Goal: Find specific page/section: Find specific page/section

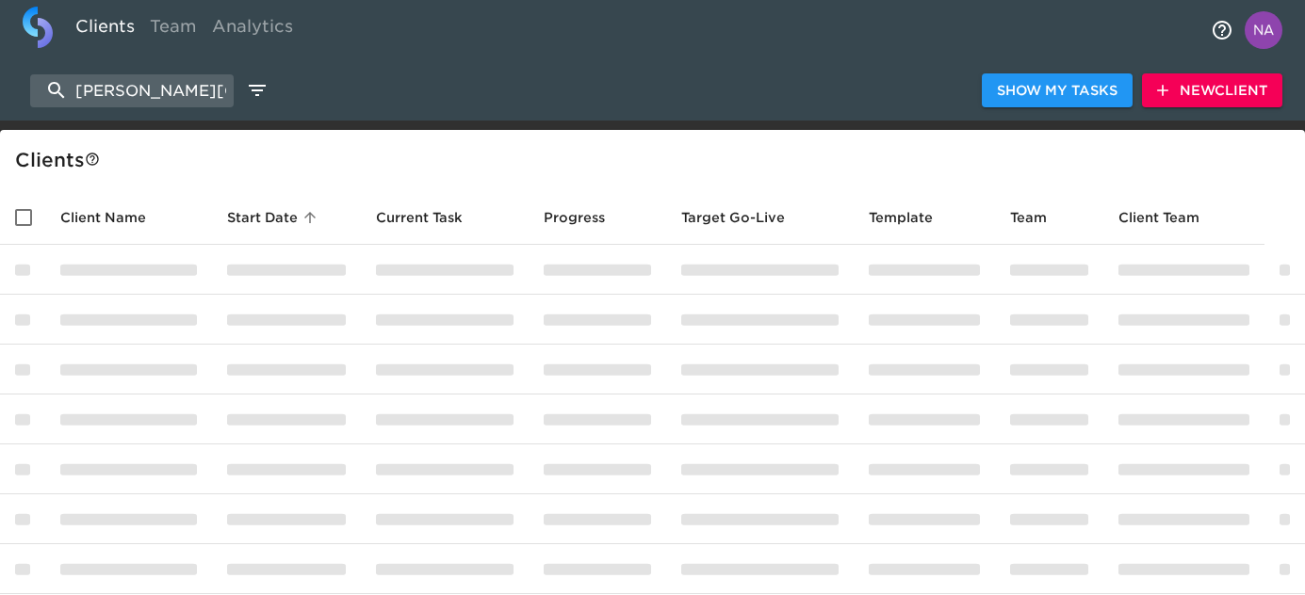
select select "10"
click at [142, 92] on input "Puente Hills" at bounding box center [131, 90] width 203 height 33
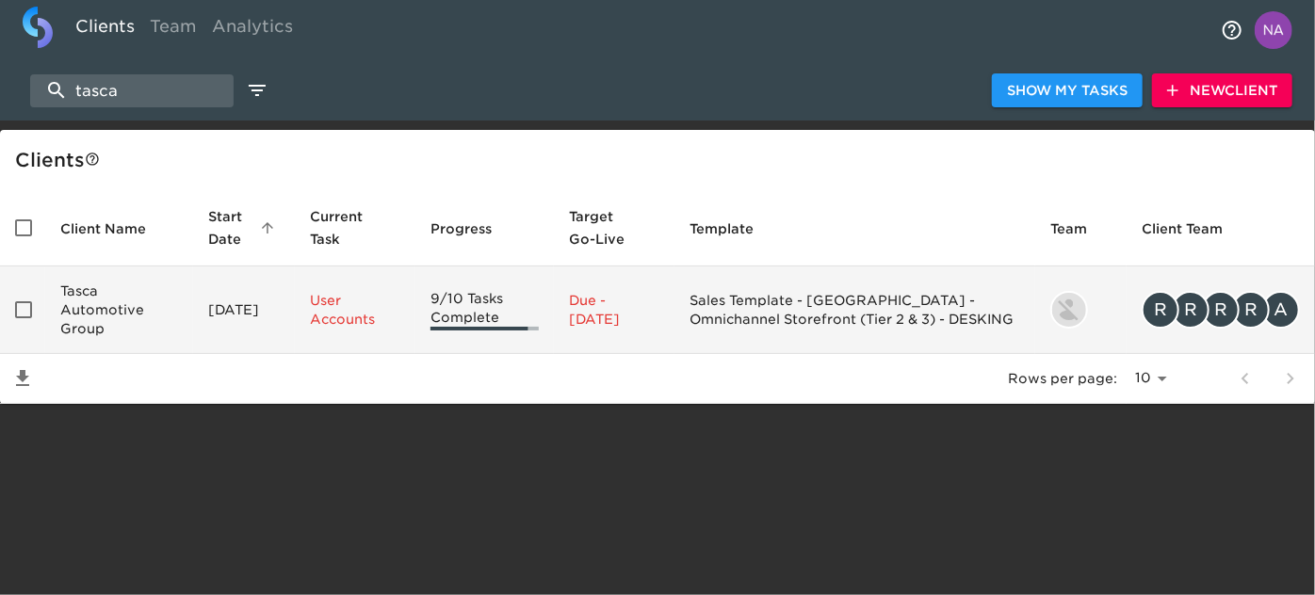
type input "tasca"
click at [158, 309] on td "Tasca Automotive Group" at bounding box center [119, 311] width 148 height 88
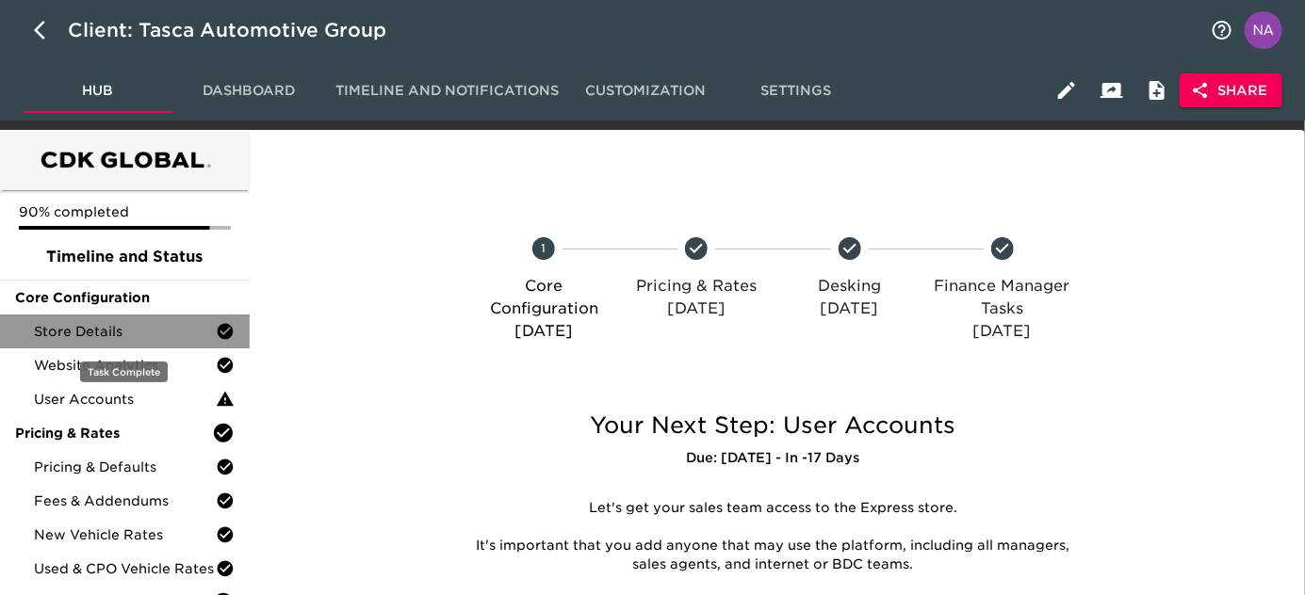
click at [148, 330] on span "Store Details" at bounding box center [125, 331] width 182 height 19
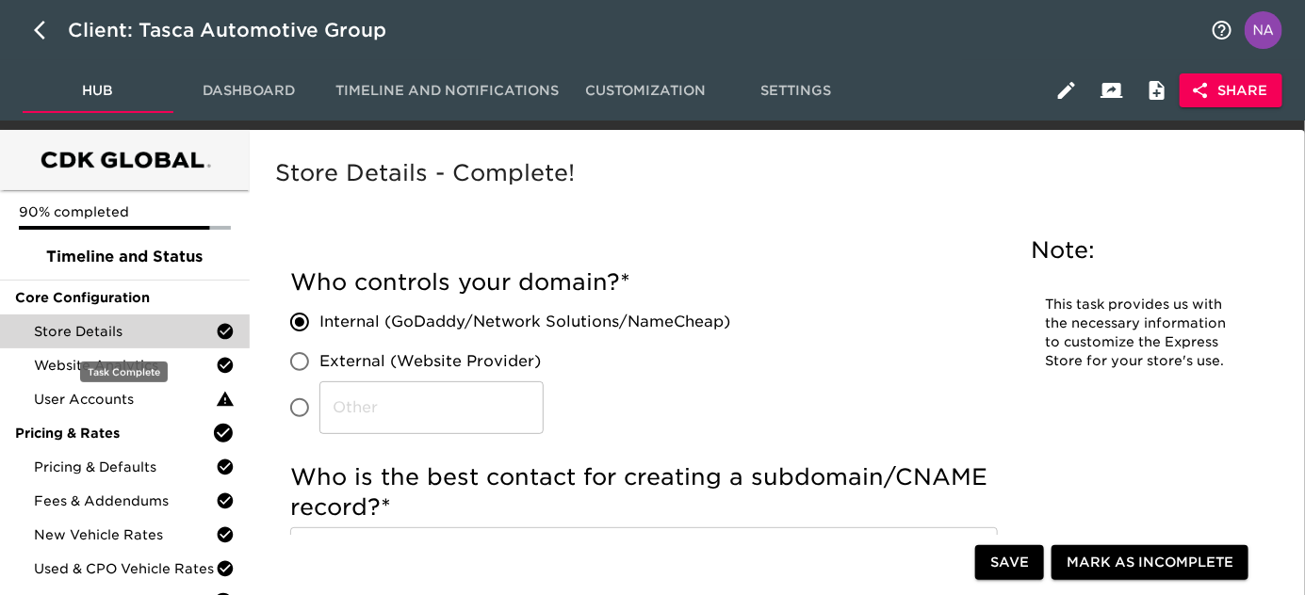
click at [130, 325] on span "Store Details" at bounding box center [125, 331] width 182 height 19
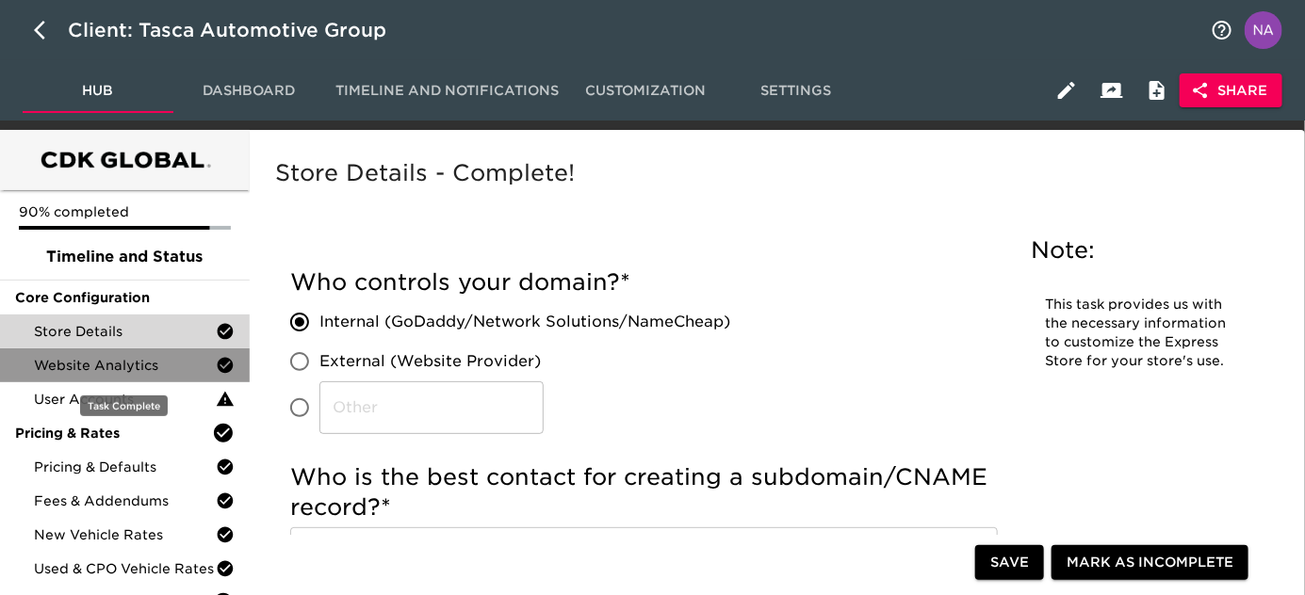
click at [136, 362] on span "Website Analytics" at bounding box center [125, 365] width 182 height 19
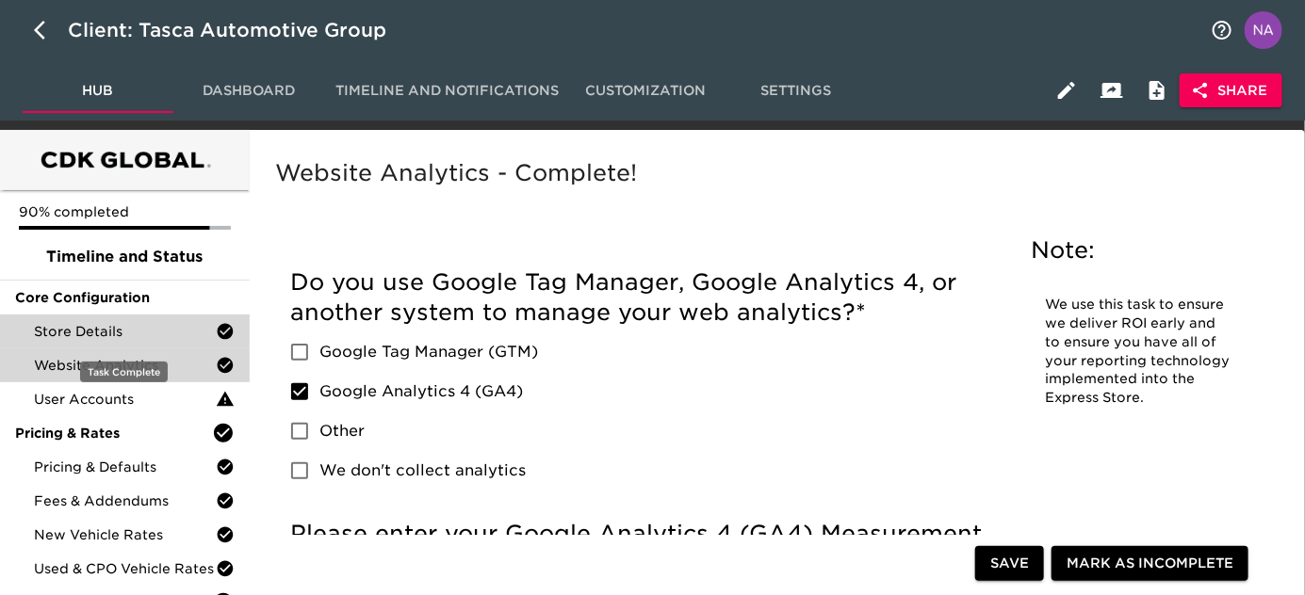
click at [122, 328] on span "Store Details" at bounding box center [125, 331] width 182 height 19
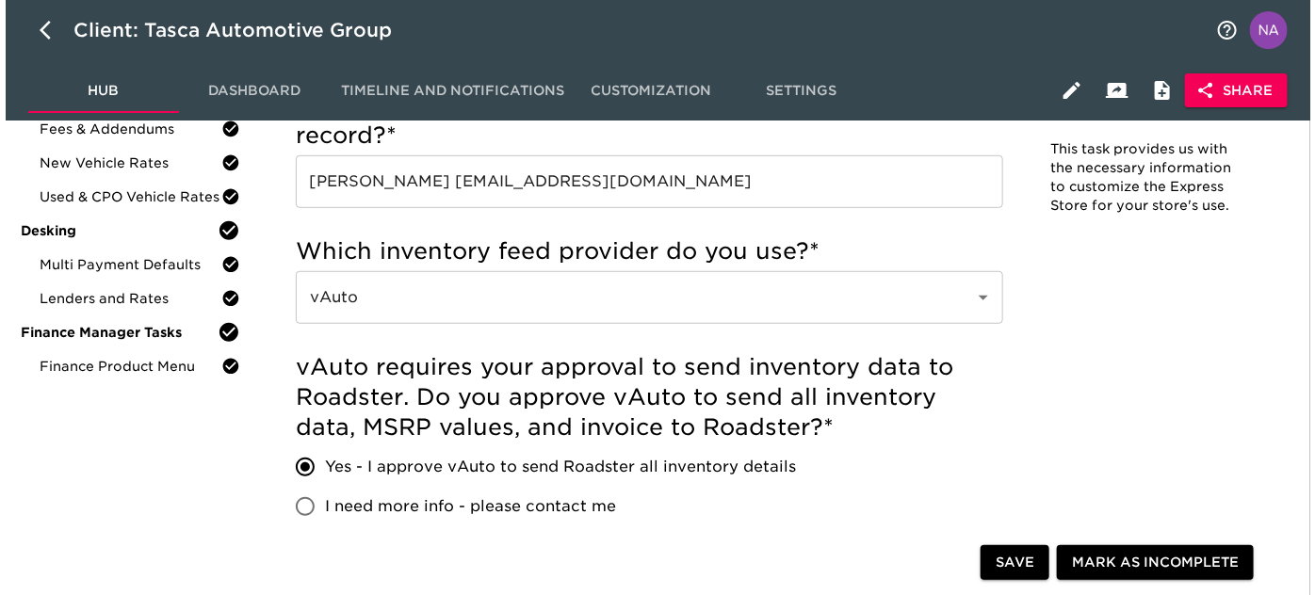
scroll to position [1253, 0]
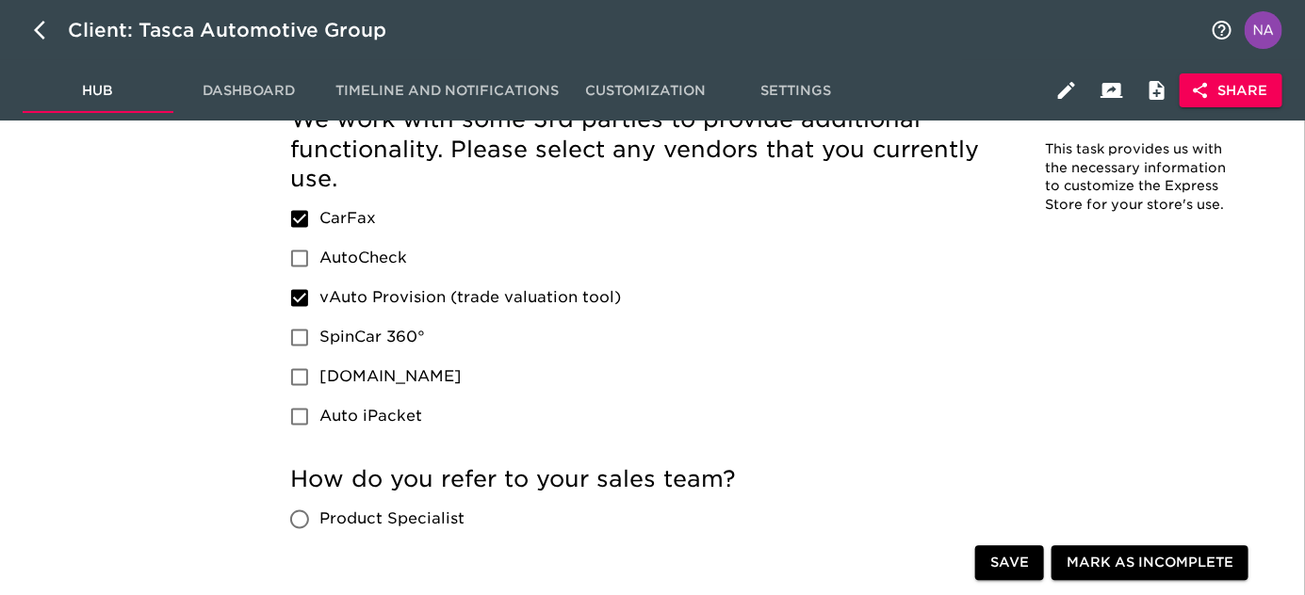
click at [1235, 94] on span "Share" at bounding box center [1230, 91] width 73 height 24
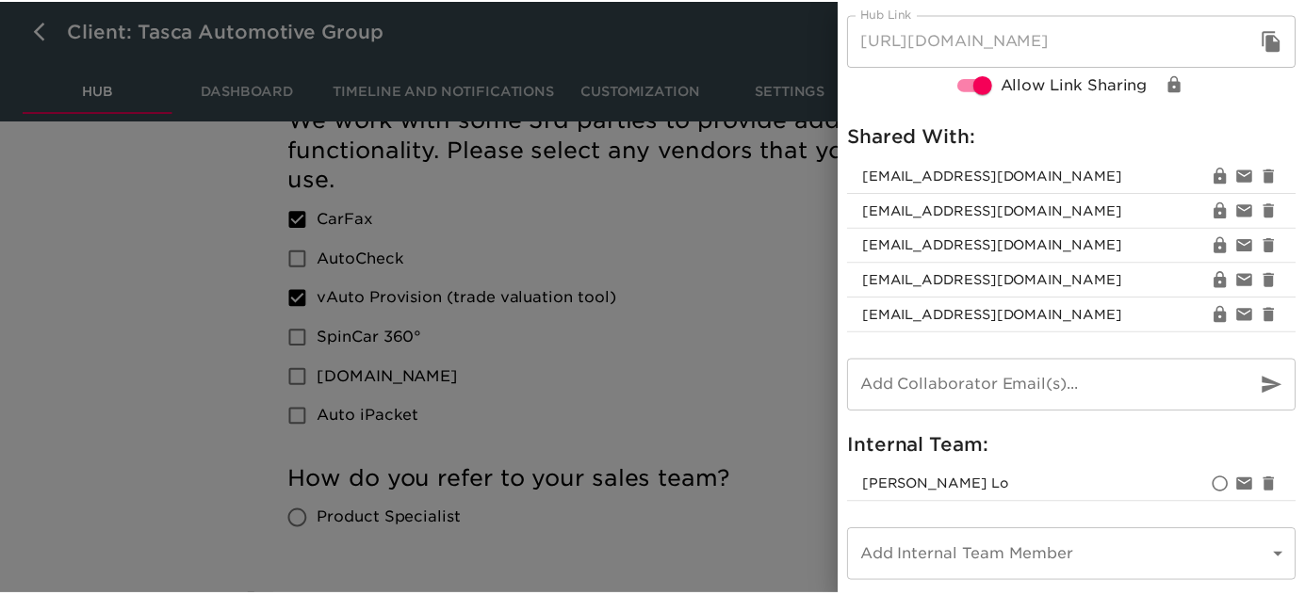
scroll to position [43, 0]
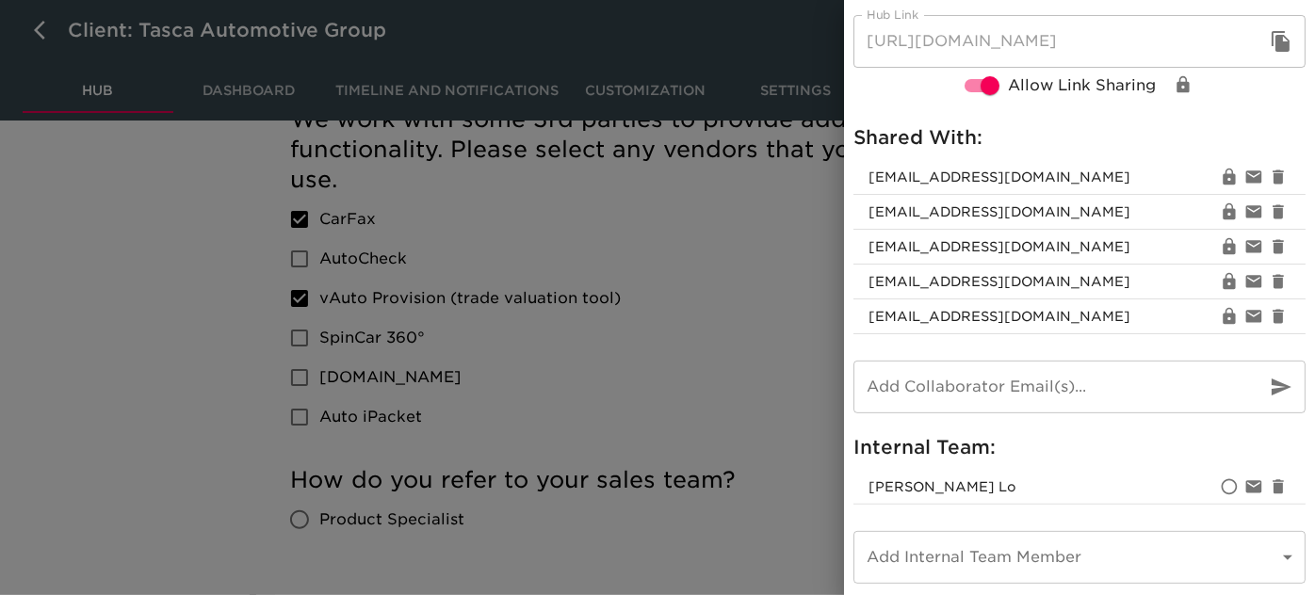
click at [635, 364] on div at bounding box center [657, 297] width 1315 height 595
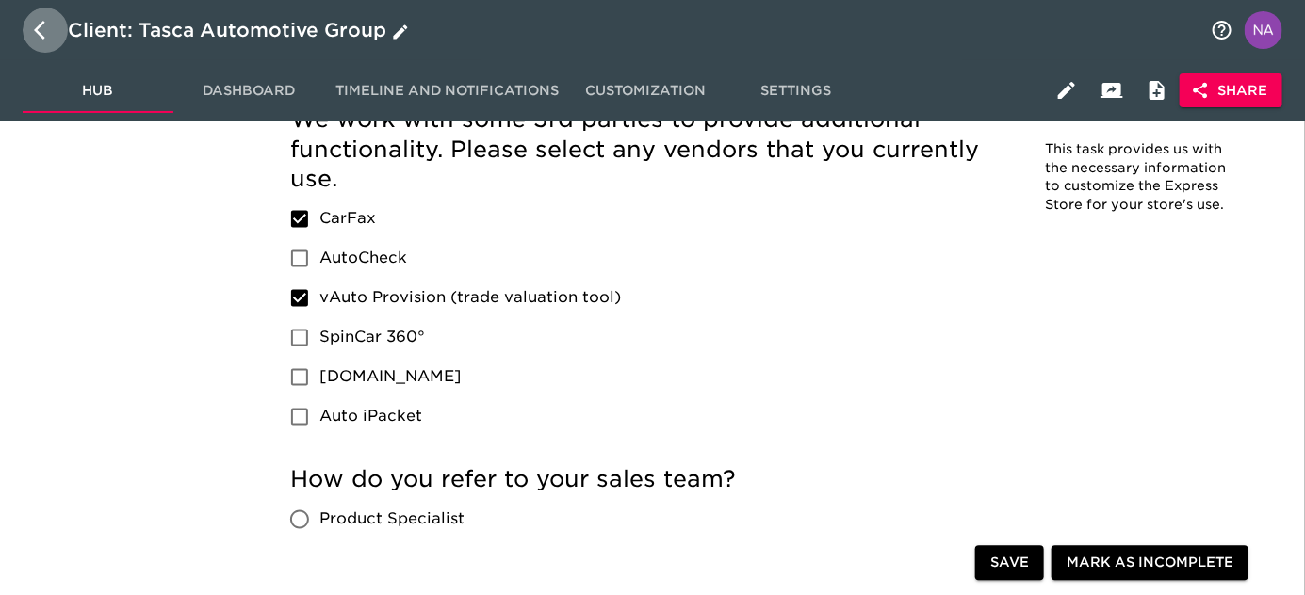
click at [36, 34] on icon "button" at bounding box center [45, 30] width 23 height 23
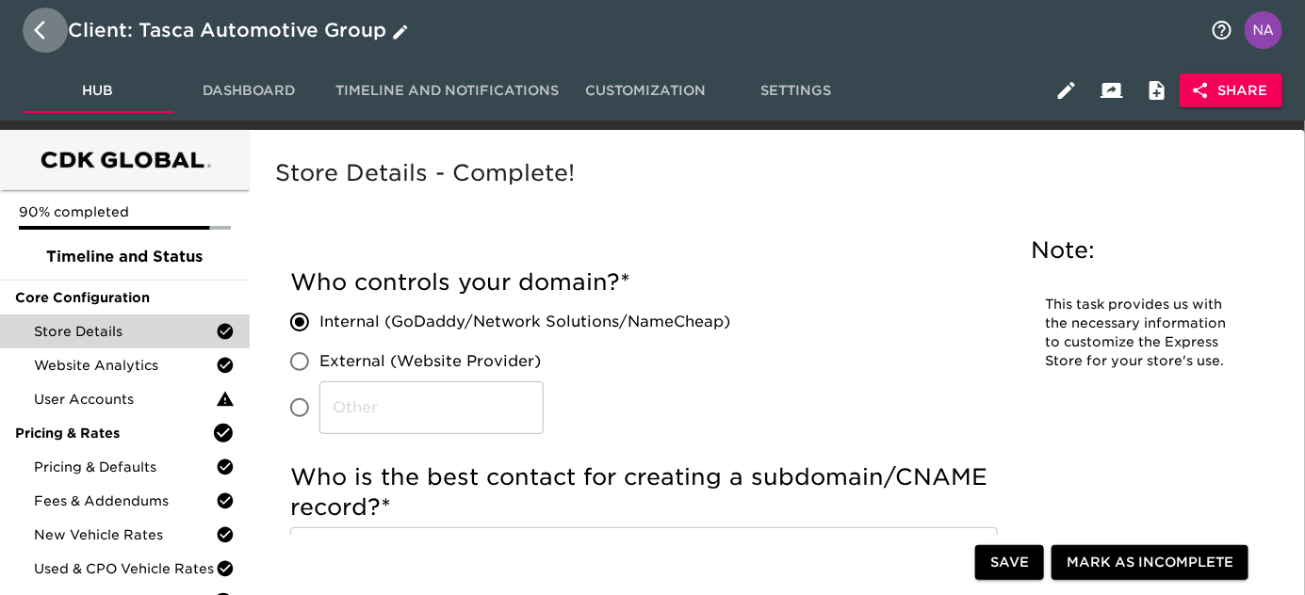
select select "10"
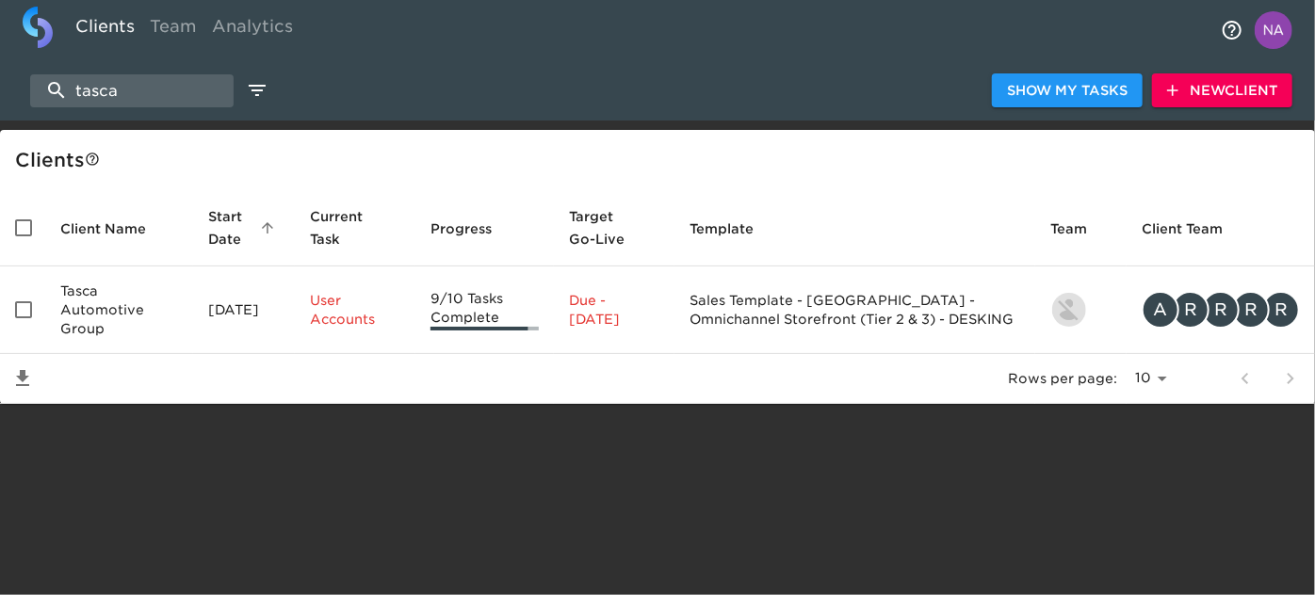
click at [162, 109] on div "tasca Show My Tasks New Client" at bounding box center [657, 90] width 1315 height 60
drag, startPoint x: 162, startPoint y: 109, endPoint x: 158, endPoint y: 96, distance: 13.7
click at [158, 96] on div "tasca Show My Tasks New Client" at bounding box center [657, 90] width 1315 height 60
click at [158, 96] on input "tasca" at bounding box center [131, 90] width 203 height 33
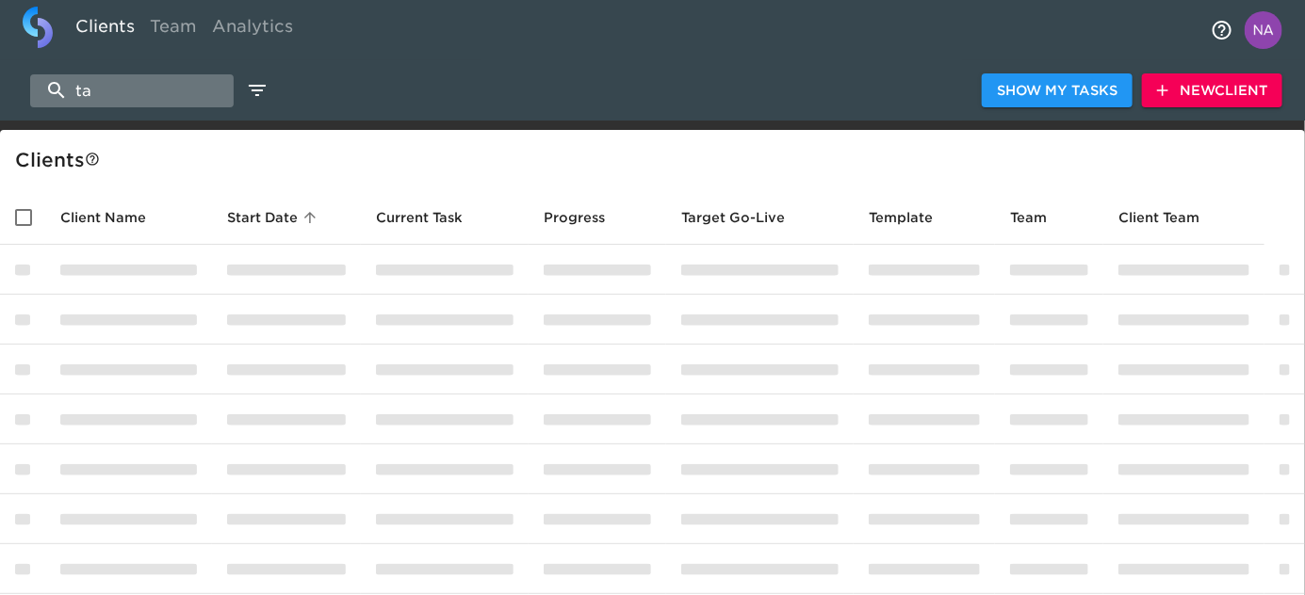
type input "t"
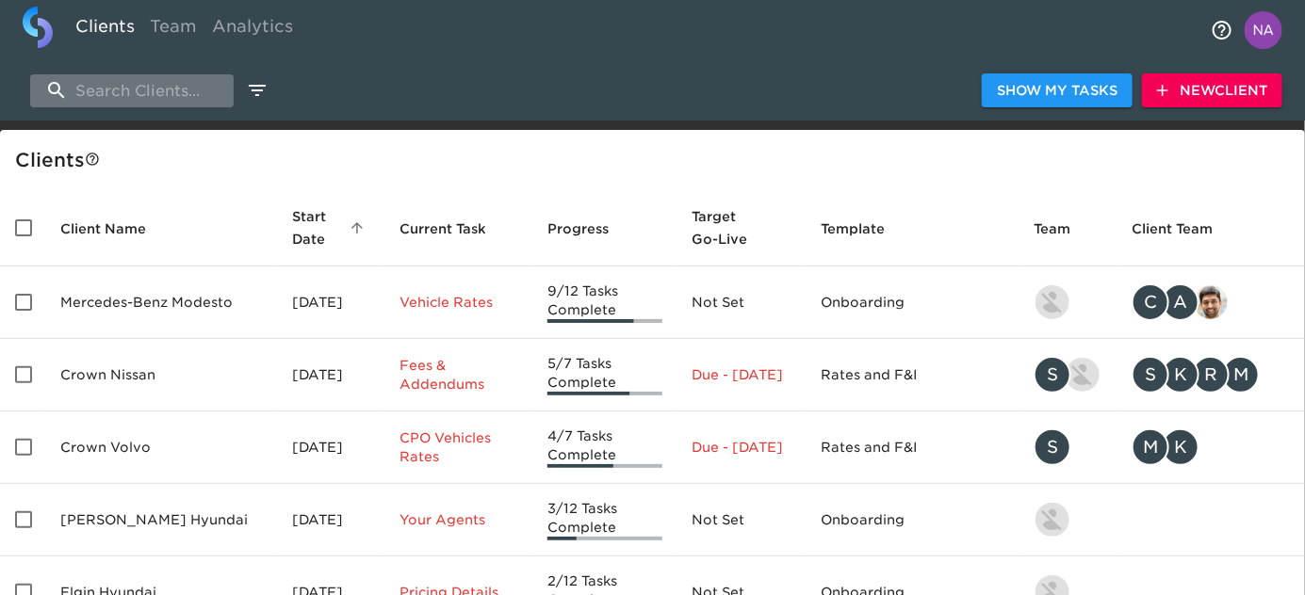
click at [157, 89] on input "search" at bounding box center [131, 90] width 203 height 33
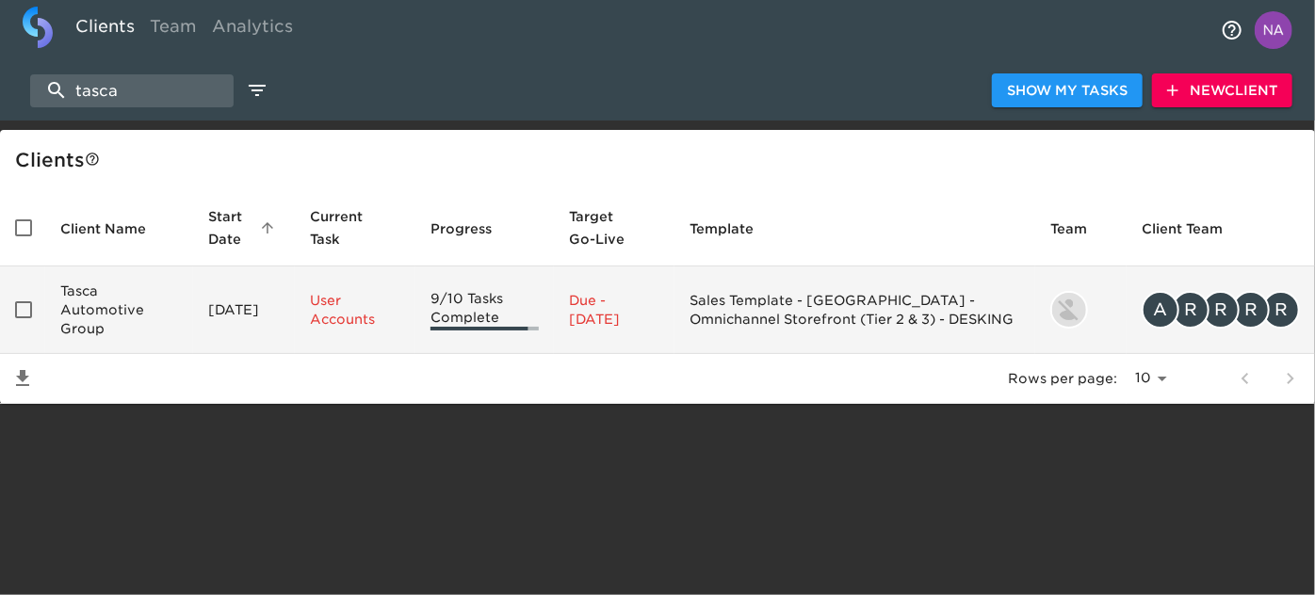
type input "tasca"
click at [168, 305] on td "Tasca Automotive Group" at bounding box center [119, 311] width 148 height 88
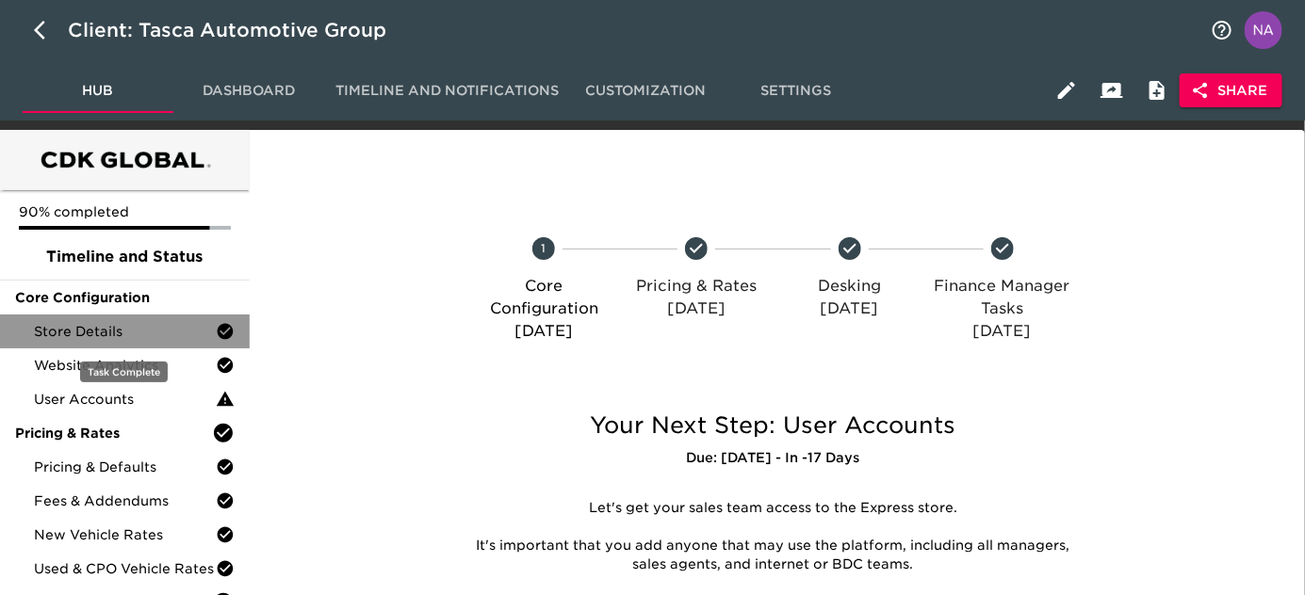
click at [117, 329] on span "Store Details" at bounding box center [125, 331] width 182 height 19
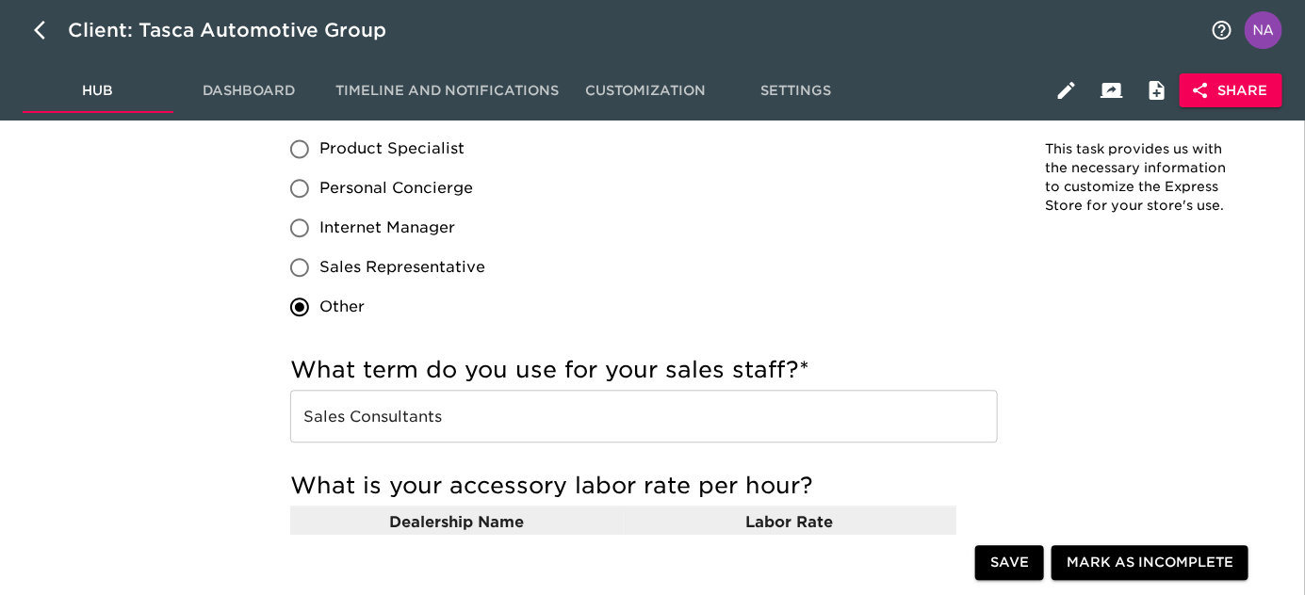
scroll to position [1486, 0]
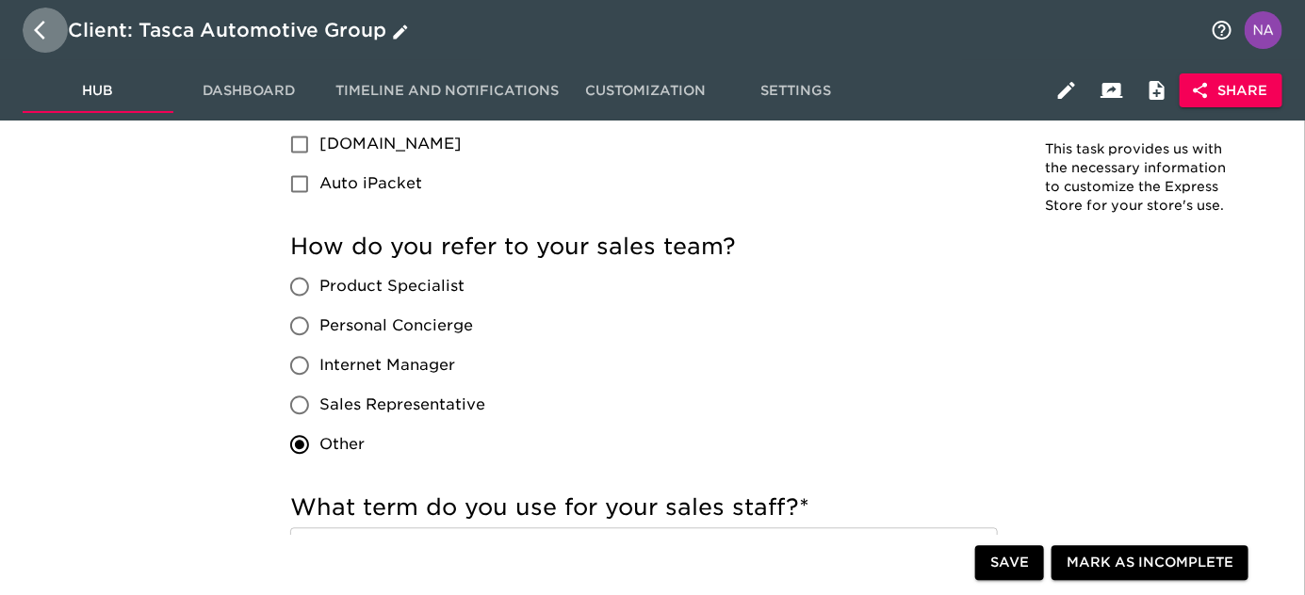
click at [34, 35] on icon "button" at bounding box center [45, 30] width 23 height 23
select select "10"
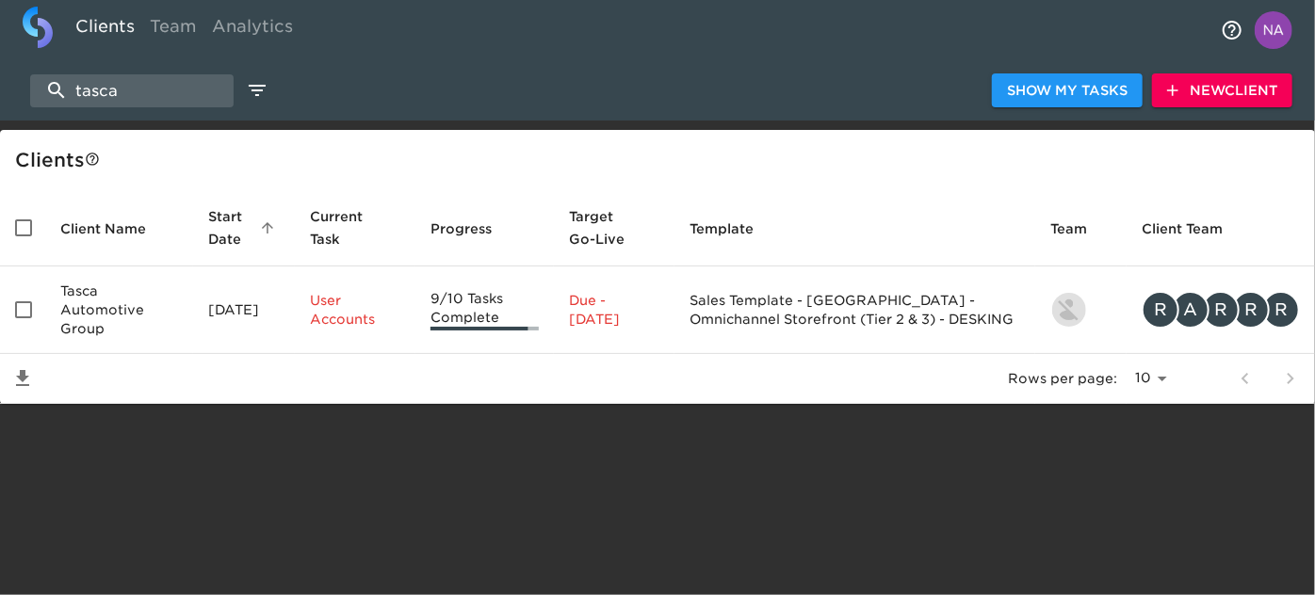
drag, startPoint x: 130, startPoint y: 89, endPoint x: 135, endPoint y: 73, distance: 17.6
click at [135, 73] on div "tasca Show My Tasks New Client" at bounding box center [657, 90] width 1315 height 60
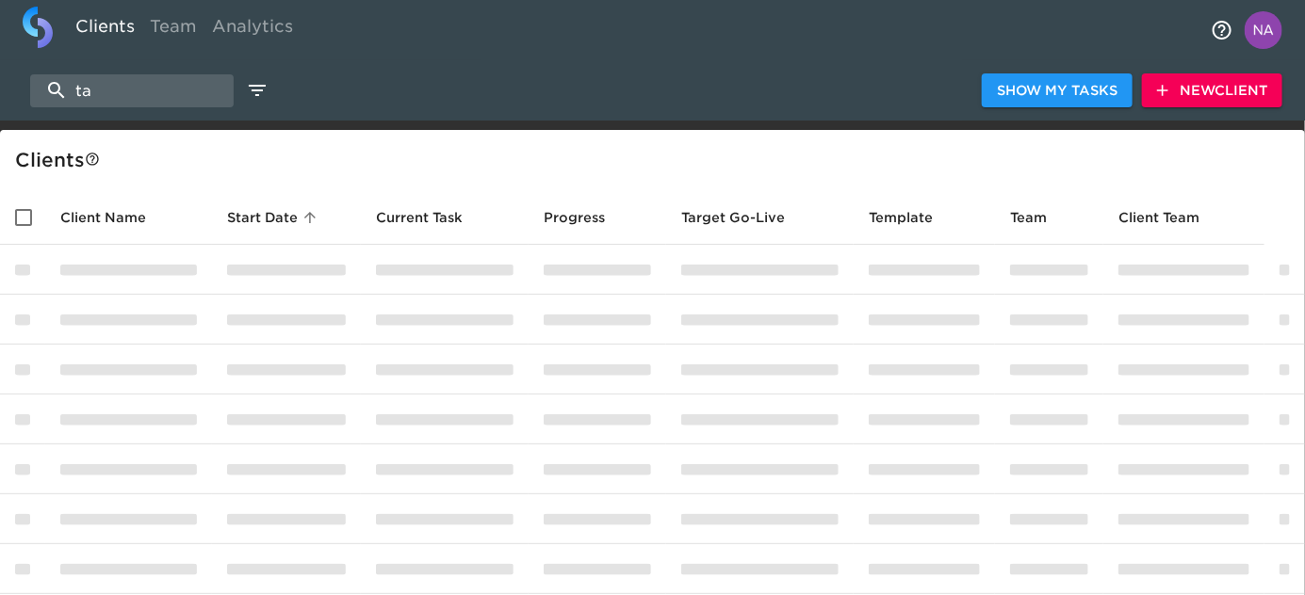
type input "t"
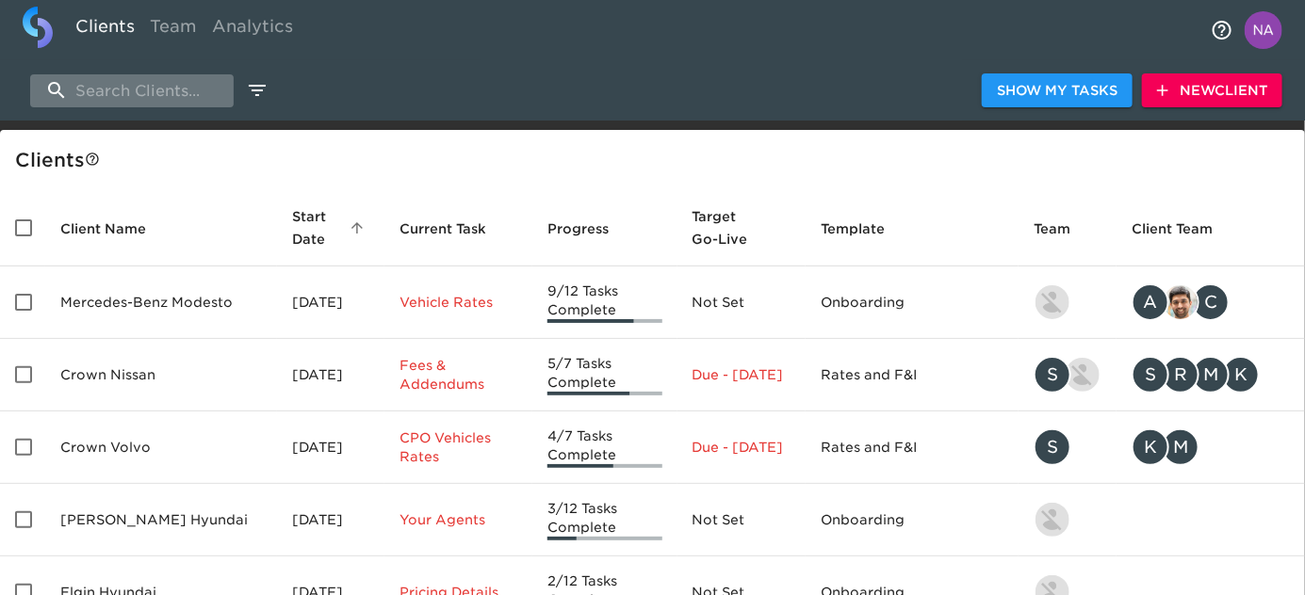
click at [106, 94] on input "search" at bounding box center [131, 90] width 203 height 33
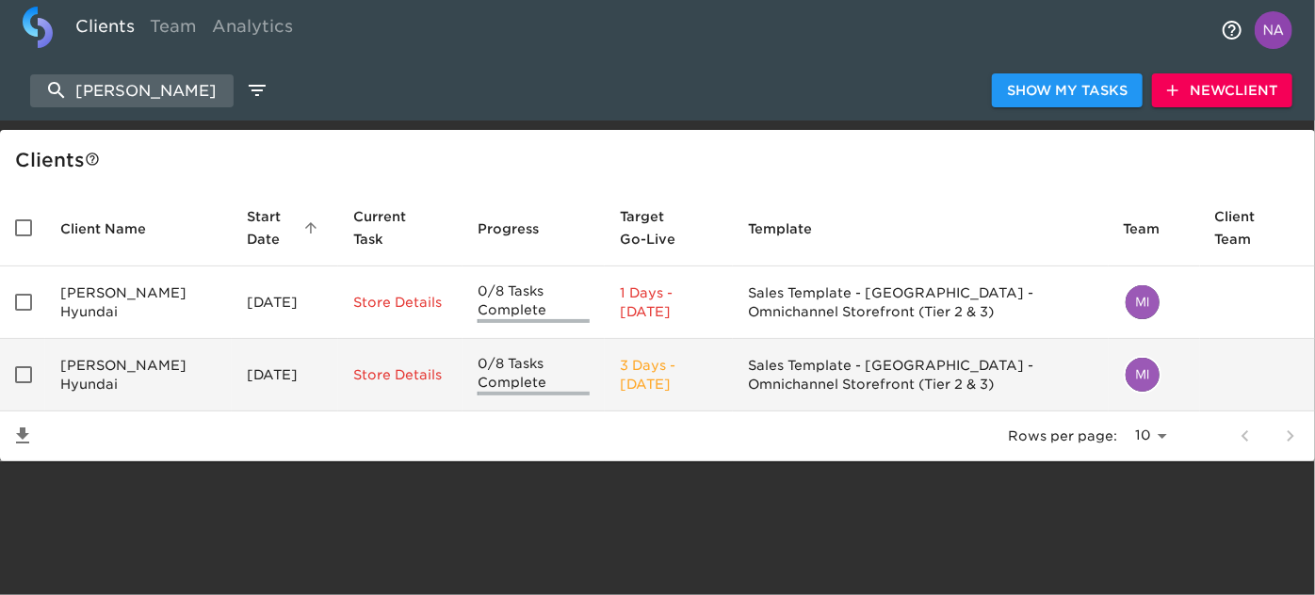
type input "wies"
click at [125, 369] on td "Wiesner Hyundai" at bounding box center [138, 375] width 187 height 73
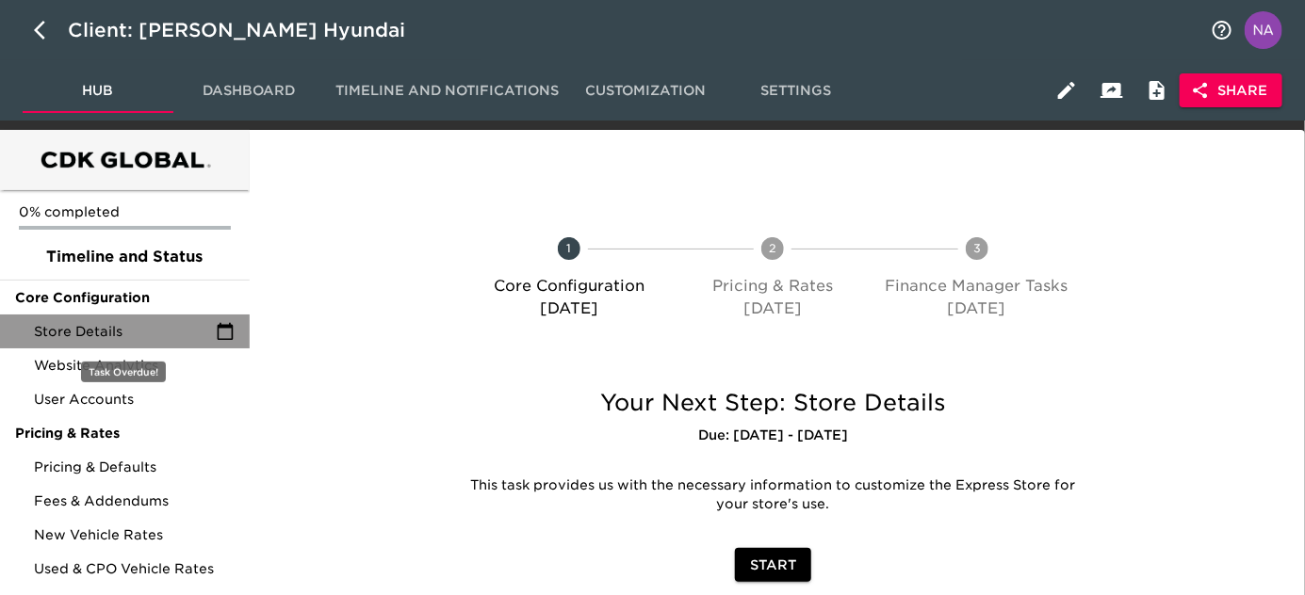
click at [113, 339] on span "Store Details" at bounding box center [125, 331] width 182 height 19
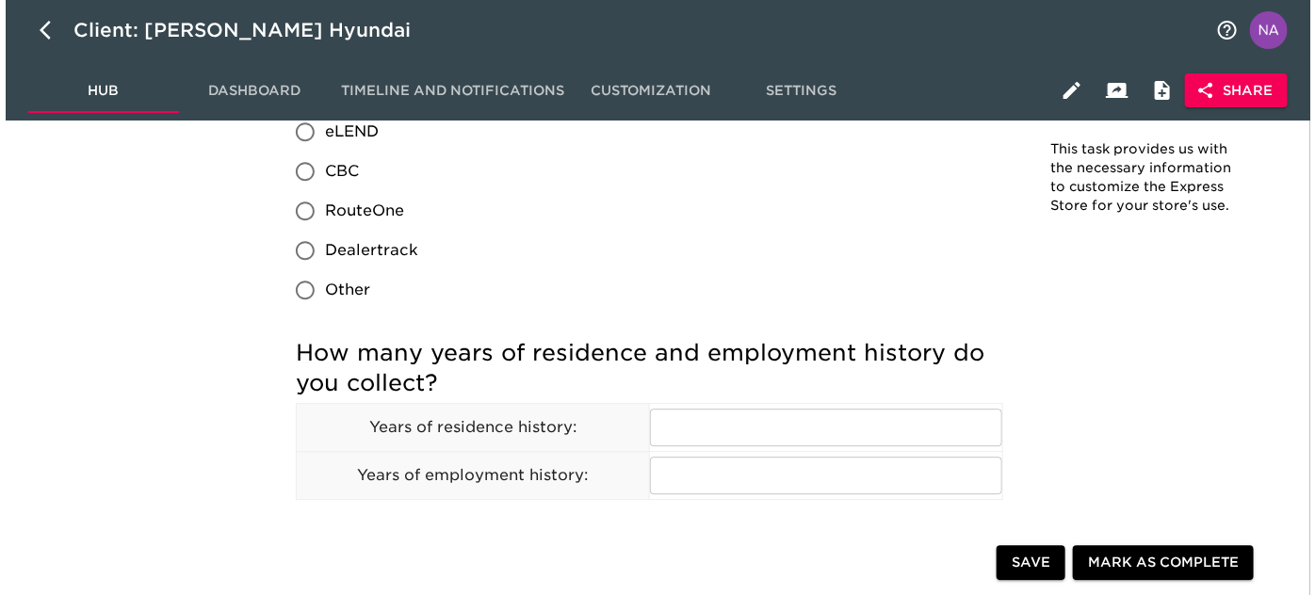
scroll to position [1899, 0]
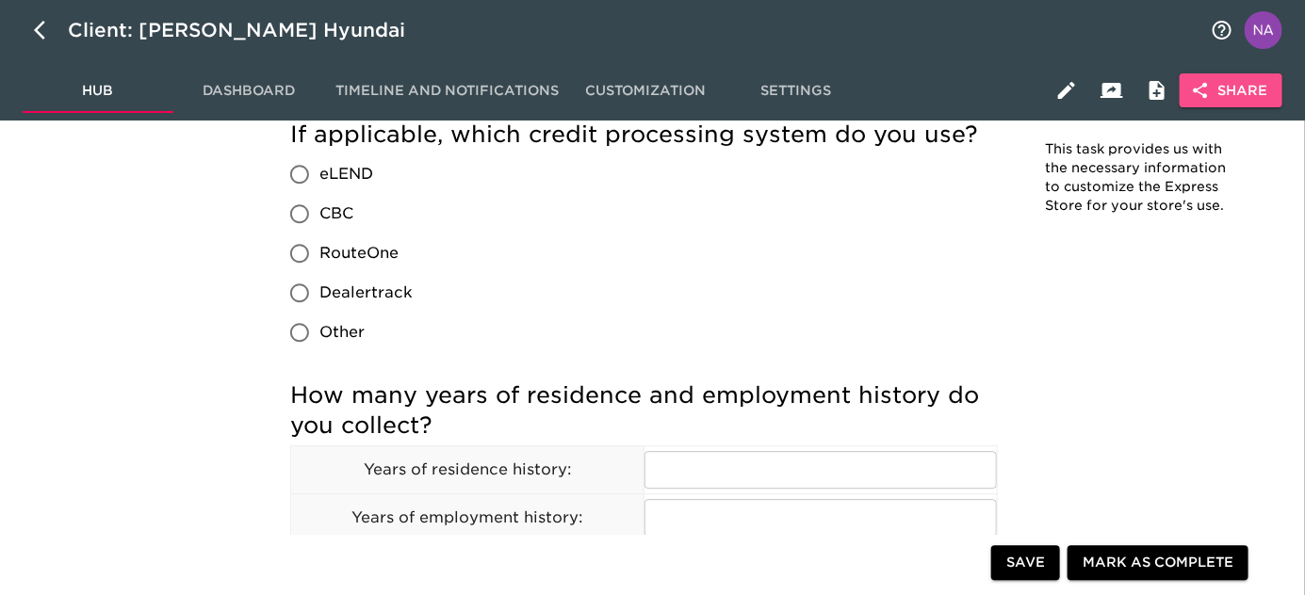
click at [1237, 101] on span "Share" at bounding box center [1230, 91] width 73 height 24
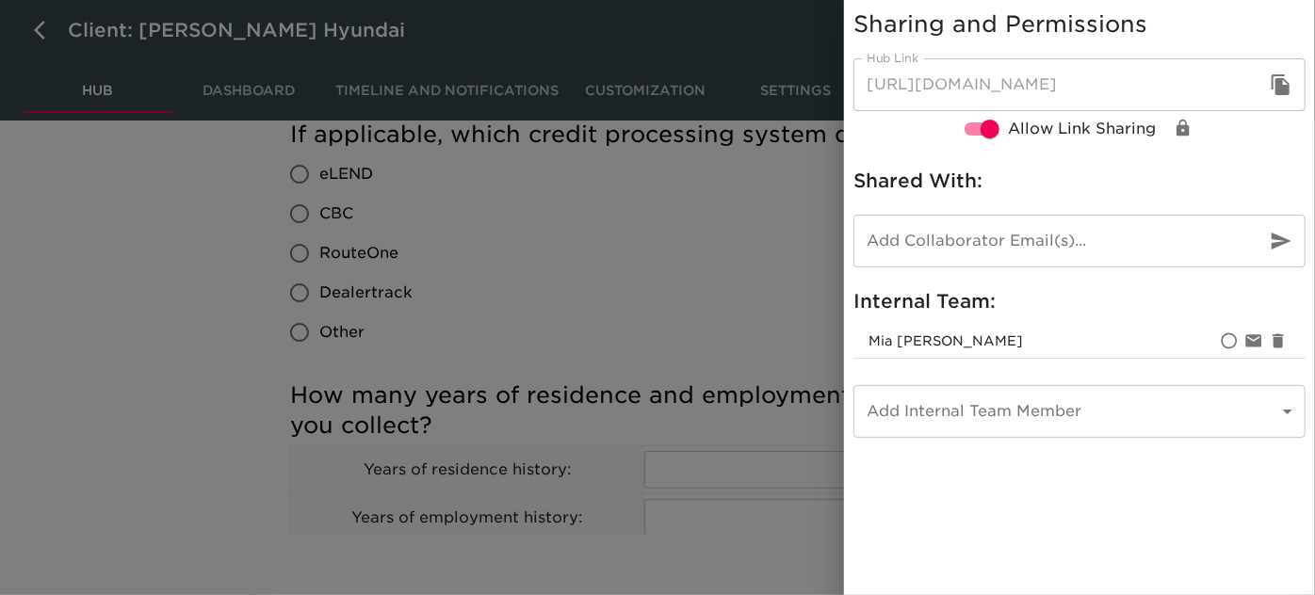
click at [707, 290] on div at bounding box center [657, 297] width 1315 height 595
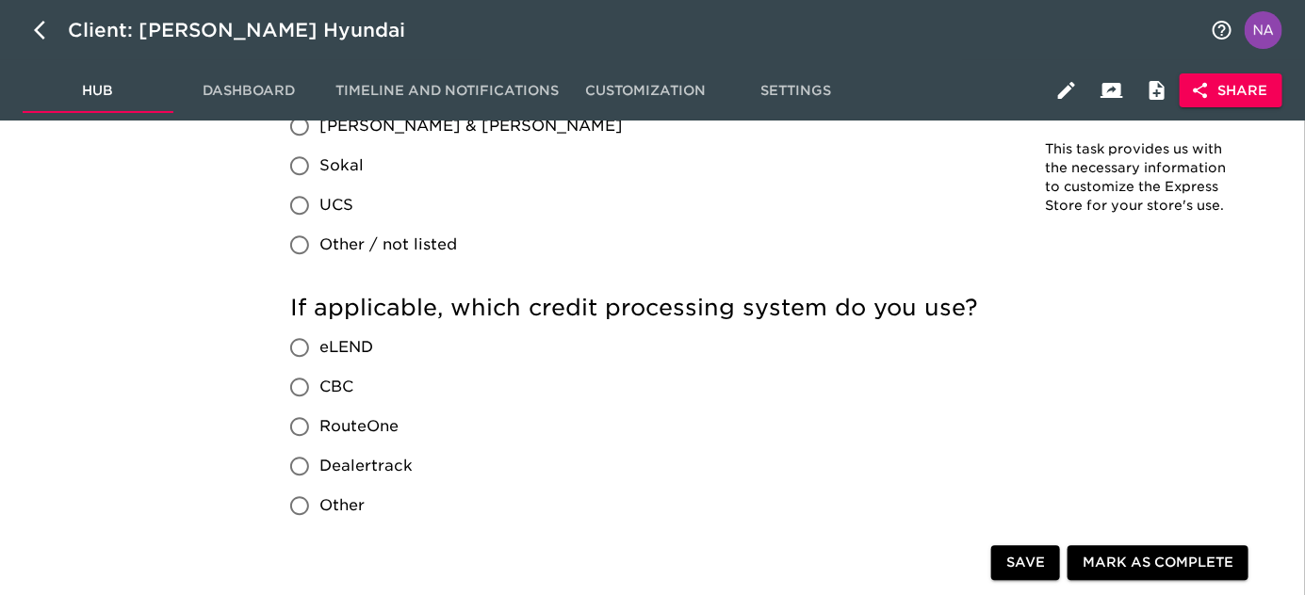
scroll to position [1667, 0]
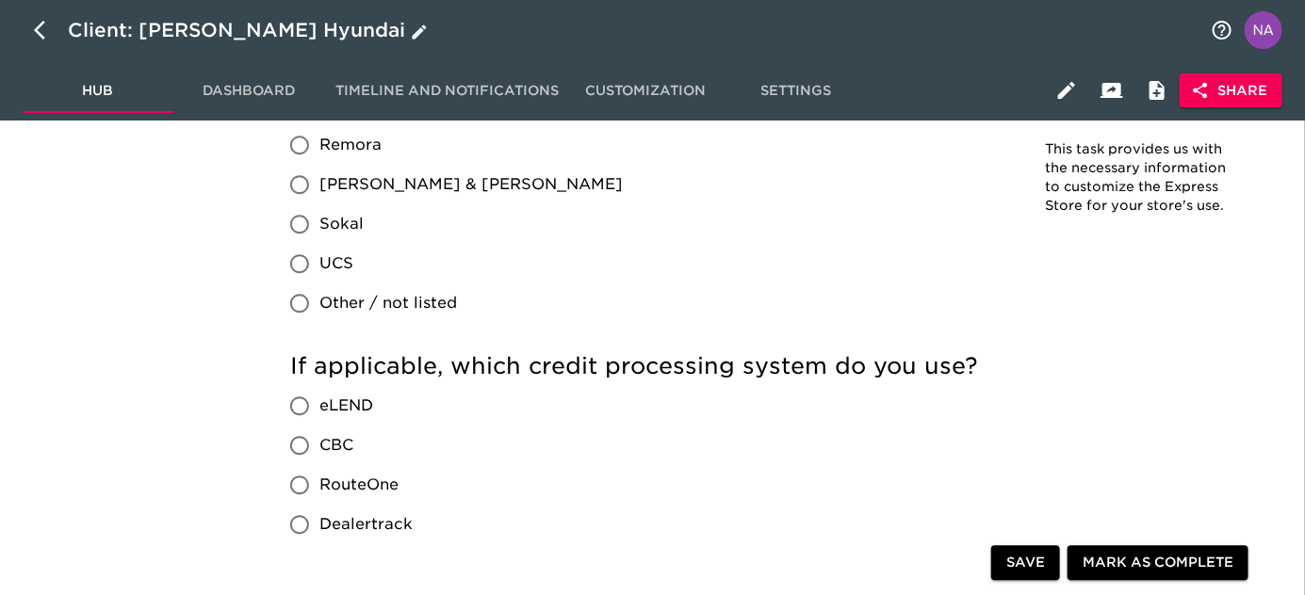
click at [34, 29] on icon "button" at bounding box center [45, 30] width 23 height 23
select select "10"
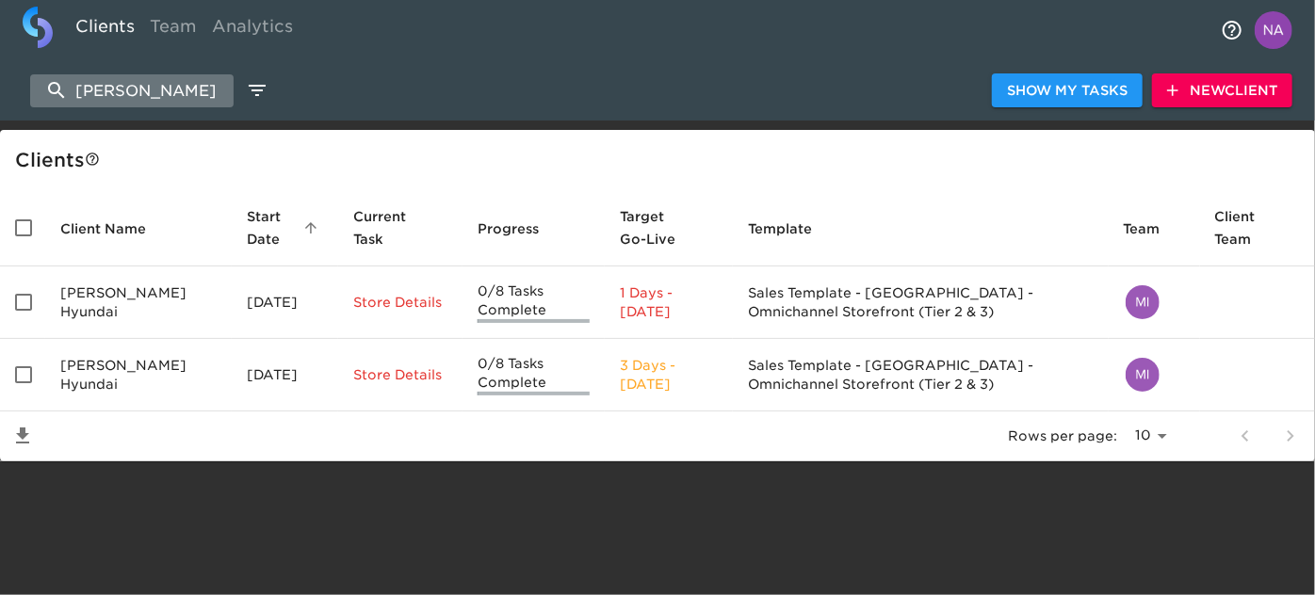
click at [129, 89] on input "wies" at bounding box center [131, 90] width 203 height 33
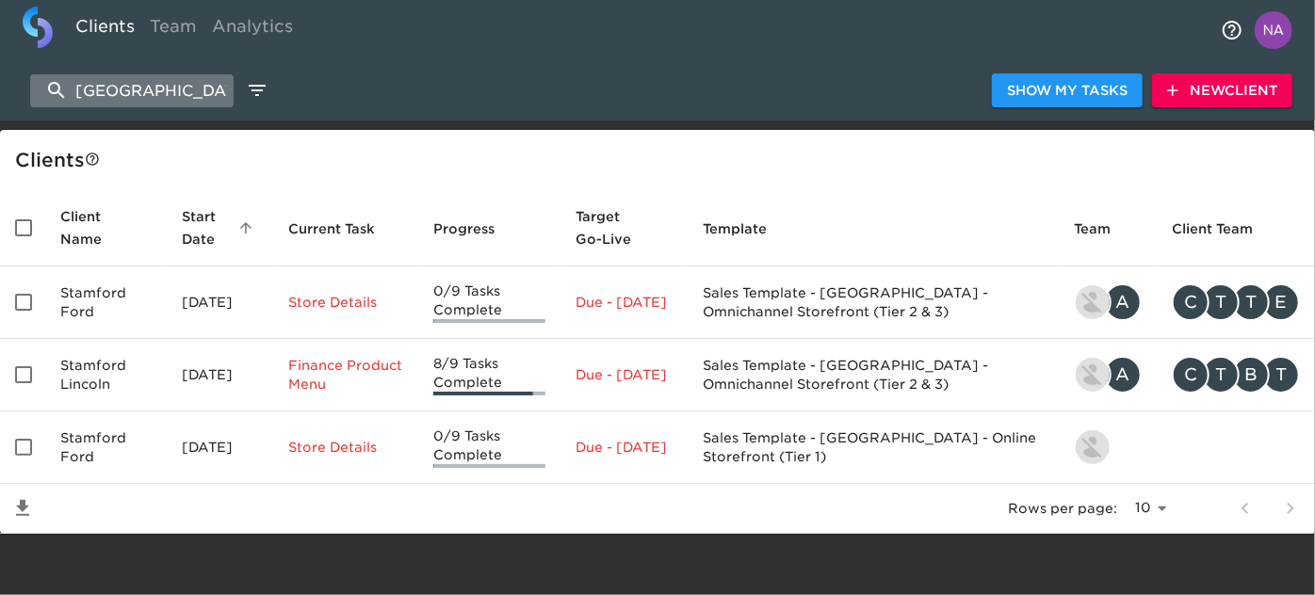
click at [176, 88] on input "stamford" at bounding box center [131, 90] width 203 height 33
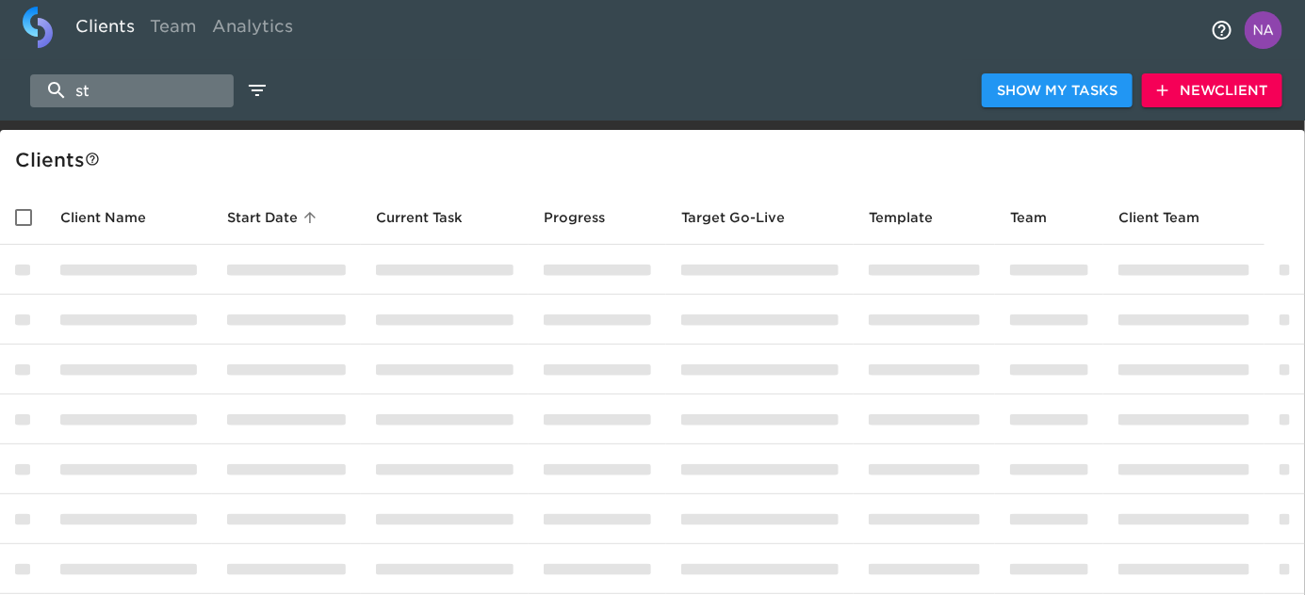
type input "s"
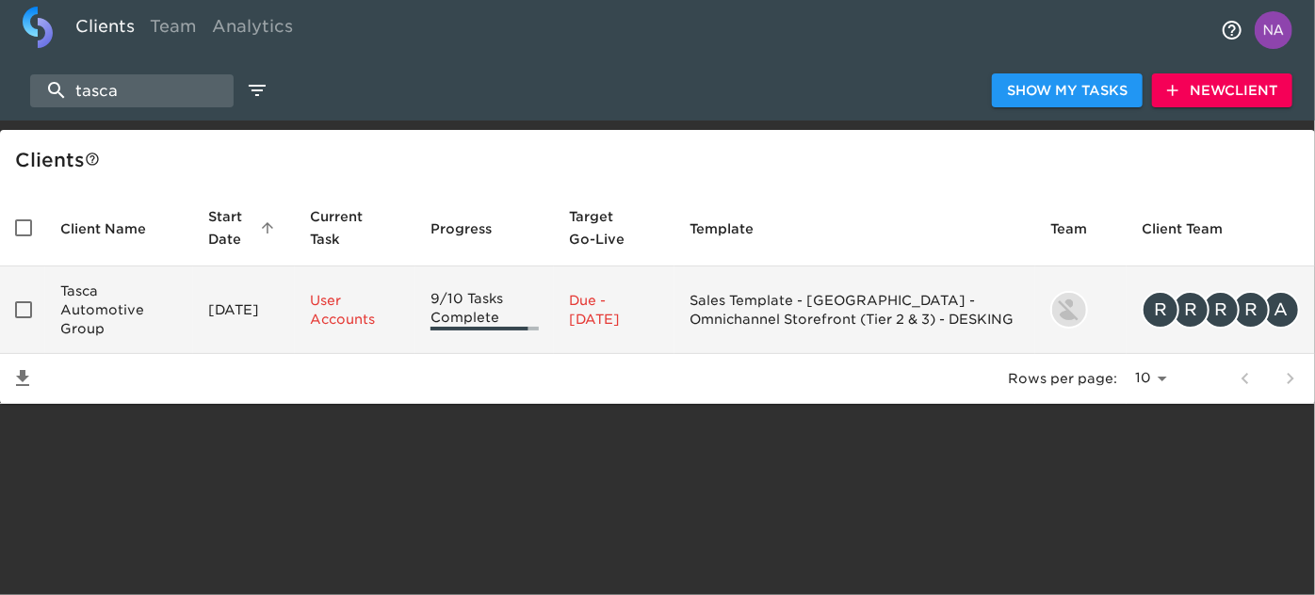
type input "tasca"
click at [113, 317] on td "Tasca Automotive Group" at bounding box center [119, 311] width 148 height 88
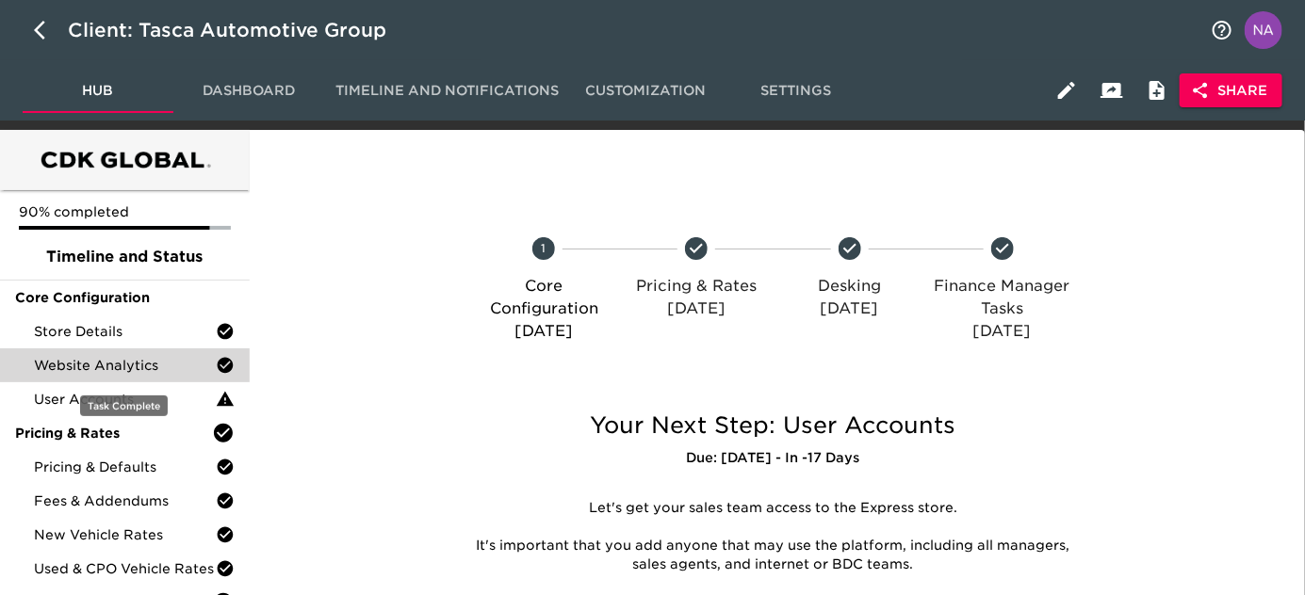
click at [108, 358] on span "Website Analytics" at bounding box center [125, 365] width 182 height 19
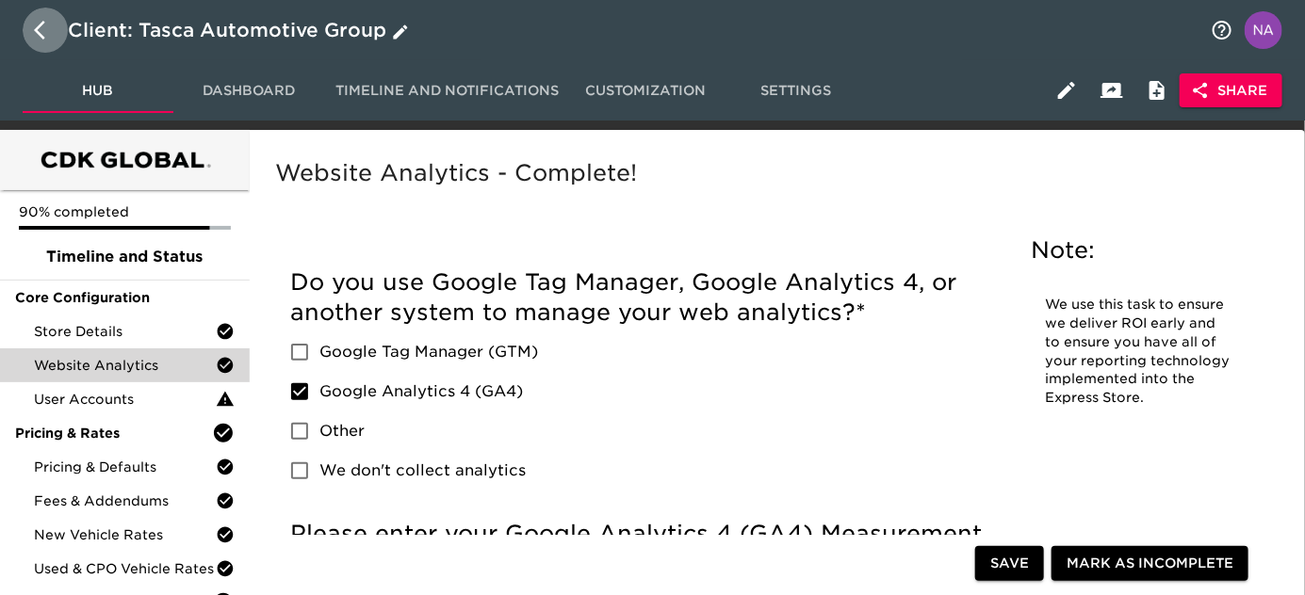
click at [35, 24] on icon "button" at bounding box center [45, 30] width 23 height 23
select select "10"
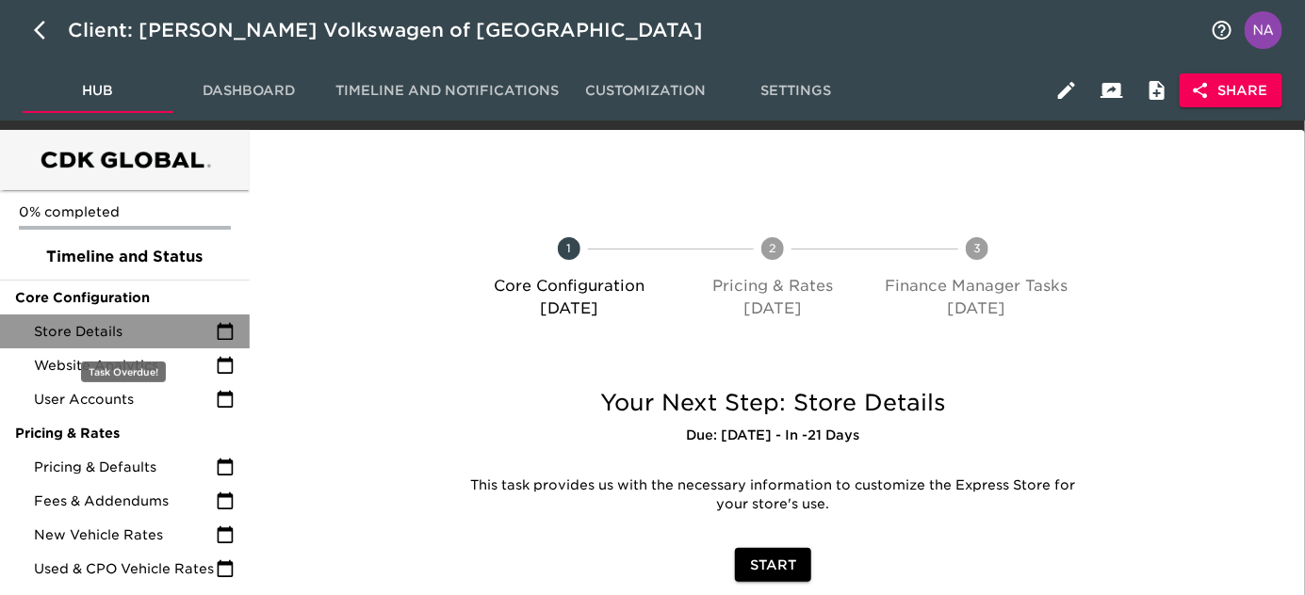
click at [99, 331] on span "Store Details" at bounding box center [125, 331] width 182 height 19
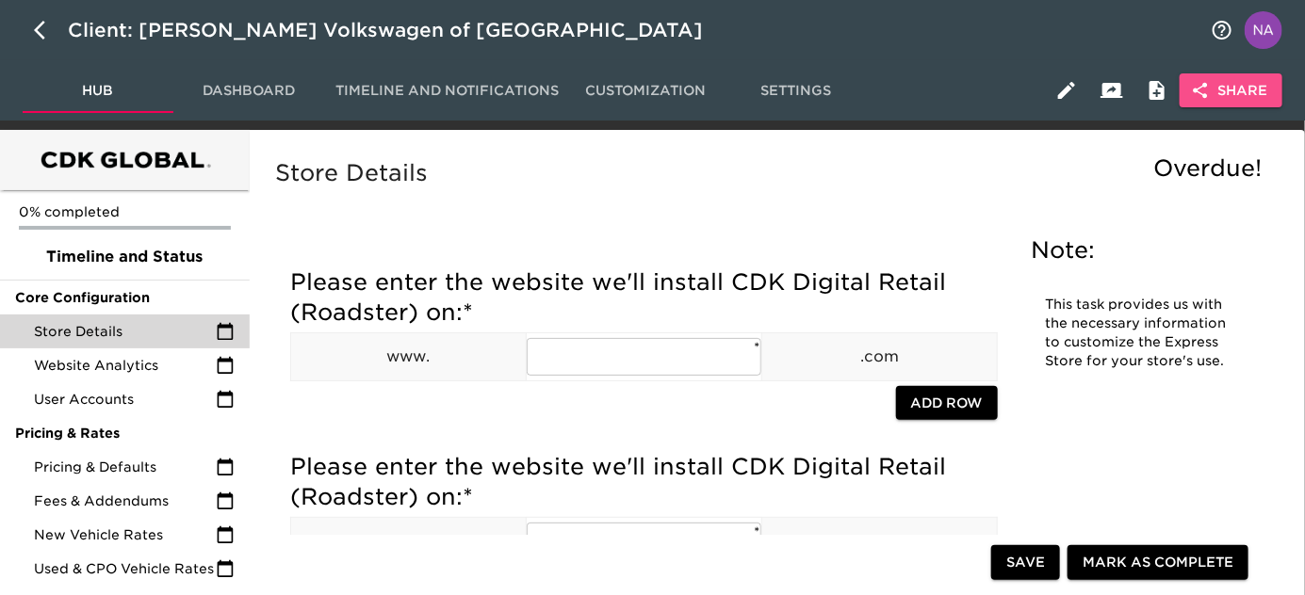
click at [1215, 107] on button "Share" at bounding box center [1230, 90] width 103 height 35
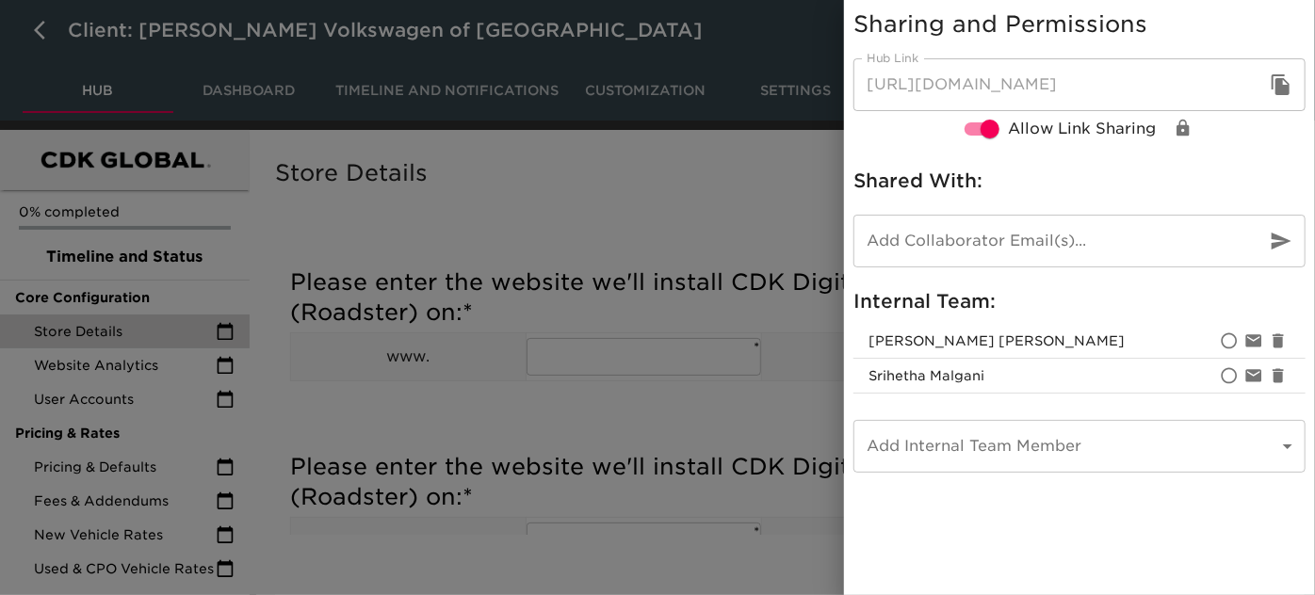
click at [524, 256] on div at bounding box center [657, 297] width 1315 height 595
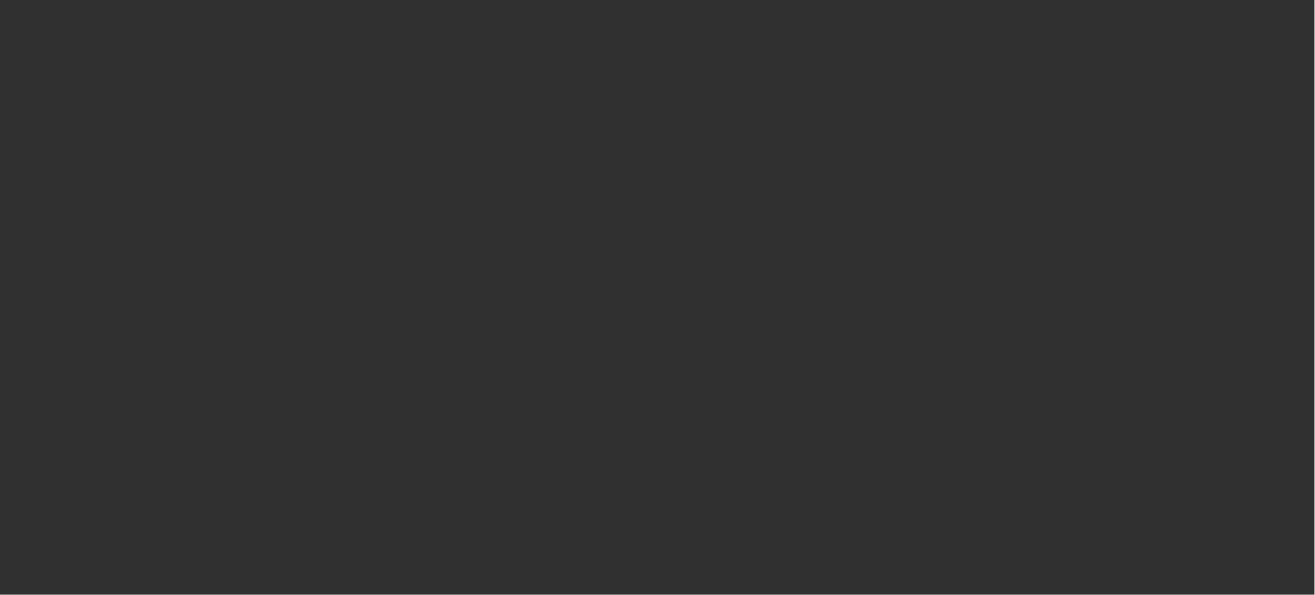
select select "10"
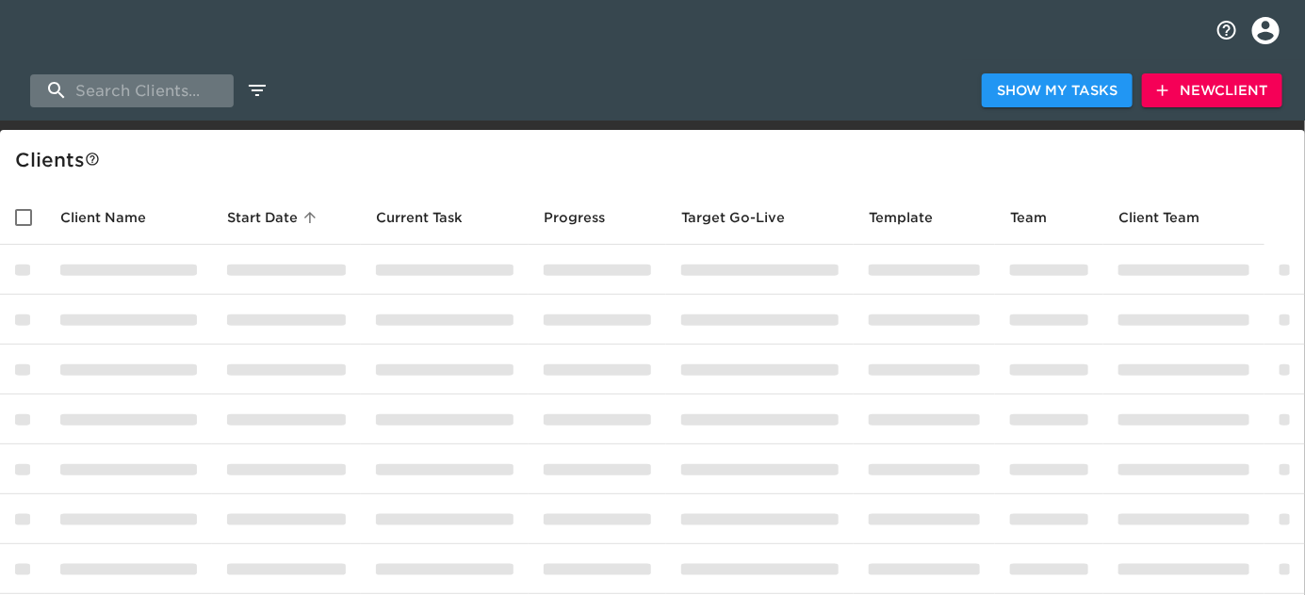
click at [110, 91] on input "search" at bounding box center [131, 90] width 203 height 33
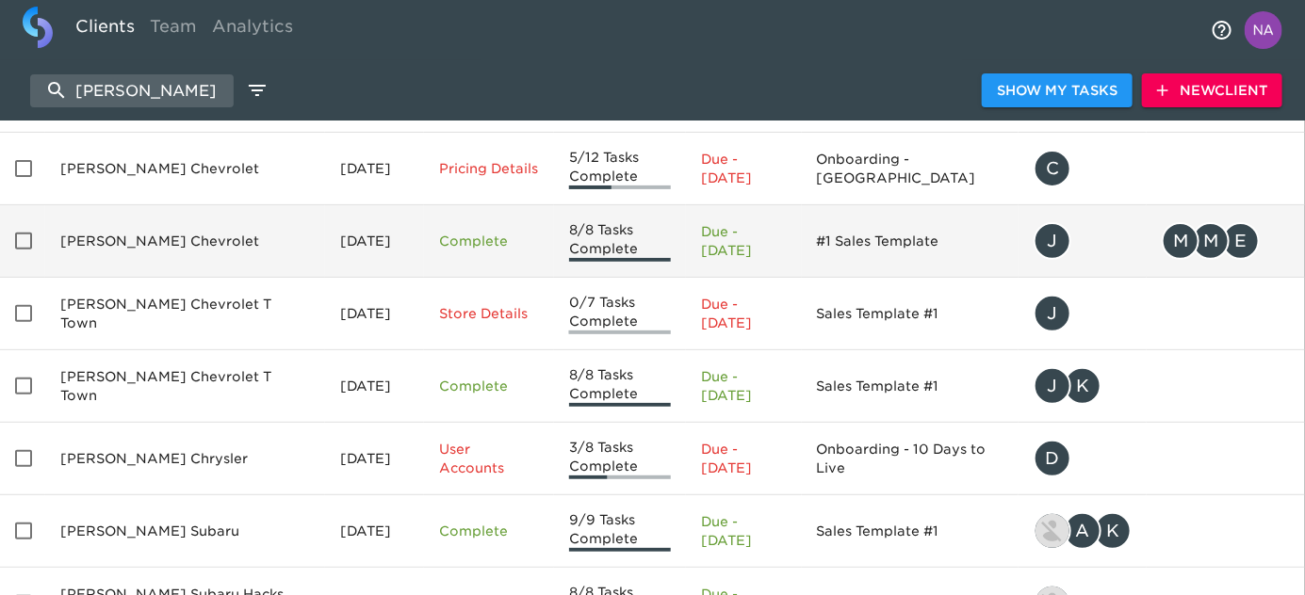
scroll to position [136, 0]
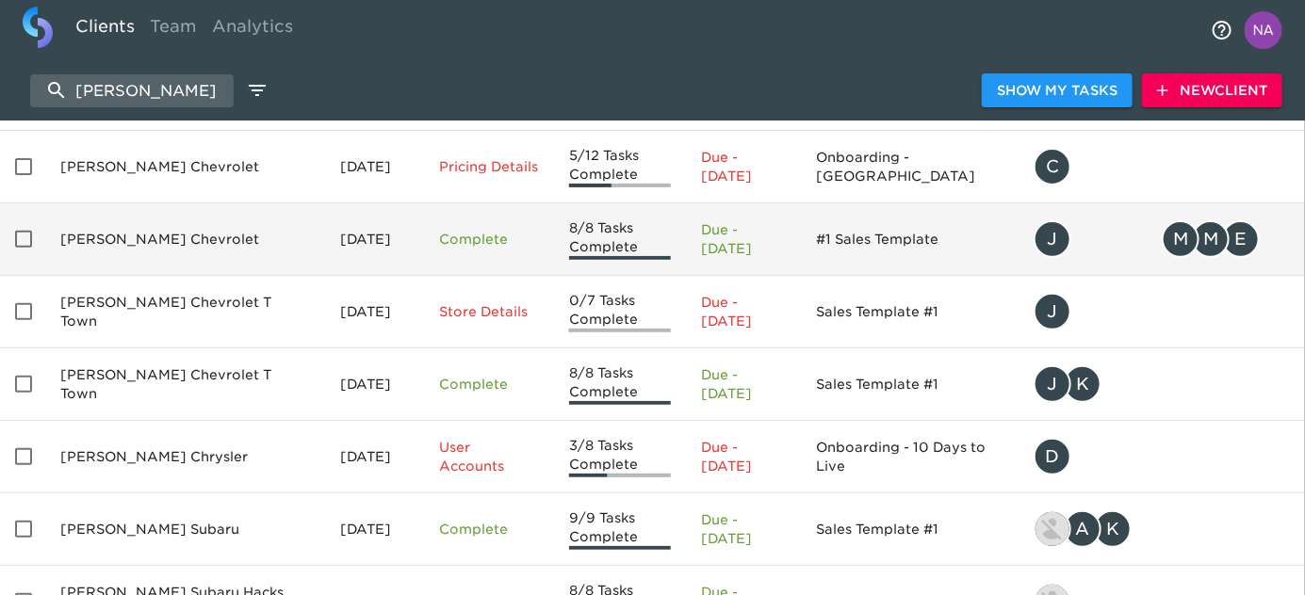
type input "jim"
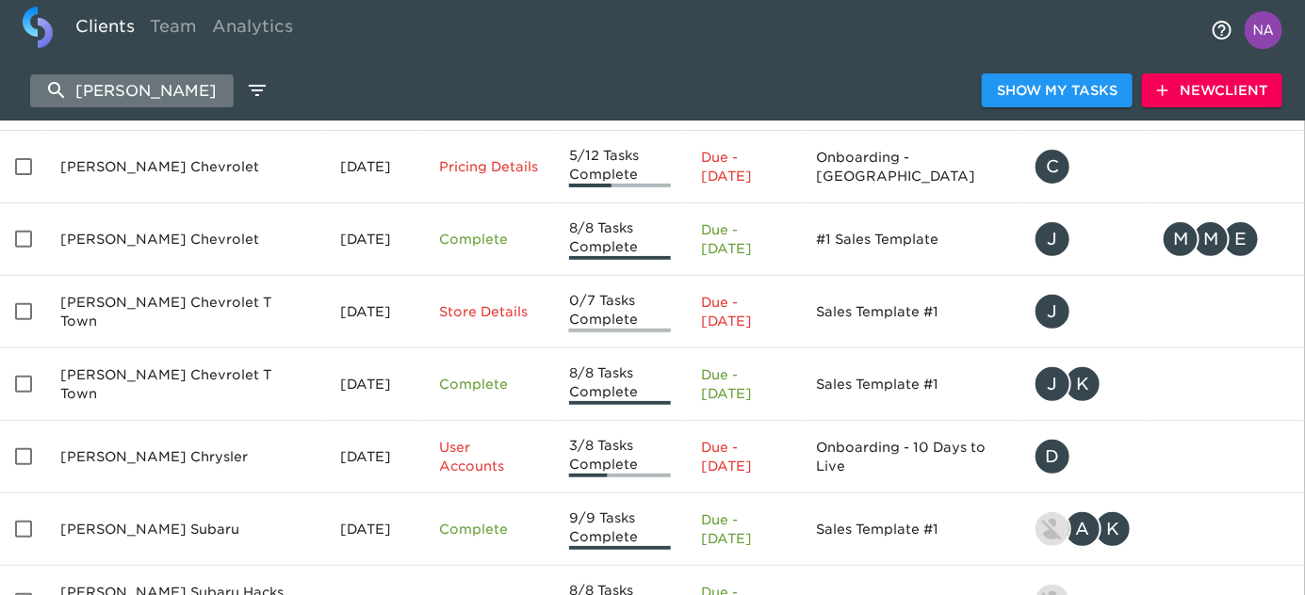
click at [138, 85] on input "jim" at bounding box center [131, 90] width 203 height 33
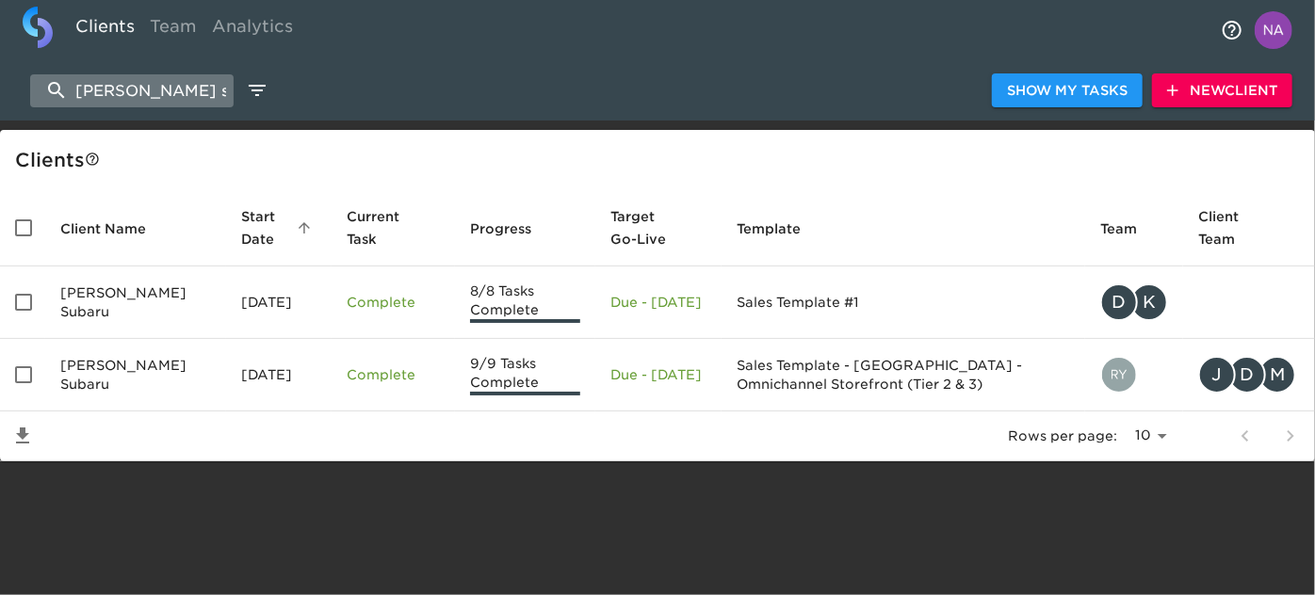
click at [195, 90] on input "armstrong sub" at bounding box center [131, 90] width 203 height 33
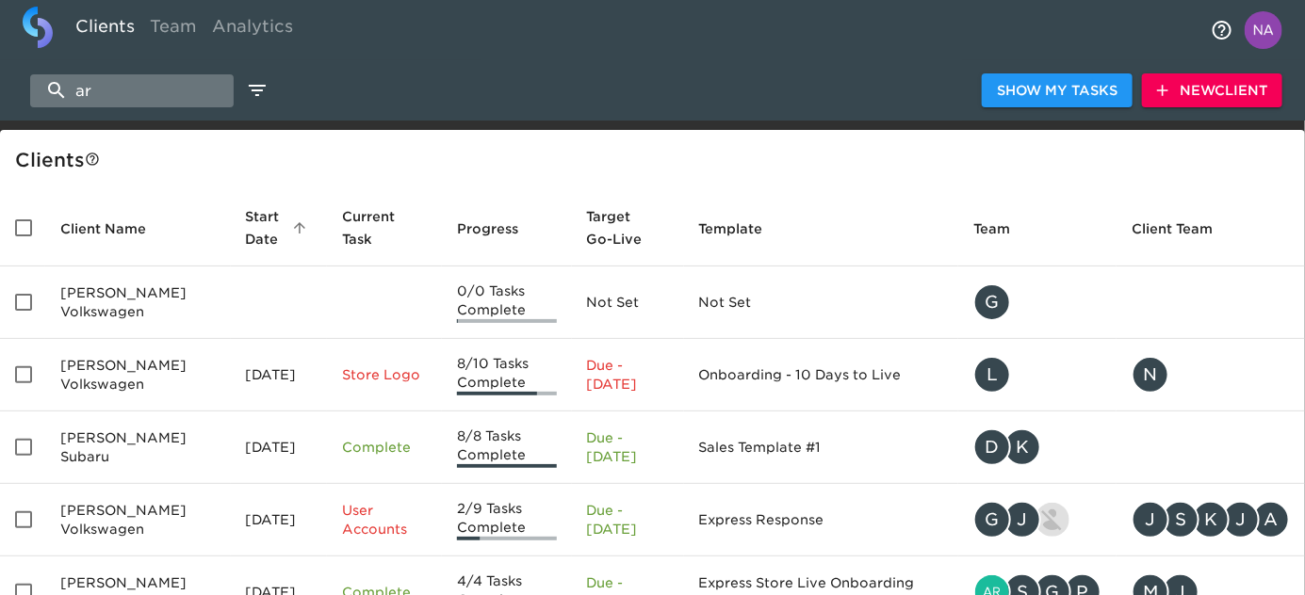
type input "a"
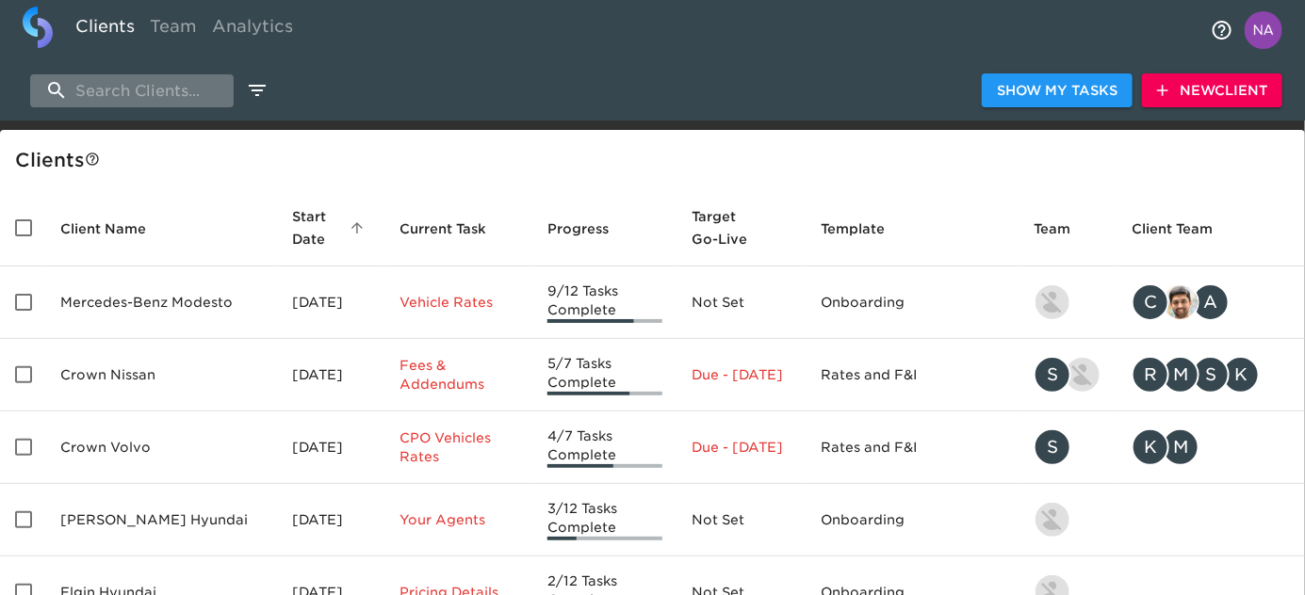
click at [203, 74] on input "search" at bounding box center [131, 90] width 203 height 33
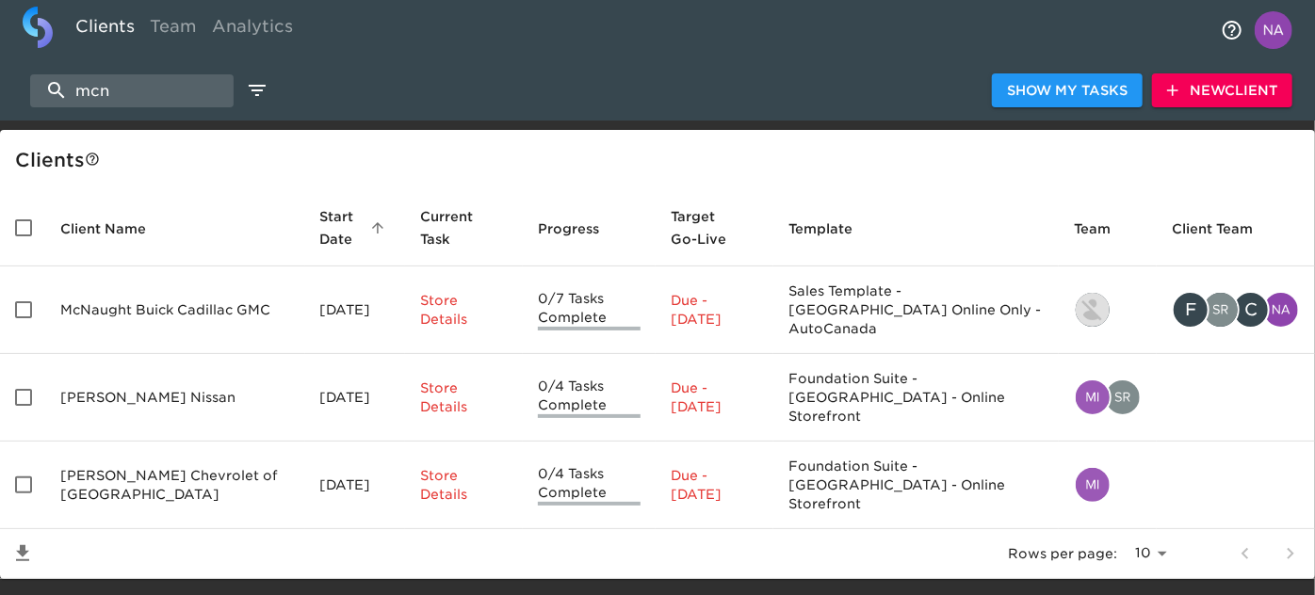
type input "mcn"
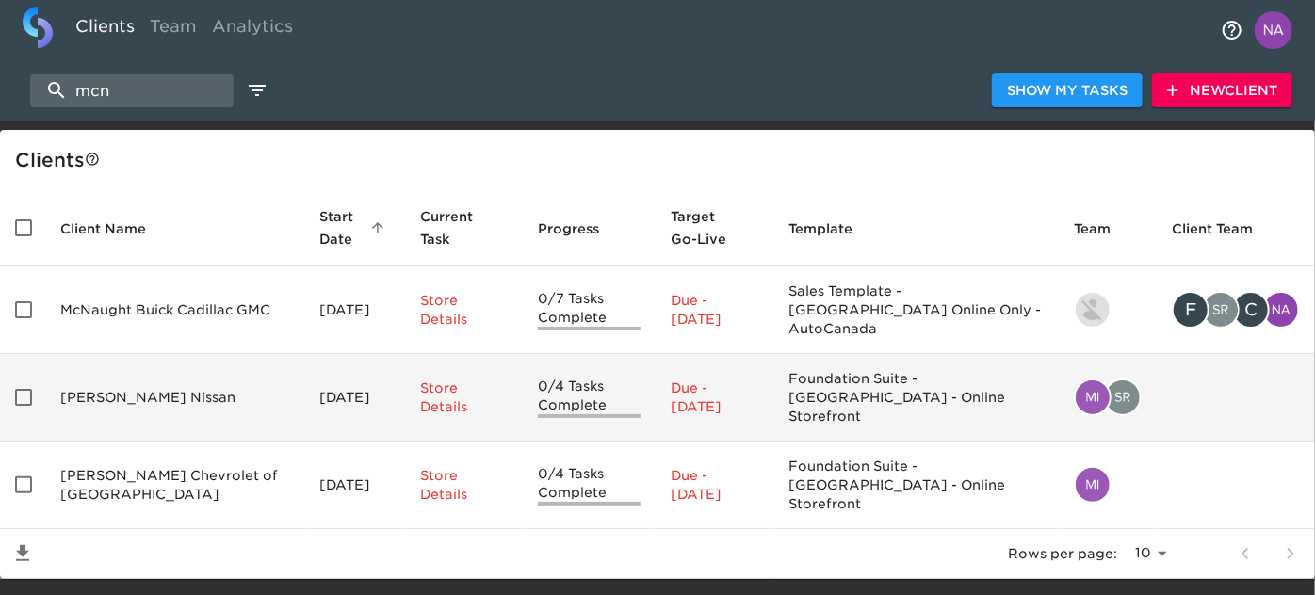
click at [140, 368] on td "McNeill Nissan" at bounding box center [175, 398] width 260 height 88
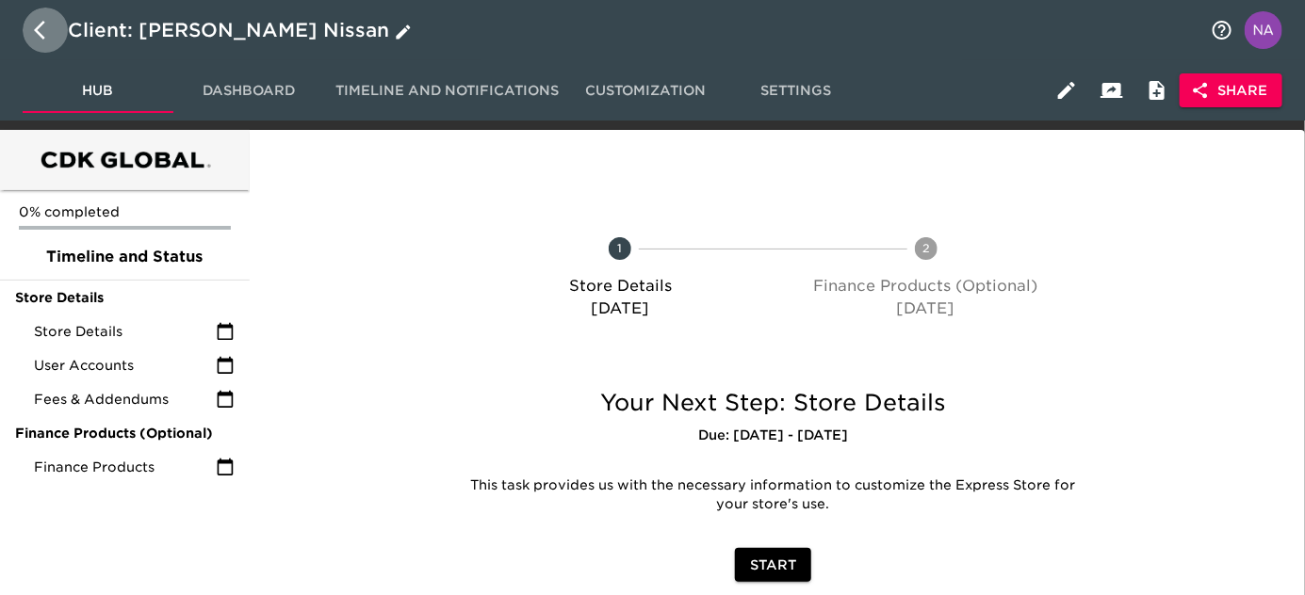
click at [38, 29] on icon "button" at bounding box center [39, 30] width 11 height 19
select select "10"
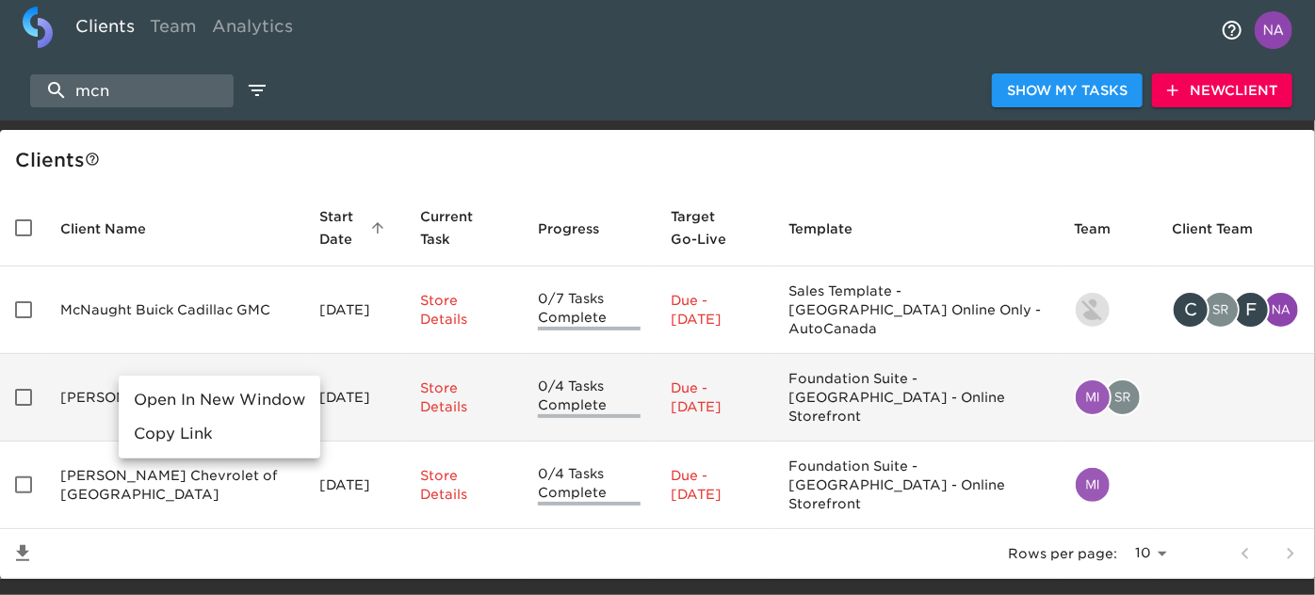
click at [121, 380] on ul "cdk.simplemnt.com/clients/8KuN730QTA19OzKB2FjM?tab=hub Open In New Window Copy …" at bounding box center [220, 417] width 202 height 83
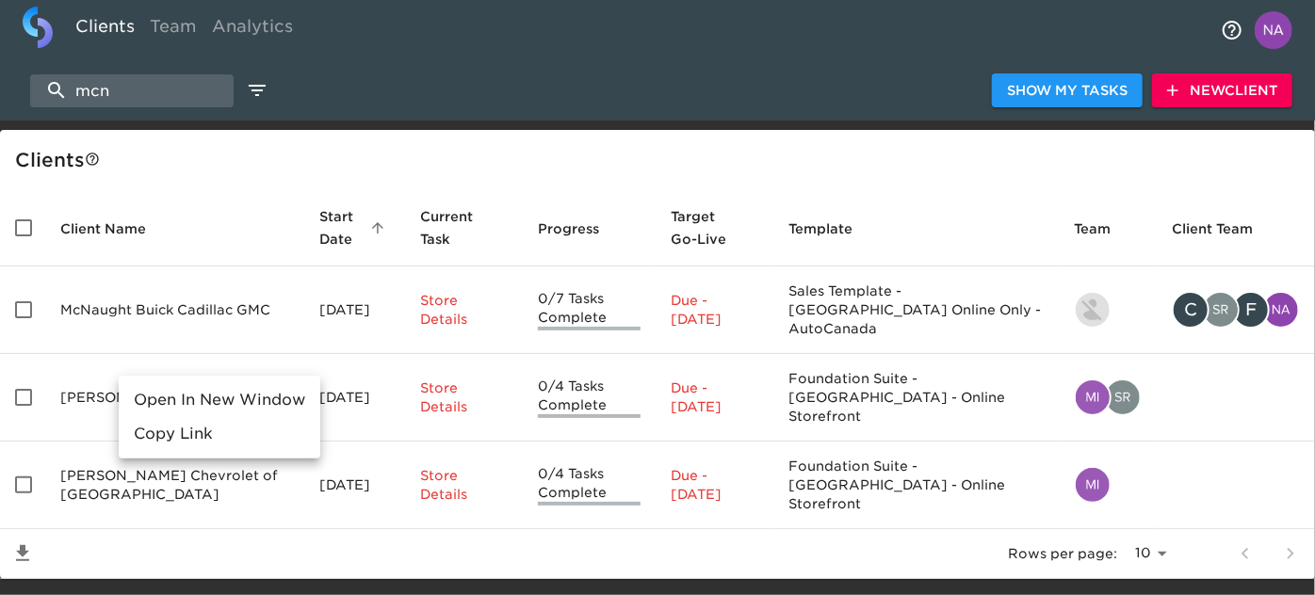
click at [59, 366] on div at bounding box center [657, 297] width 1315 height 595
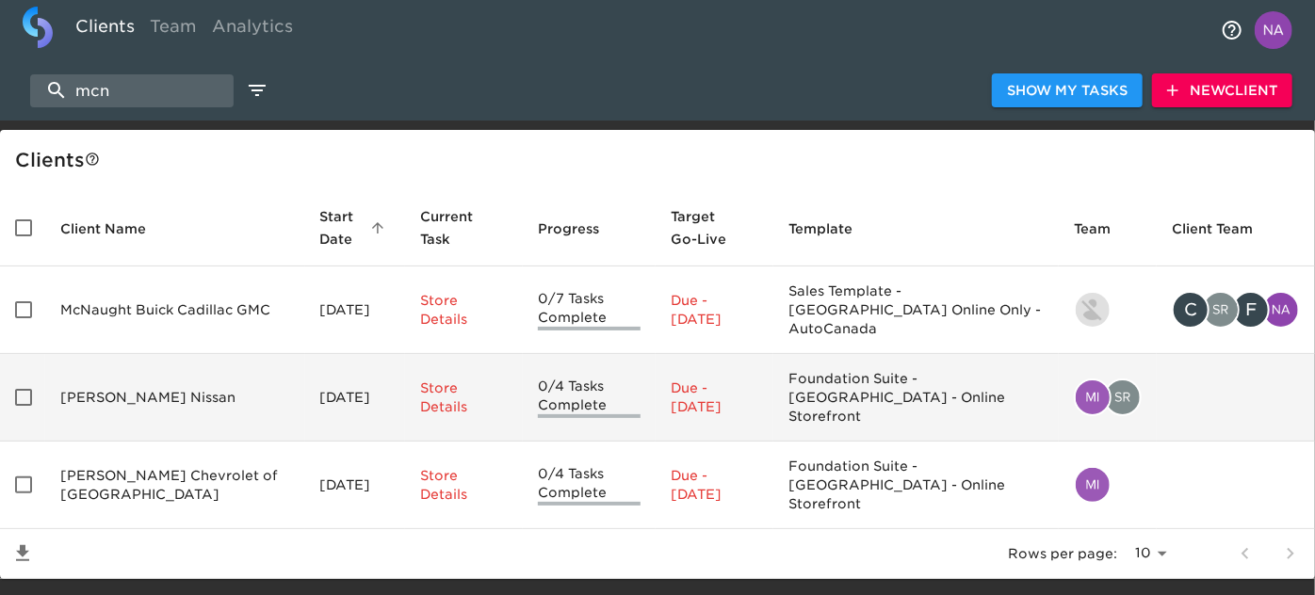
click at [100, 382] on td "McNeill Nissan" at bounding box center [175, 398] width 260 height 88
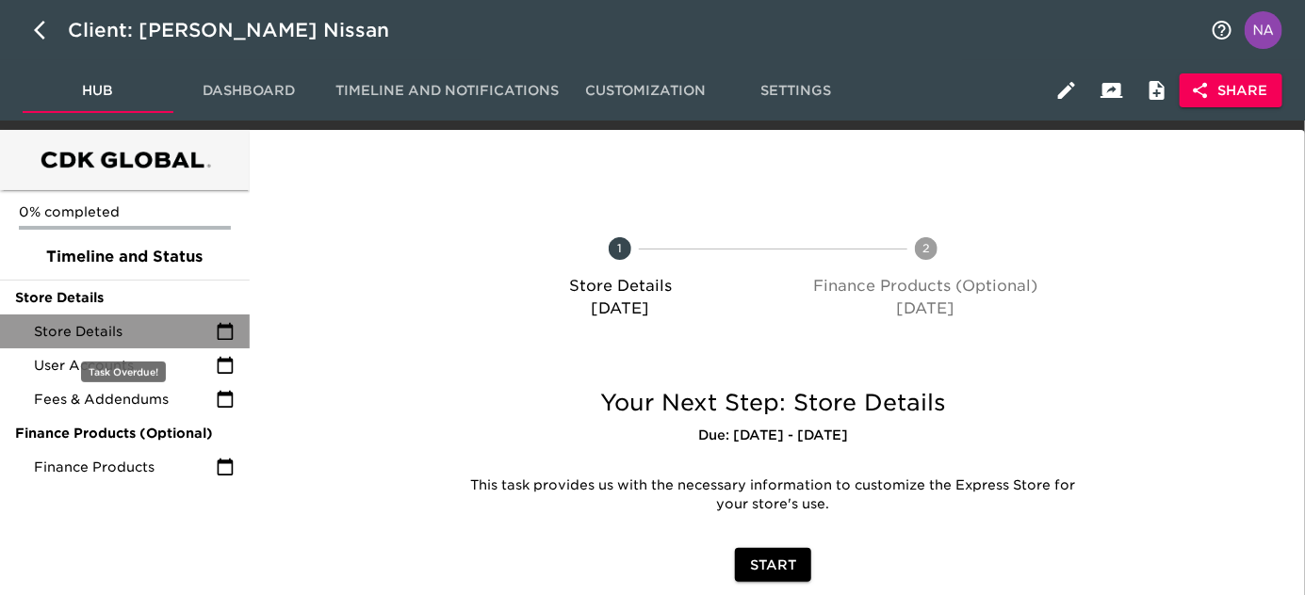
click at [125, 315] on div "Store Details" at bounding box center [125, 332] width 250 height 34
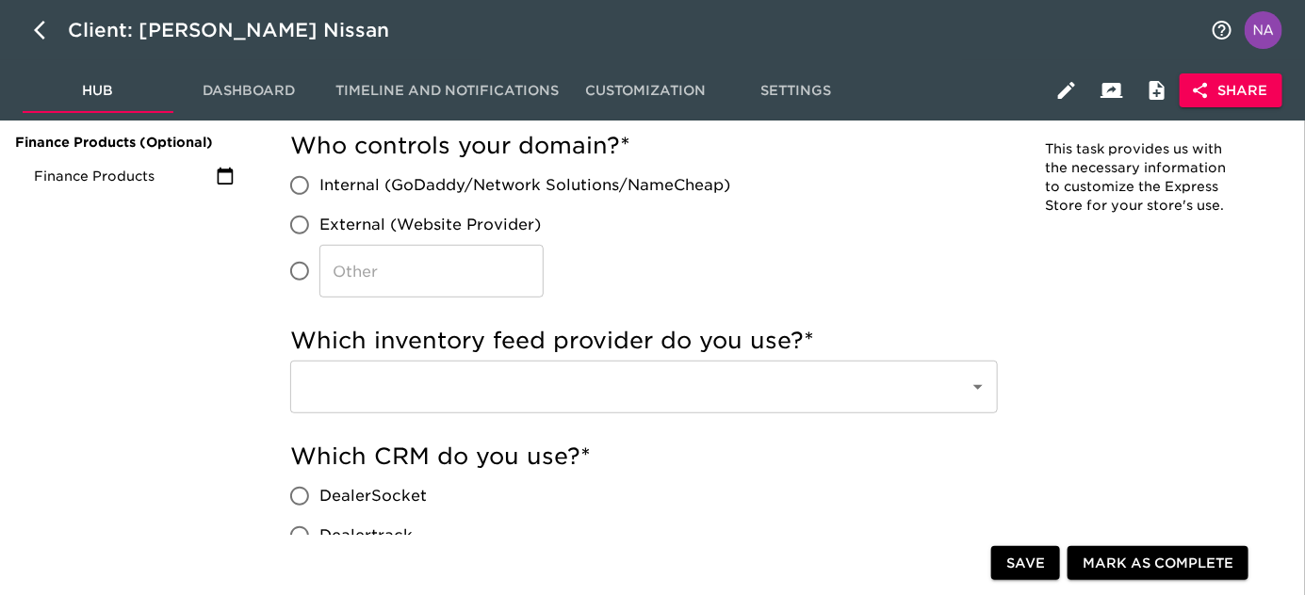
click at [1231, 76] on button "Share" at bounding box center [1230, 90] width 103 height 35
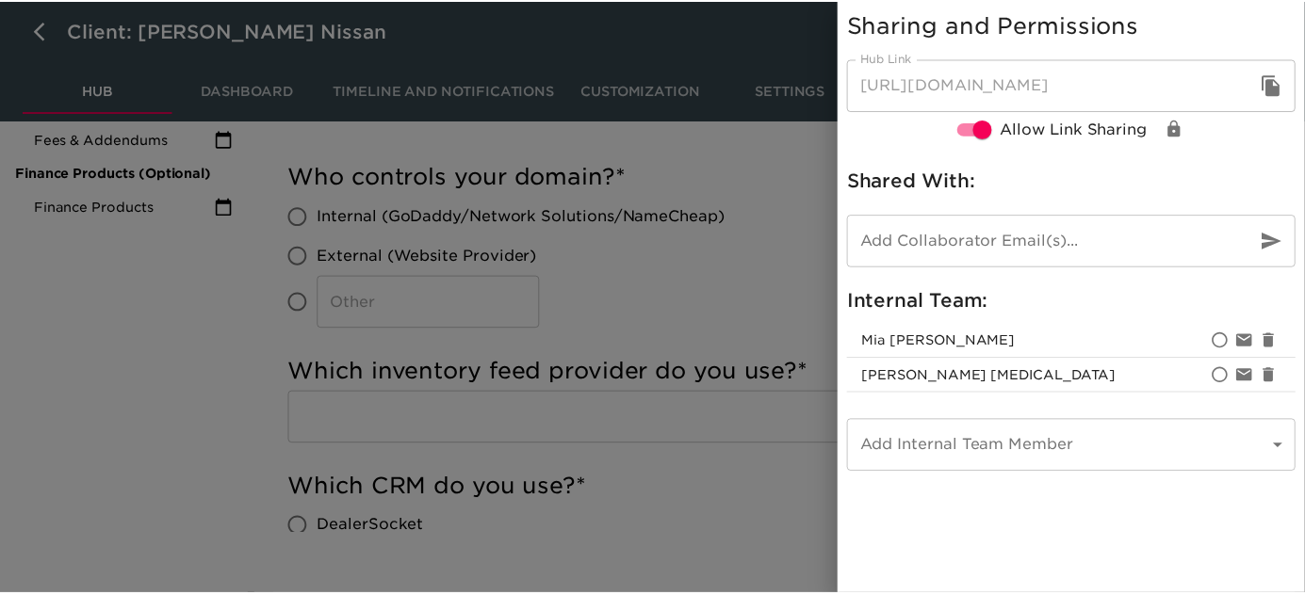
scroll to position [256, 0]
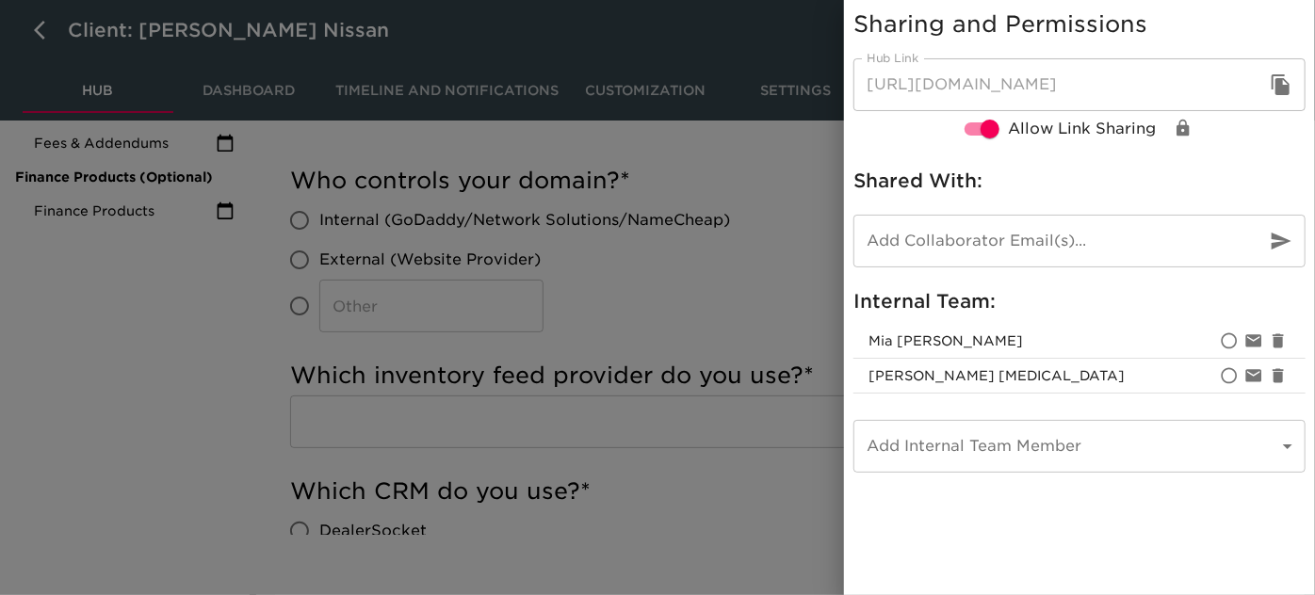
click at [612, 324] on div at bounding box center [657, 297] width 1315 height 595
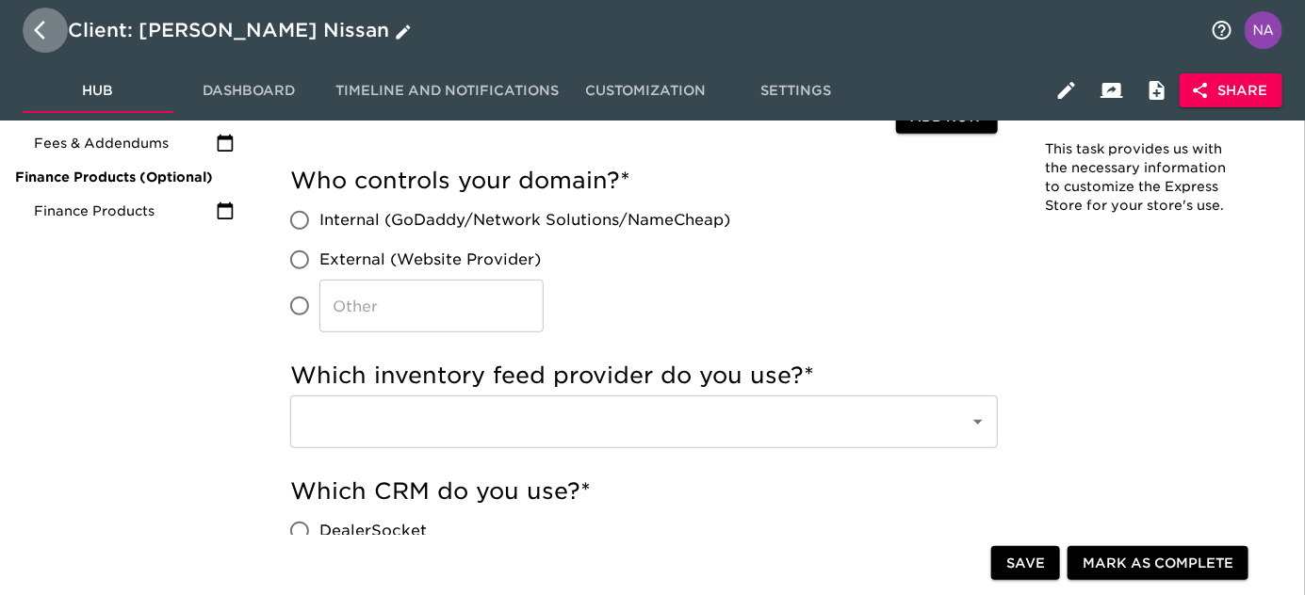
click at [43, 30] on icon "button" at bounding box center [45, 30] width 23 height 23
select select "10"
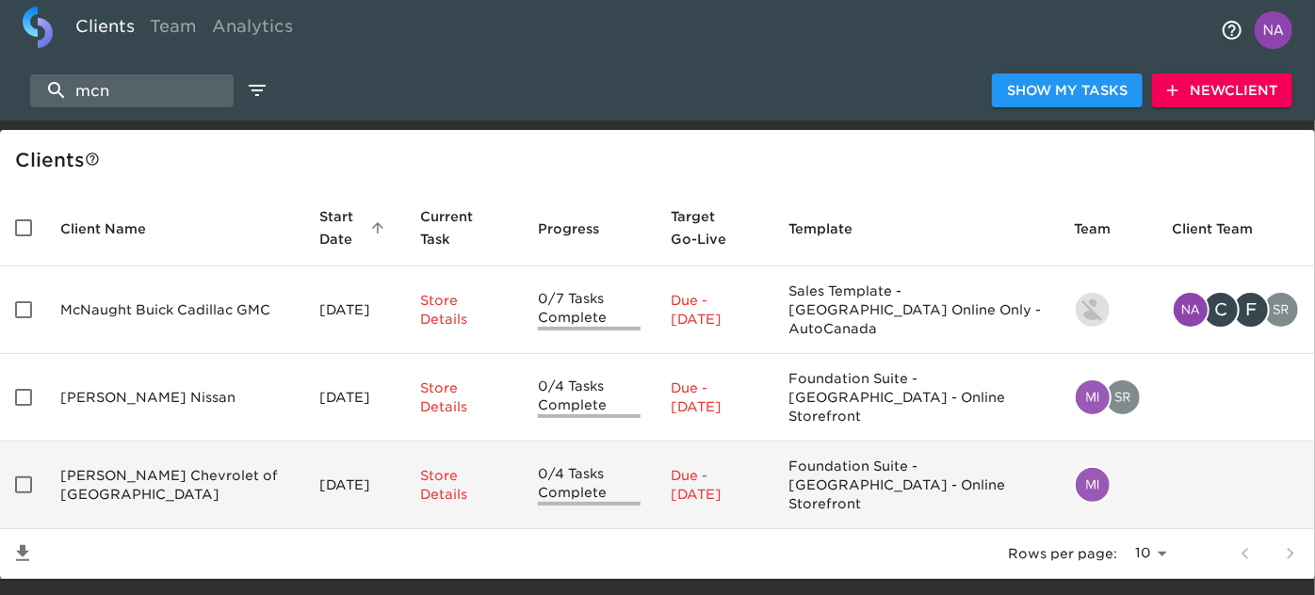
click at [151, 459] on td "McNeill Chevrolet of Wilkesboro" at bounding box center [175, 486] width 260 height 88
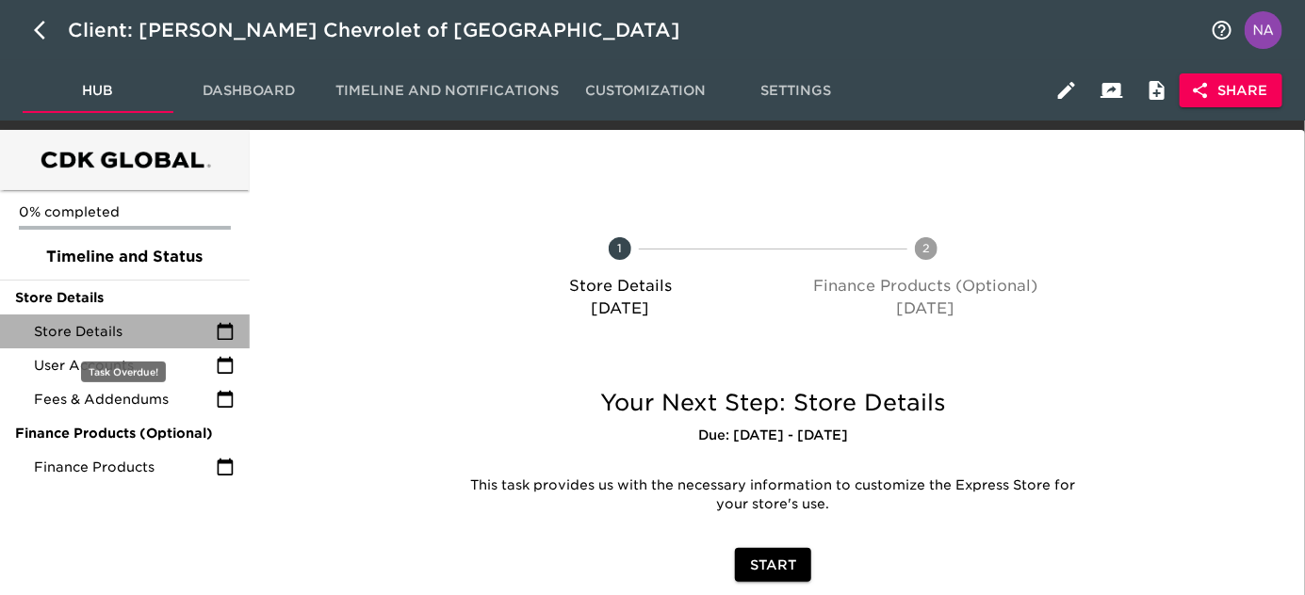
click at [100, 341] on span "Store Details" at bounding box center [125, 331] width 182 height 19
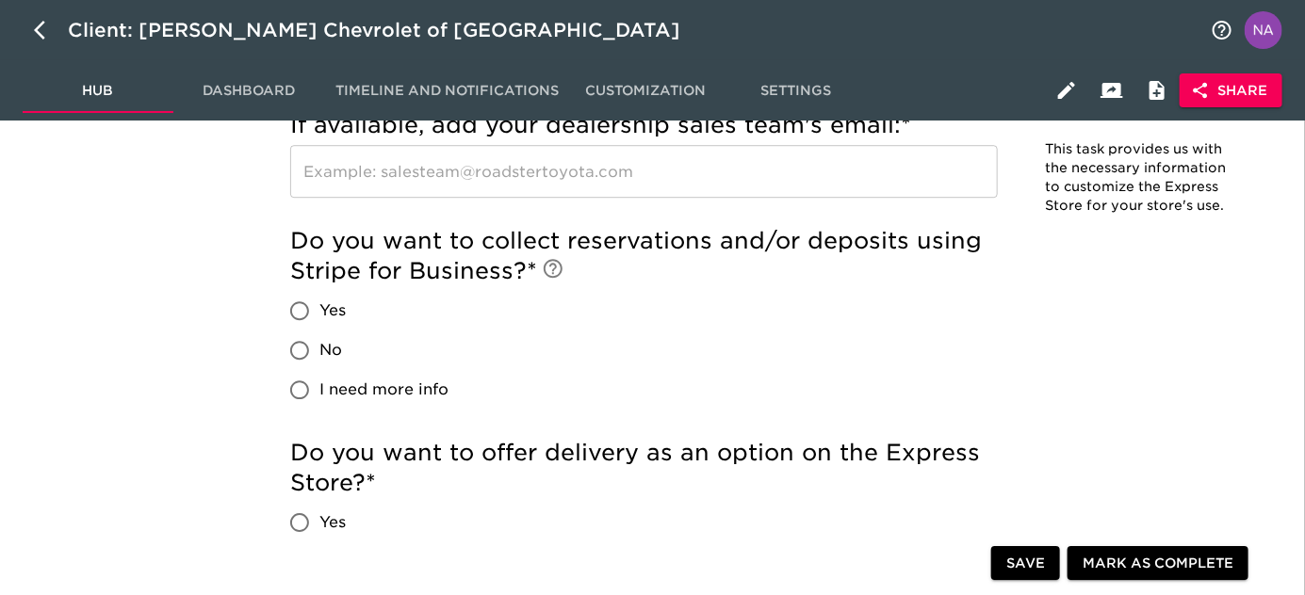
scroll to position [2151, 0]
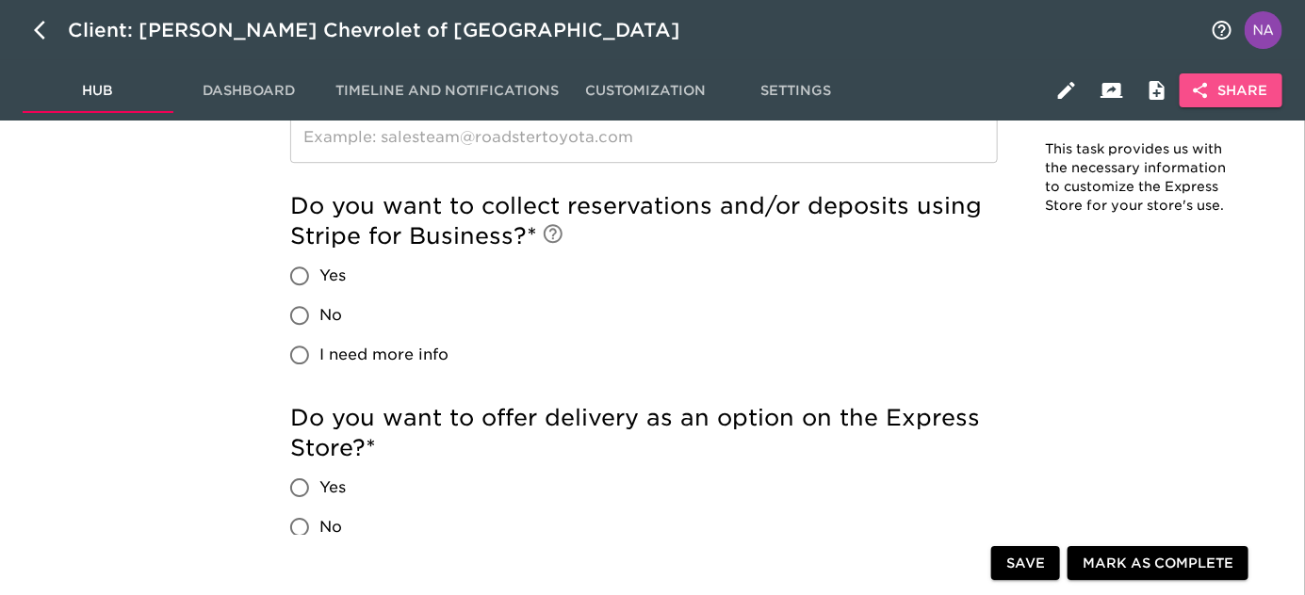
click at [1233, 73] on button "Share" at bounding box center [1230, 90] width 103 height 35
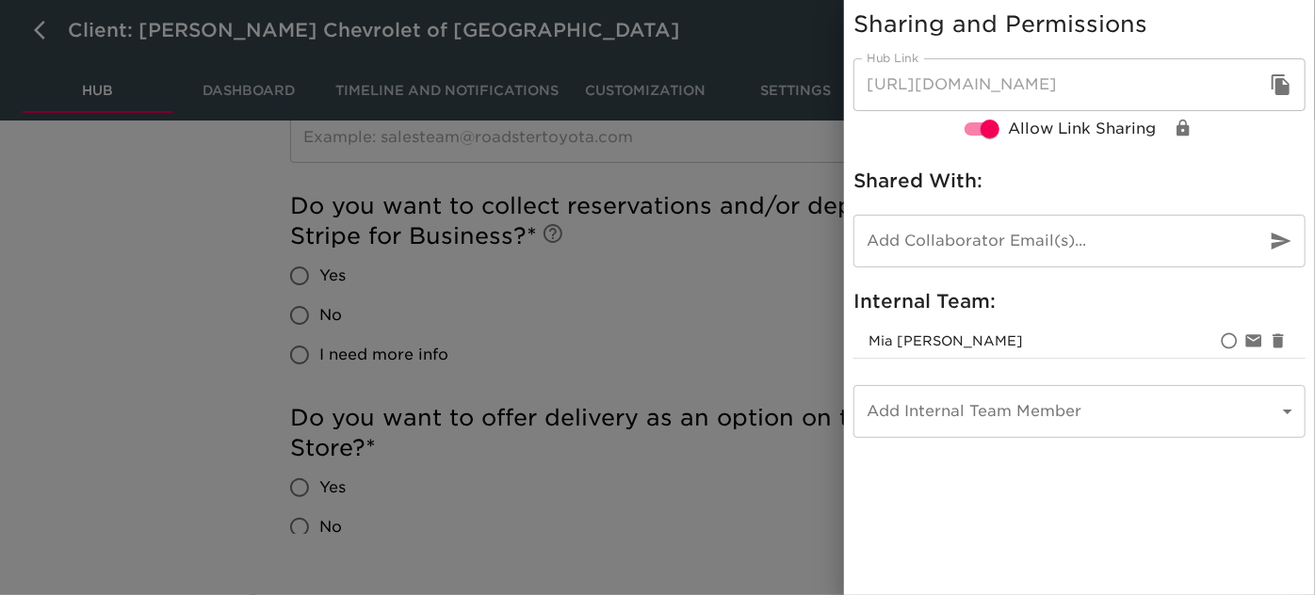
click at [604, 345] on div at bounding box center [657, 297] width 1315 height 595
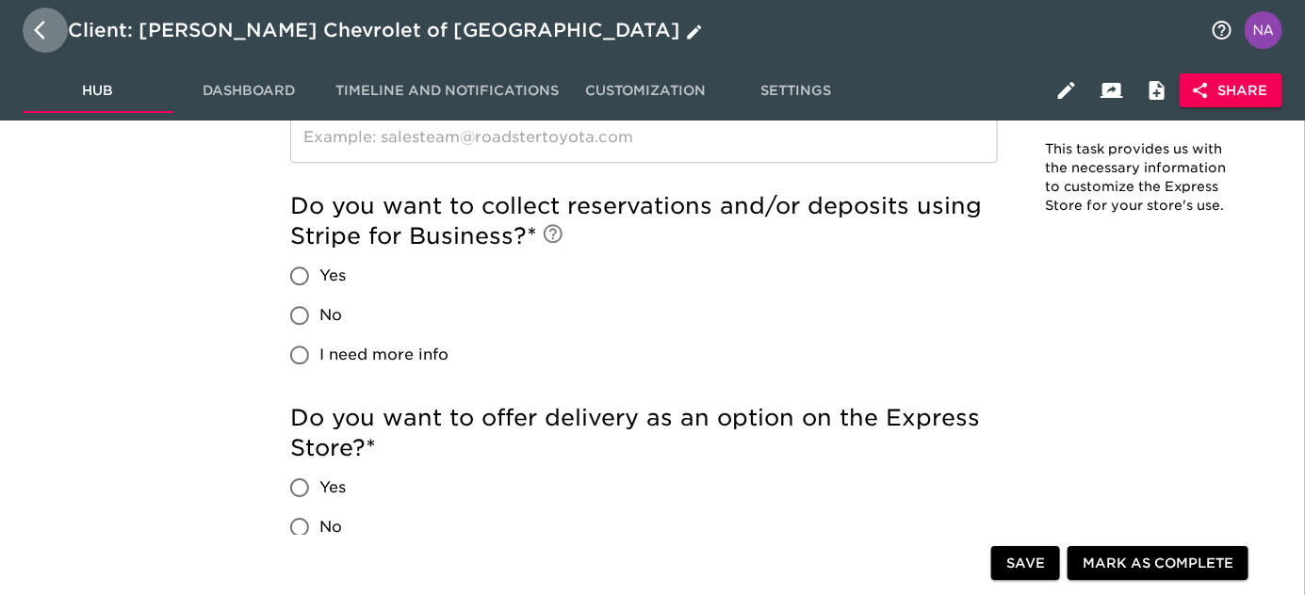
click at [40, 32] on icon "button" at bounding box center [45, 30] width 23 height 23
select select "10"
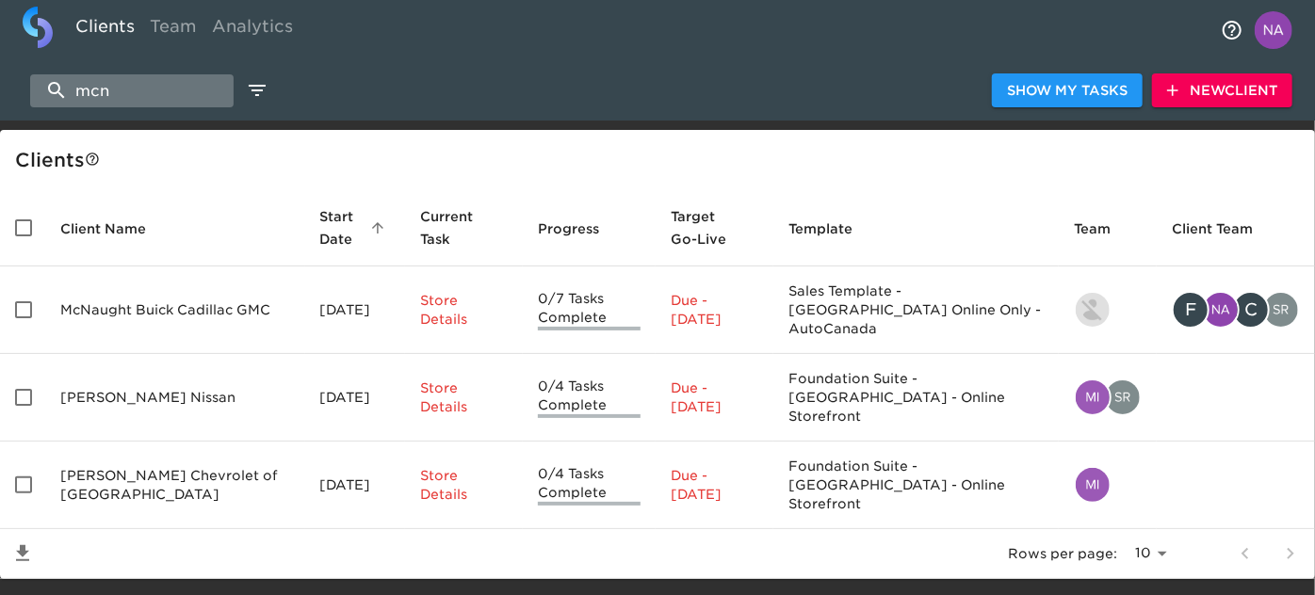
click at [156, 98] on input "mcn" at bounding box center [131, 90] width 203 height 33
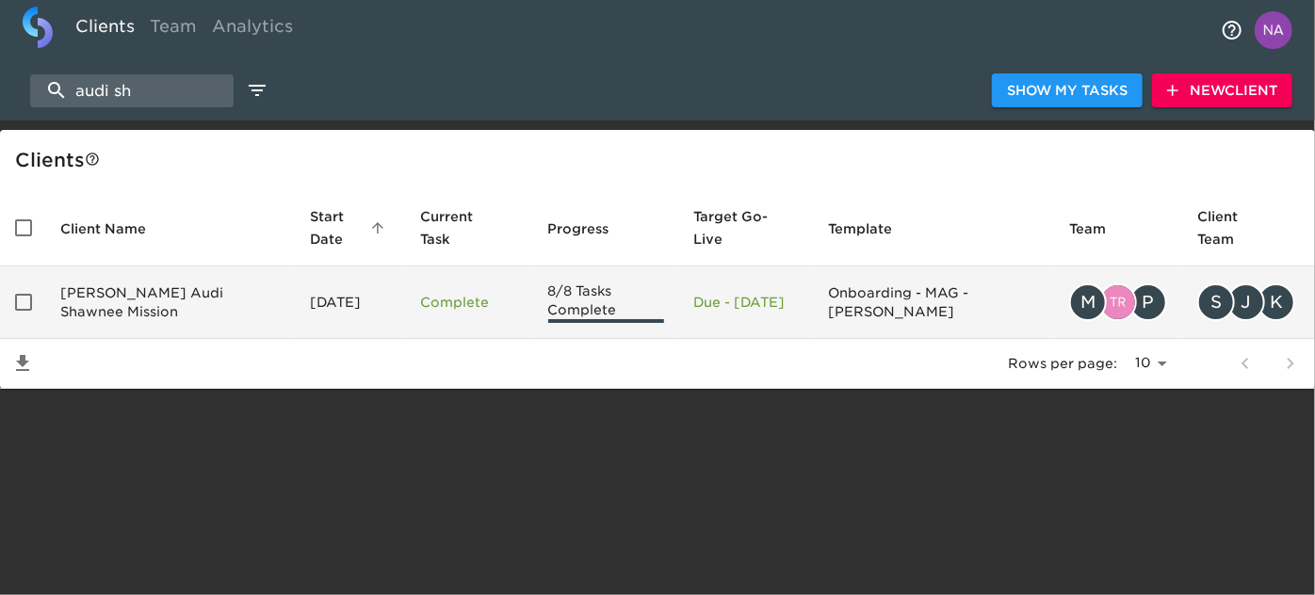
type input "audi sh"
click at [181, 323] on td "Holman Audi Shawnee Mission" at bounding box center [170, 303] width 250 height 73
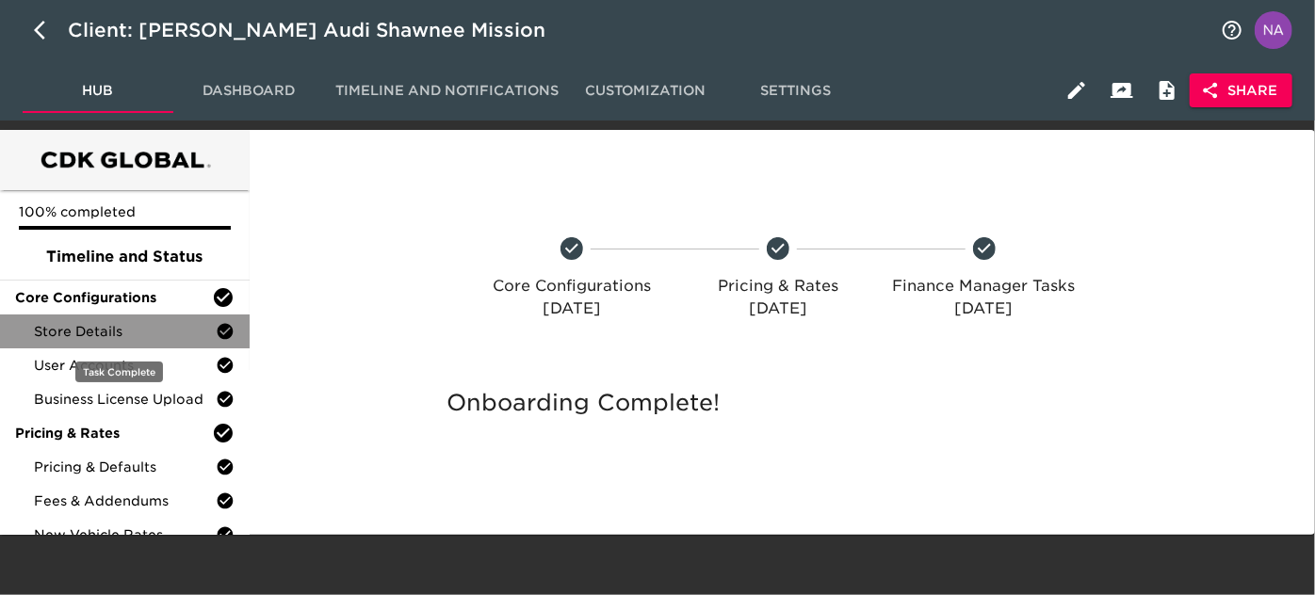
click at [134, 324] on span "Store Details" at bounding box center [125, 331] width 182 height 19
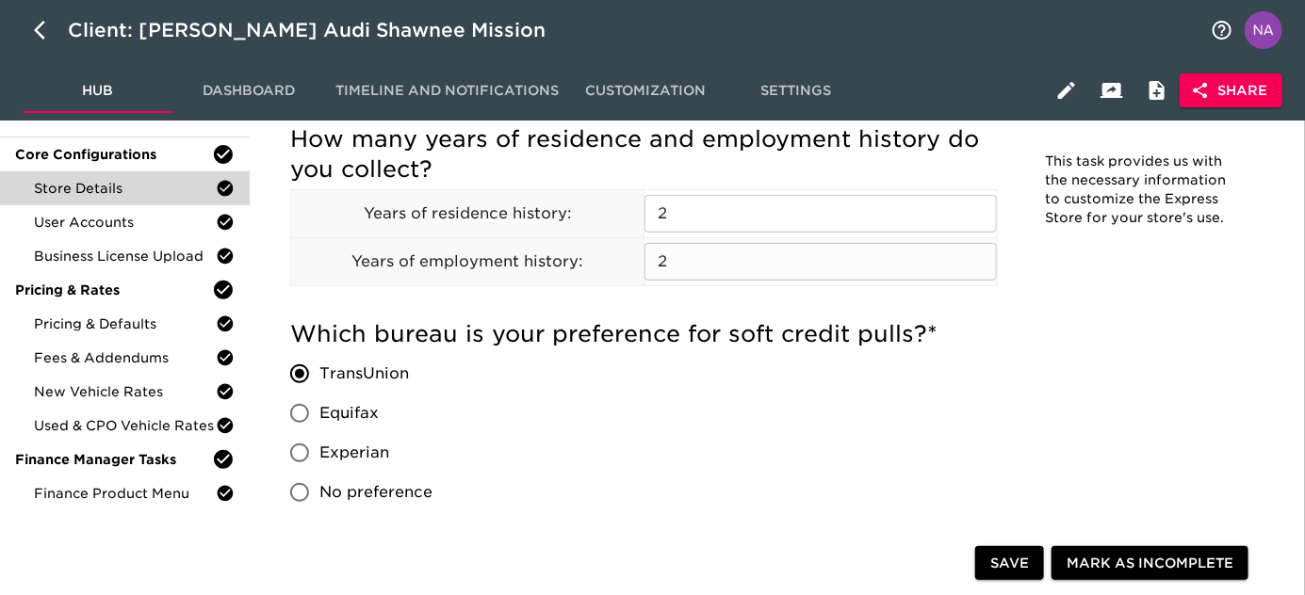
scroll to position [144, 0]
click at [39, 29] on icon "button" at bounding box center [45, 30] width 23 height 23
select select "10"
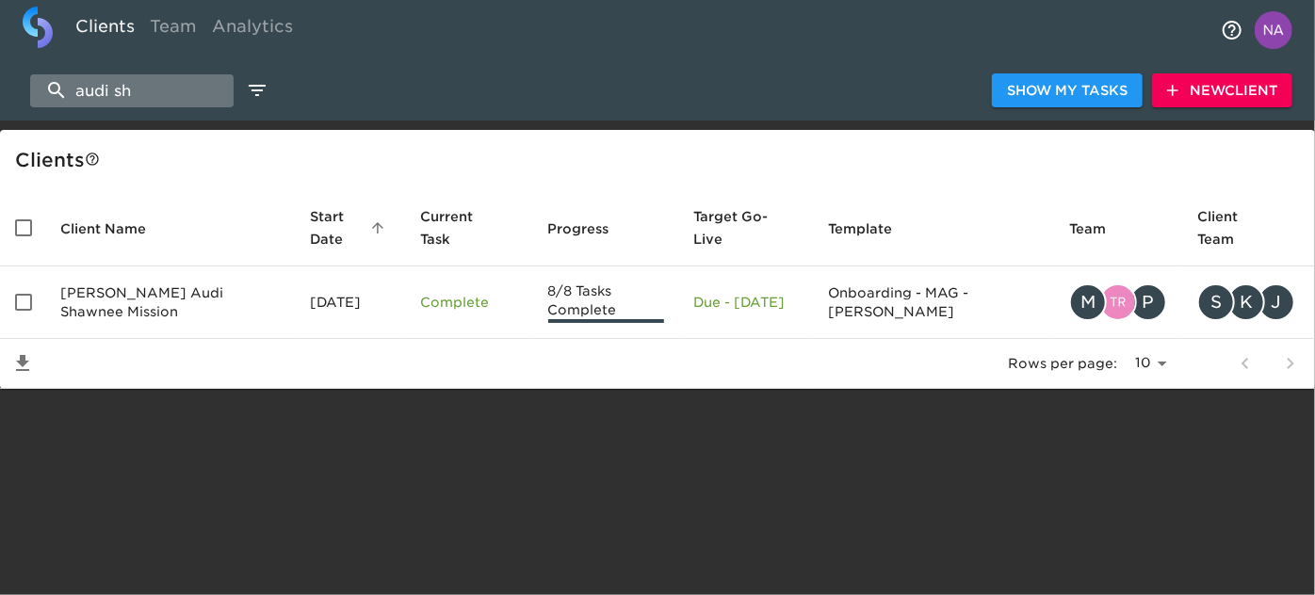
click at [170, 87] on input "audi sh" at bounding box center [131, 90] width 203 height 33
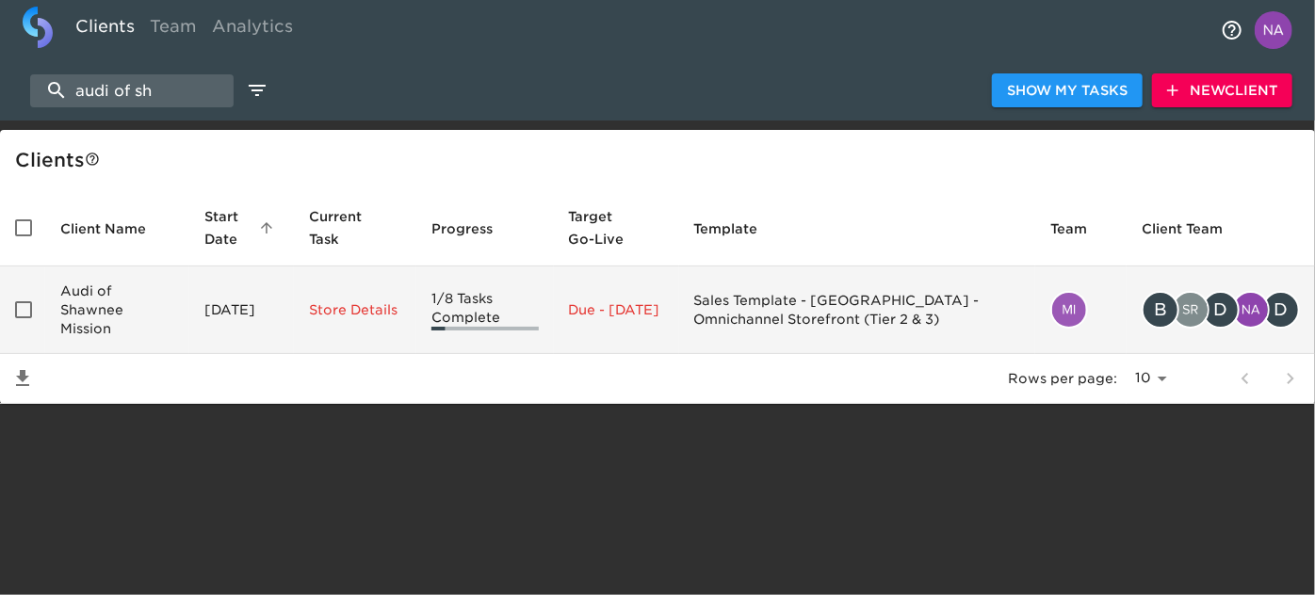
type input "audi of sh"
click at [144, 317] on td "Audi of Shawnee Mission" at bounding box center [117, 311] width 144 height 88
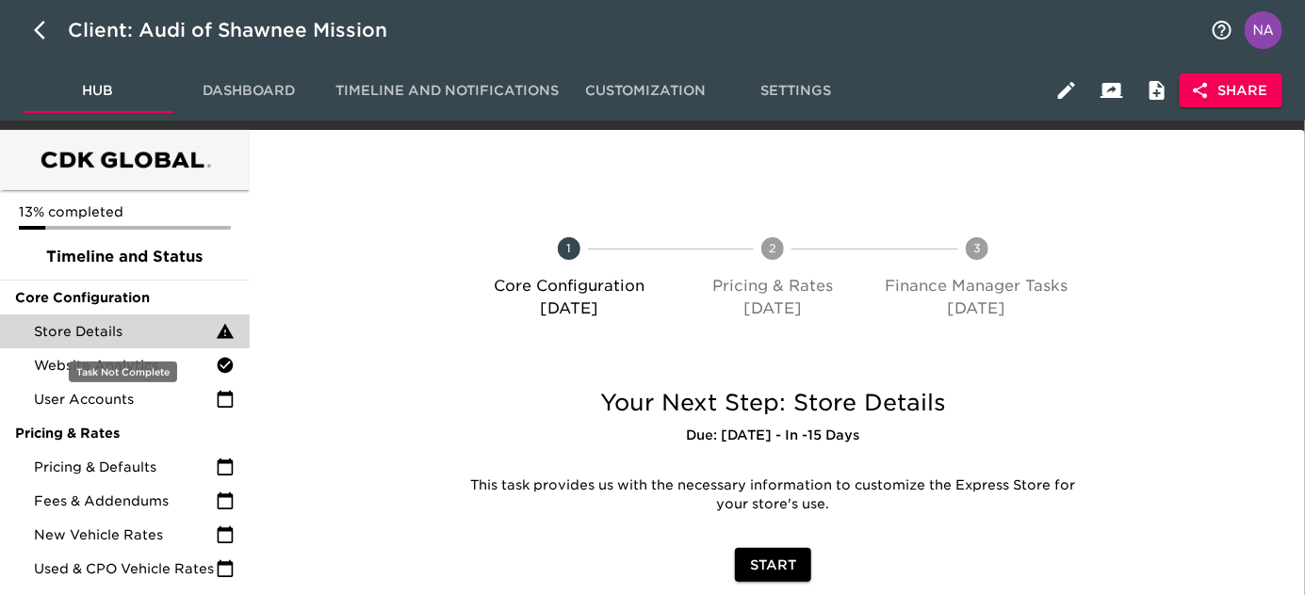
click at [83, 333] on span "Store Details" at bounding box center [125, 331] width 182 height 19
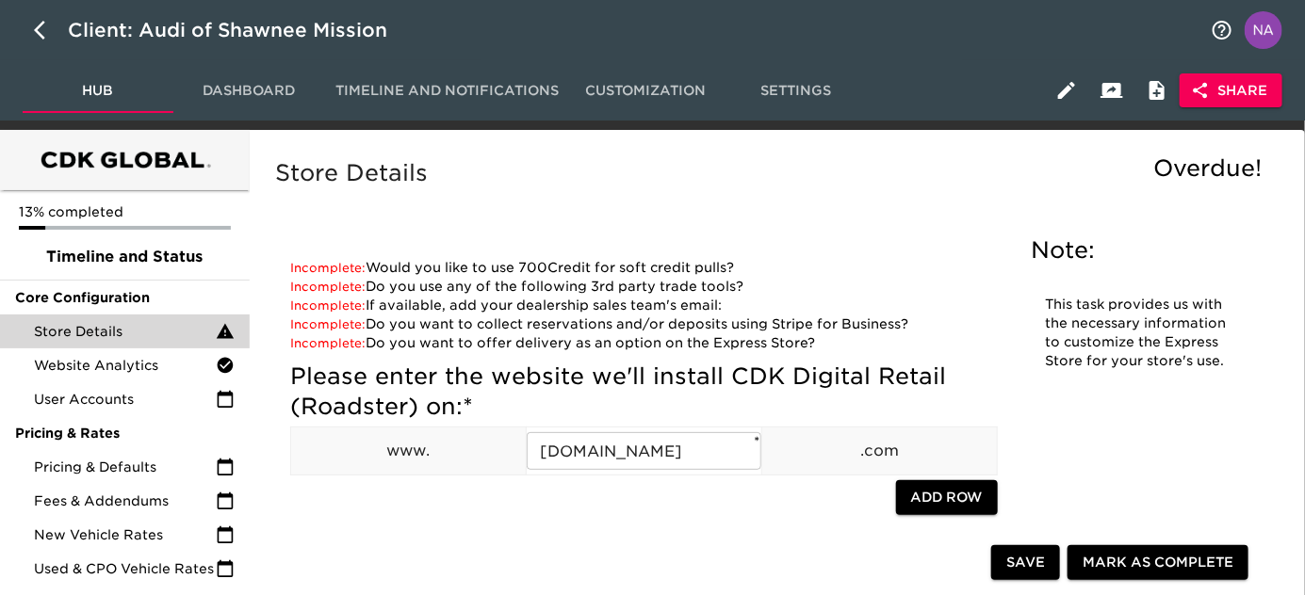
scroll to position [55, 0]
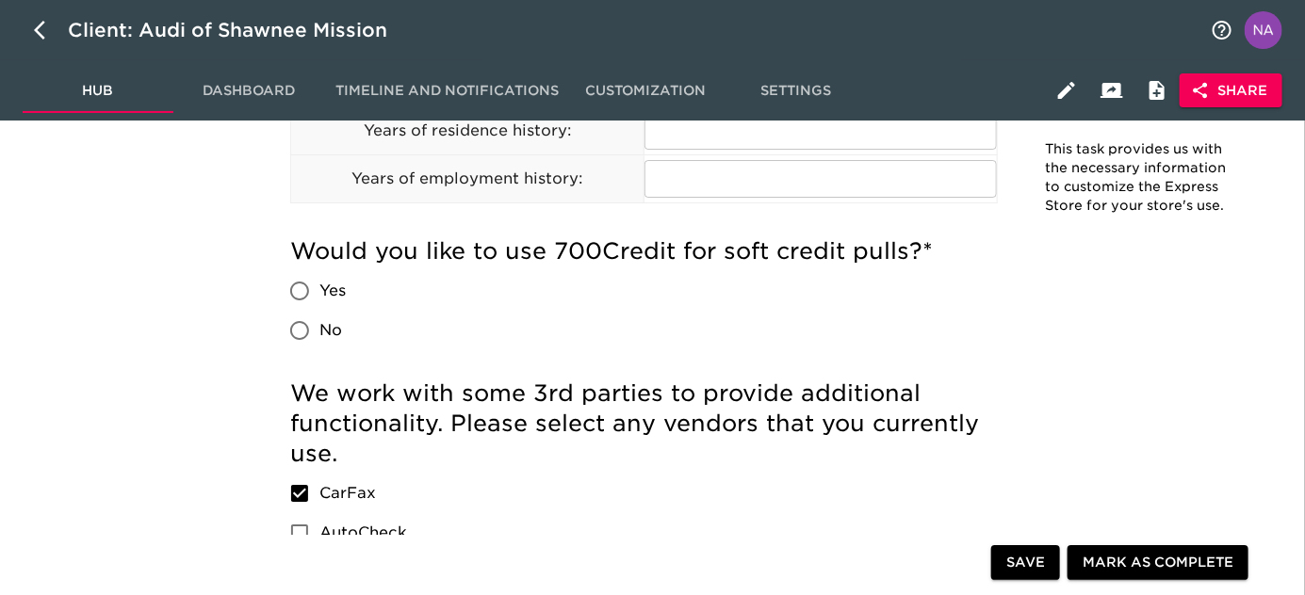
scroll to position [2630, 0]
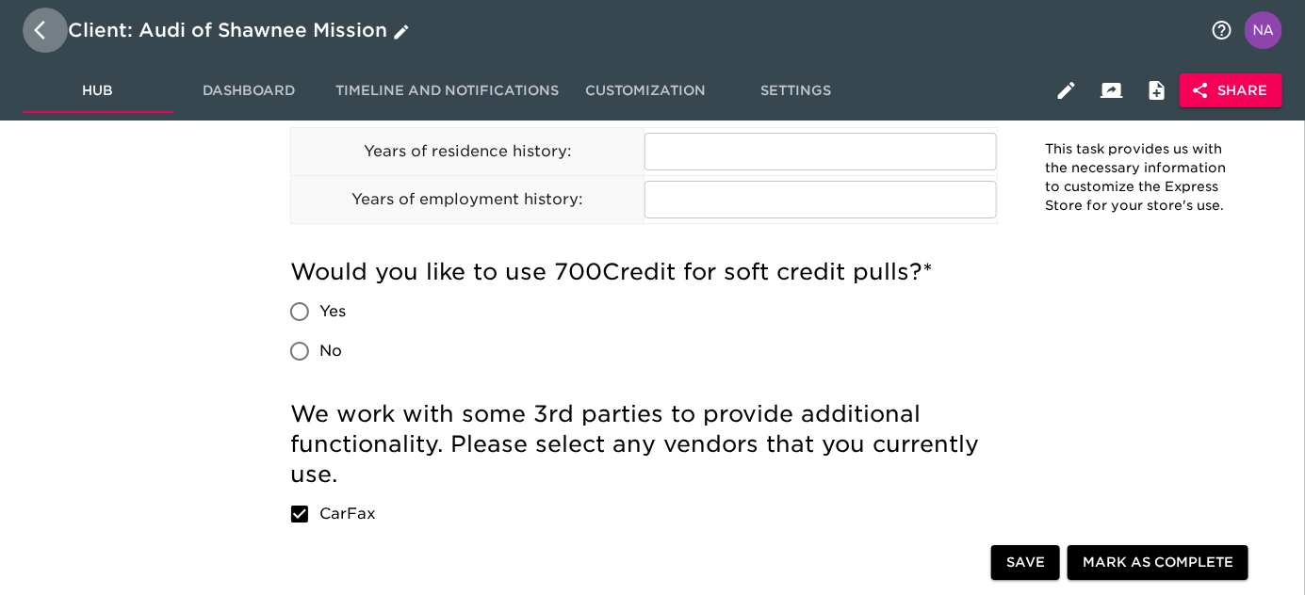
click at [36, 31] on icon "button" at bounding box center [39, 30] width 11 height 19
select select "10"
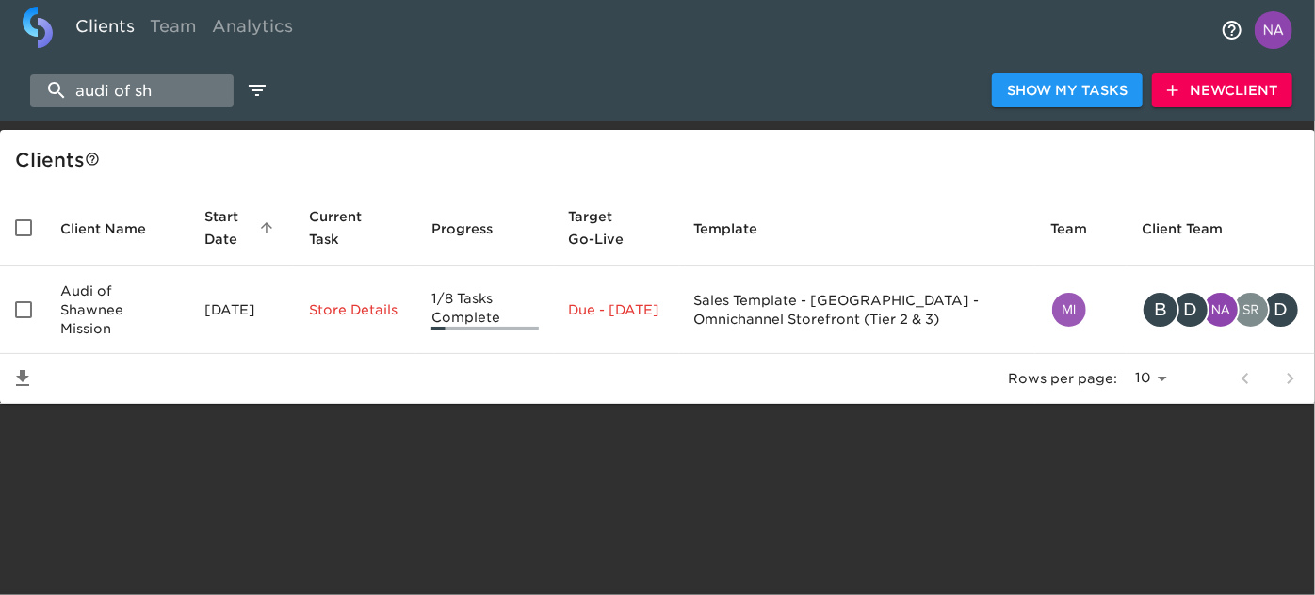
click at [170, 89] on input "audi of sh" at bounding box center [131, 90] width 203 height 33
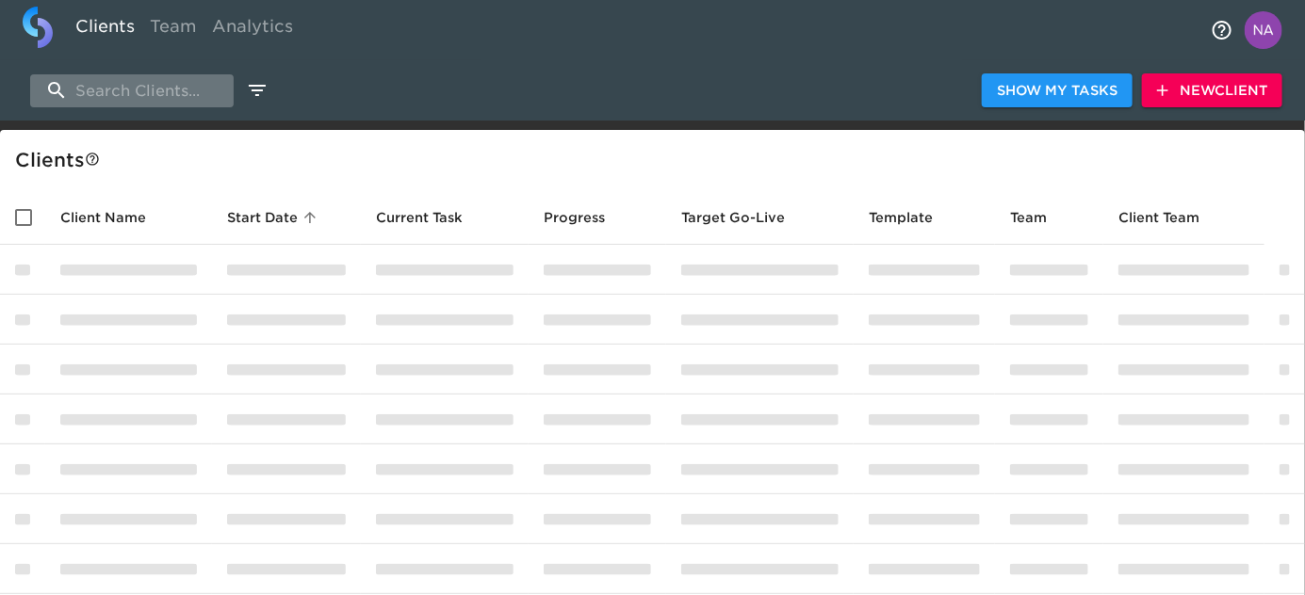
type input "e"
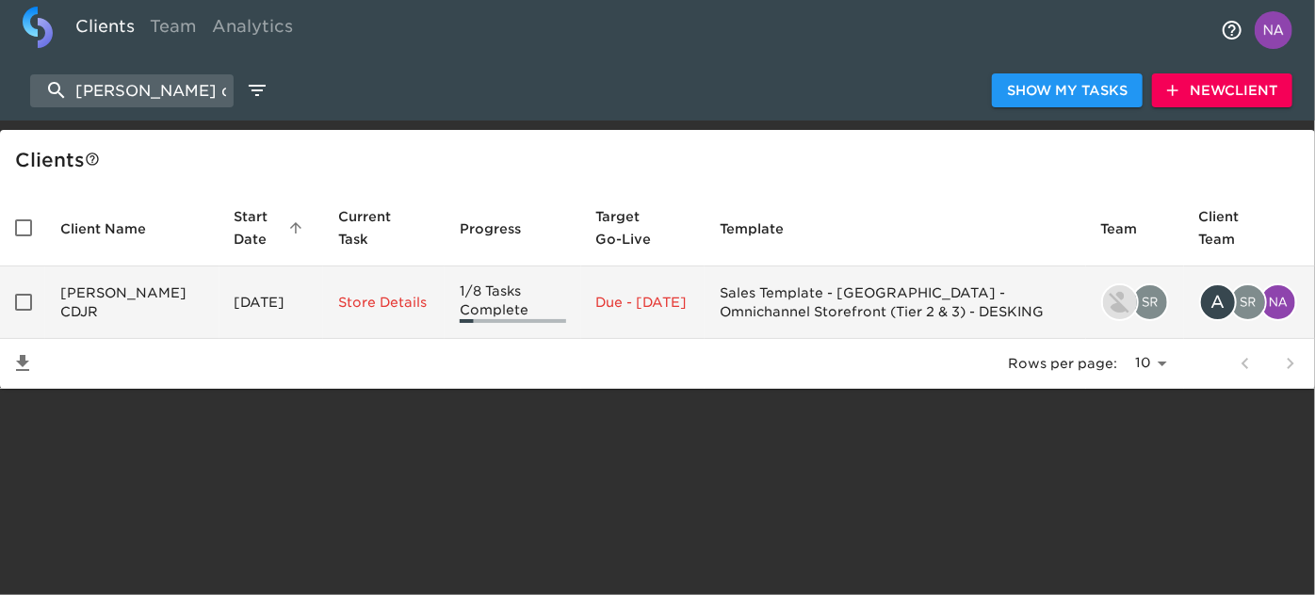
type input "reineke c"
click at [96, 301] on td "Reineke CDJR" at bounding box center [132, 303] width 174 height 73
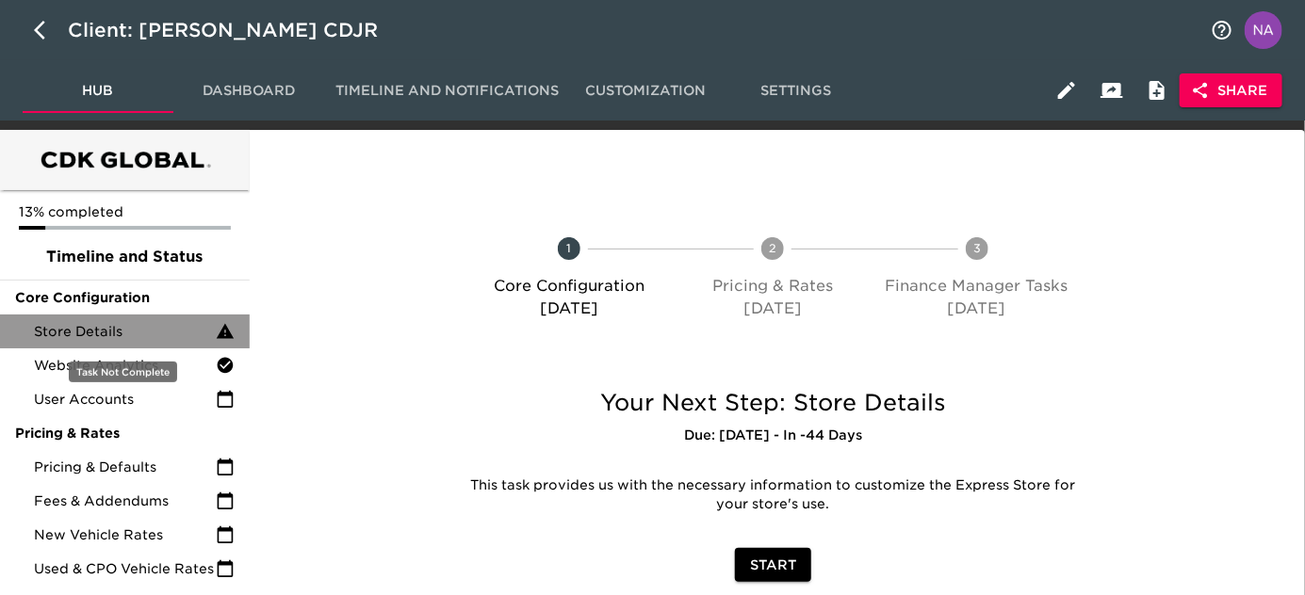
click at [87, 339] on span "Store Details" at bounding box center [125, 331] width 182 height 19
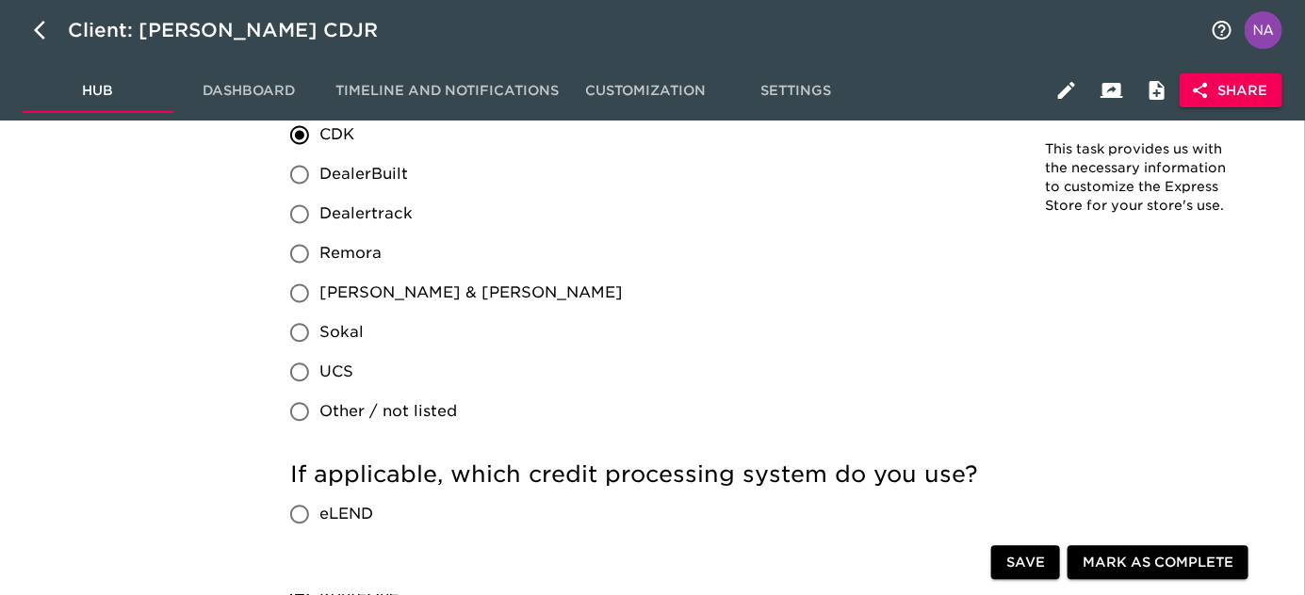
scroll to position [1414, 0]
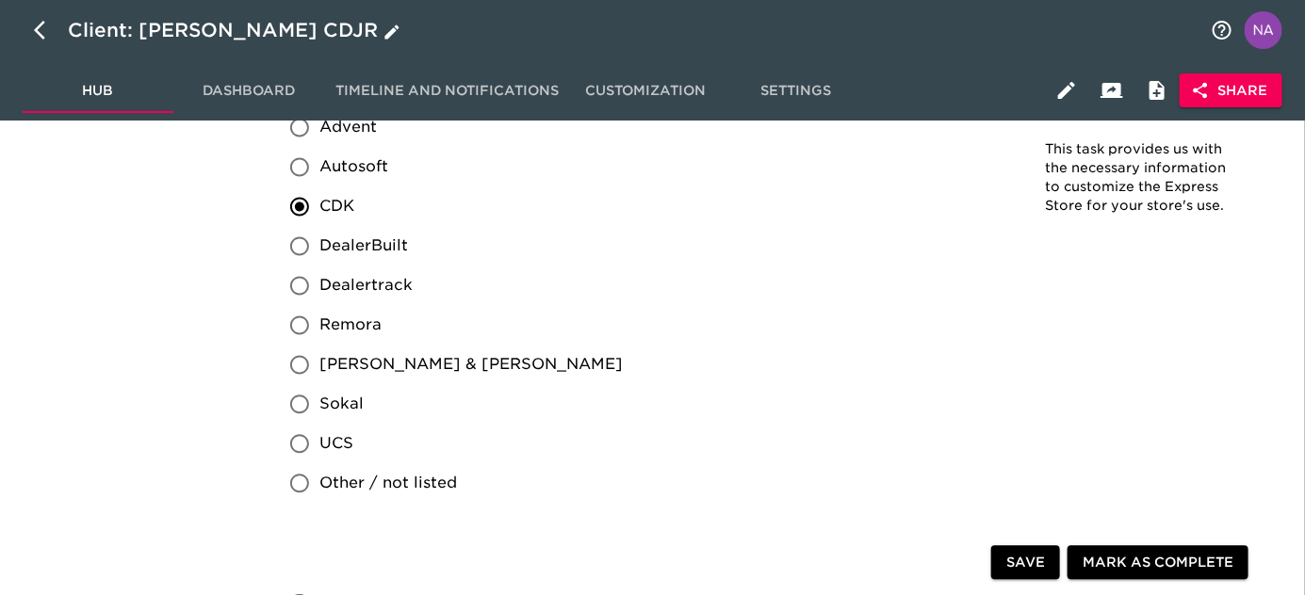
click at [41, 22] on icon "button" at bounding box center [45, 30] width 23 height 23
select select "10"
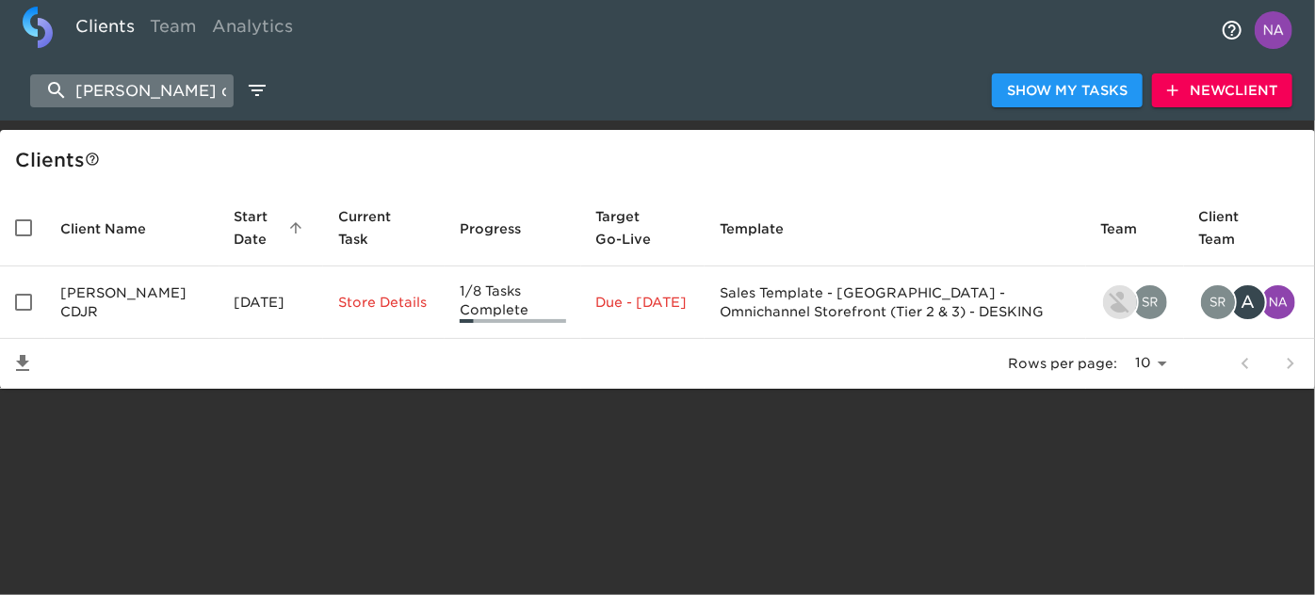
click at [137, 89] on input "reineke c" at bounding box center [131, 90] width 203 height 33
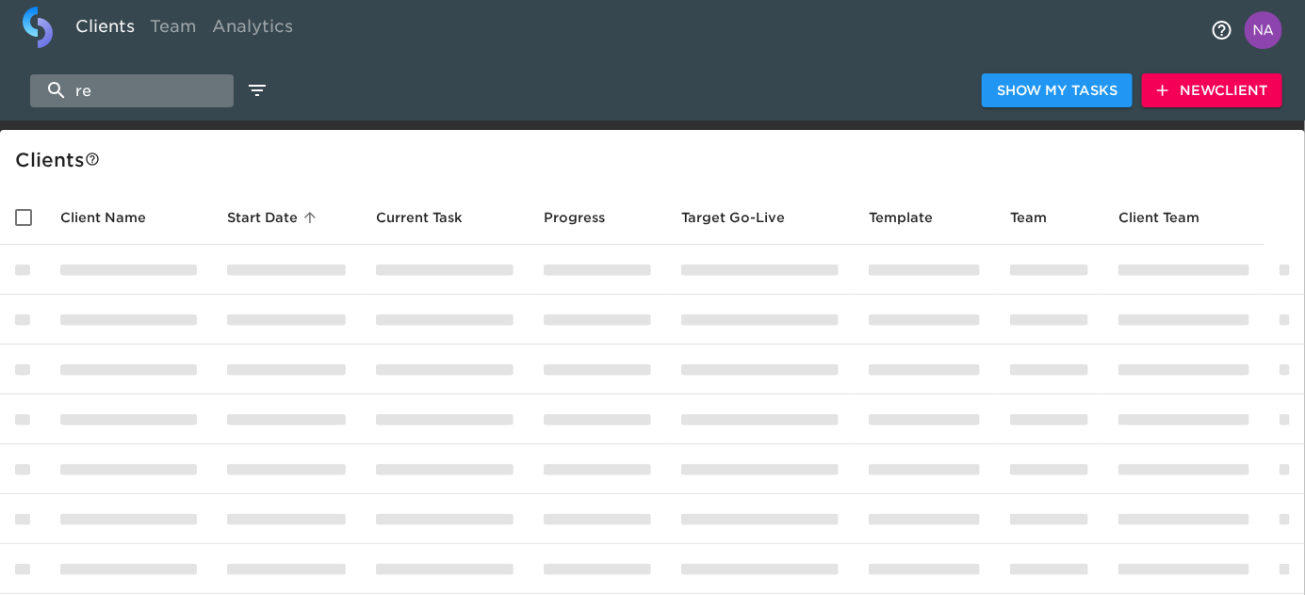
type input "r"
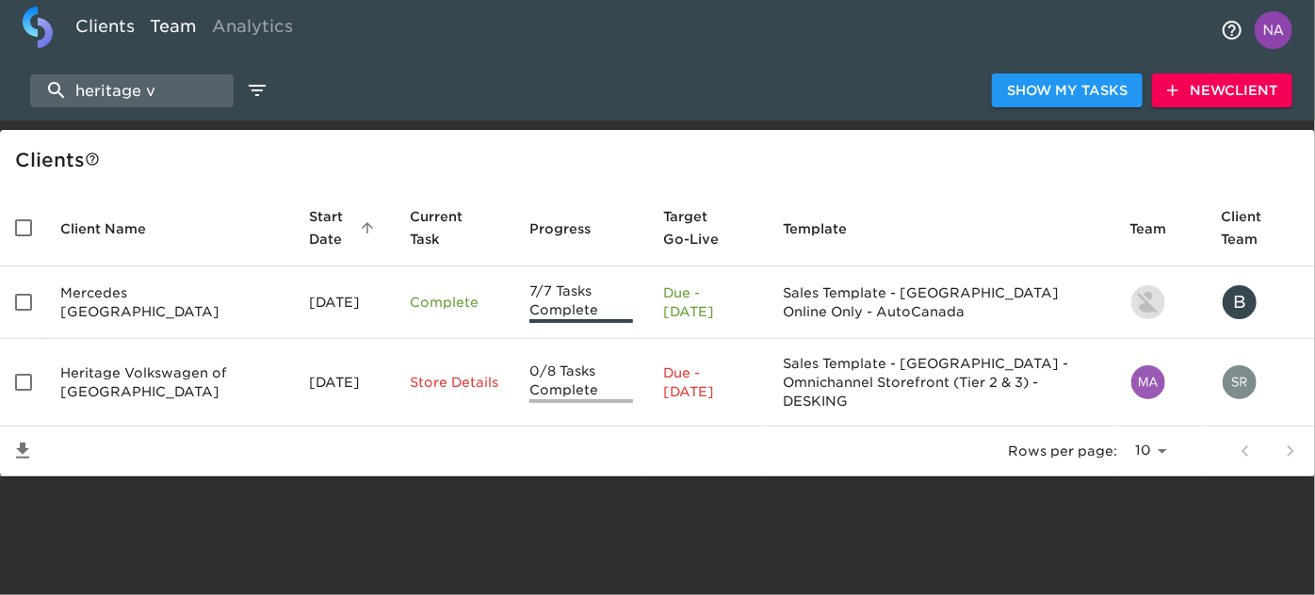
type input "heritage v"
click at [630, 537] on html "Clients Team Analytics heritage v Show My Tasks New Client Client s Client Name…" at bounding box center [657, 268] width 1315 height 537
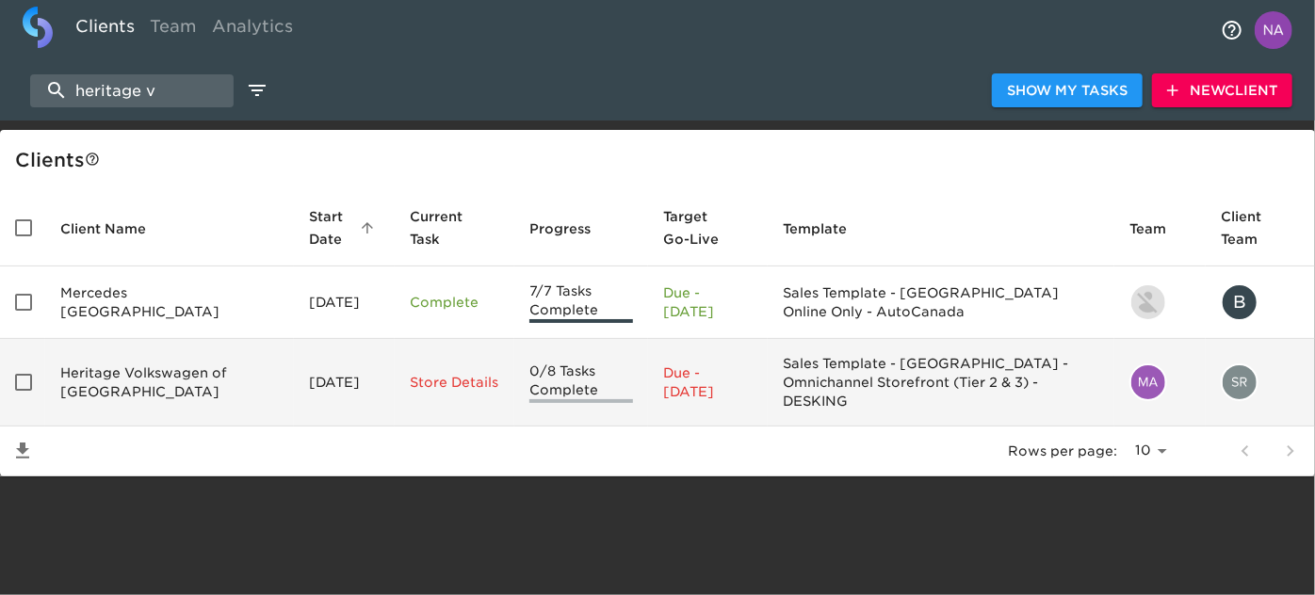
click at [170, 391] on td "Heritage Volkswagen of South Atlanta" at bounding box center [169, 383] width 249 height 88
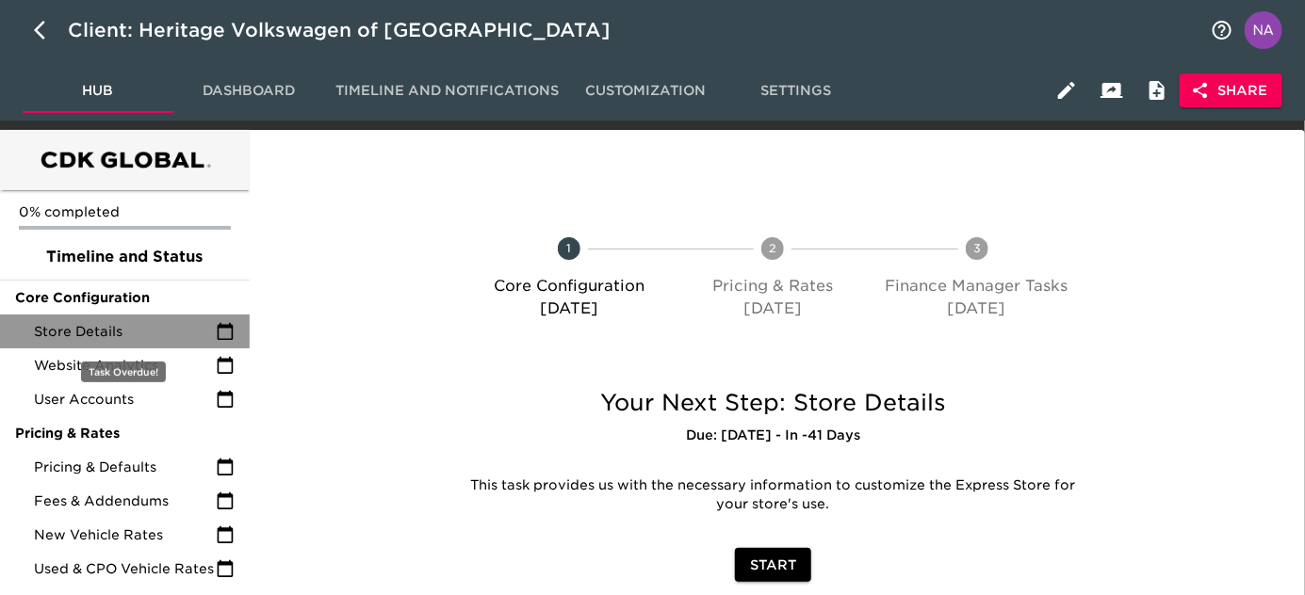
click at [90, 338] on span "Store Details" at bounding box center [125, 331] width 182 height 19
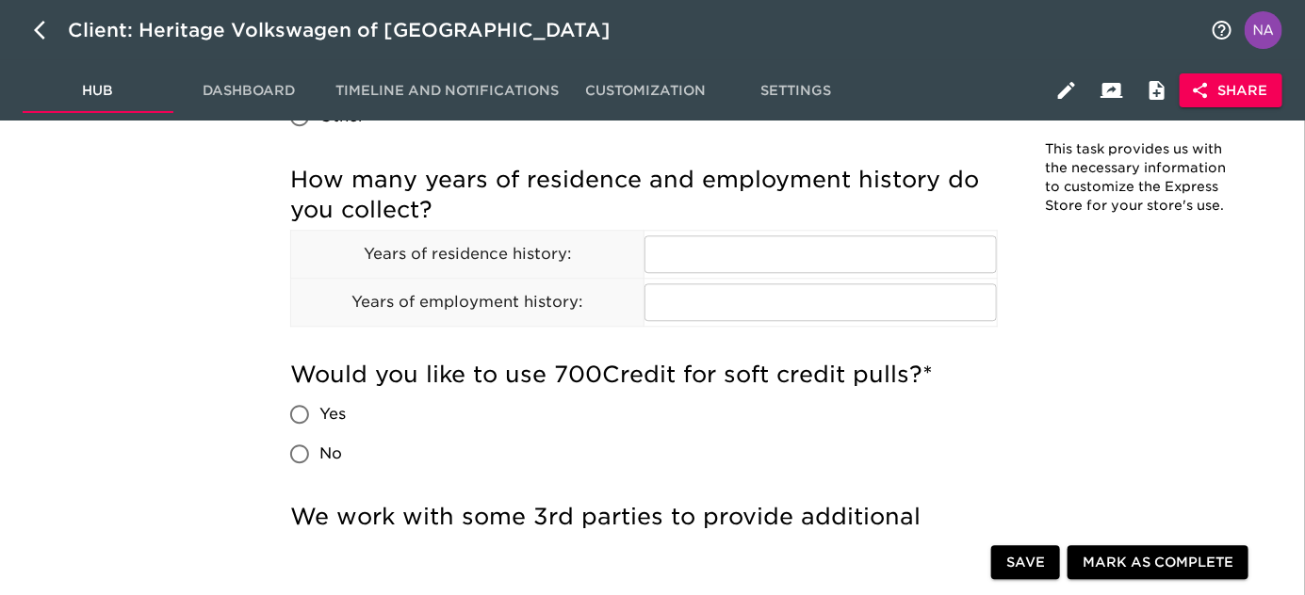
scroll to position [1860, 0]
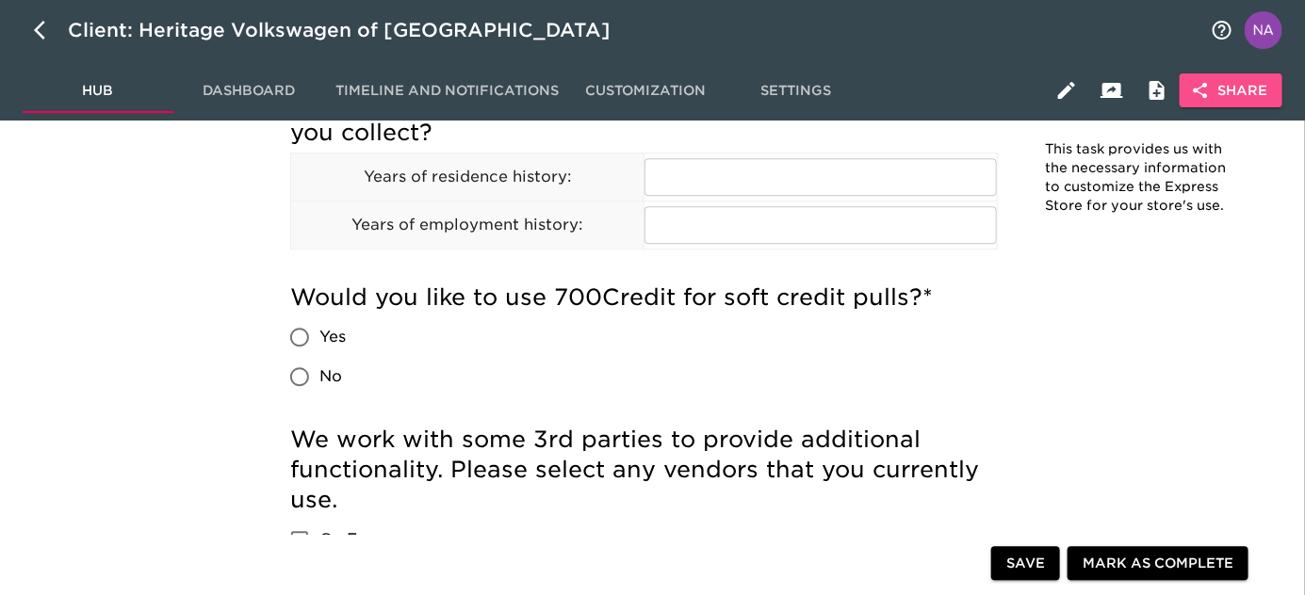
click at [1223, 100] on span "Share" at bounding box center [1230, 91] width 73 height 24
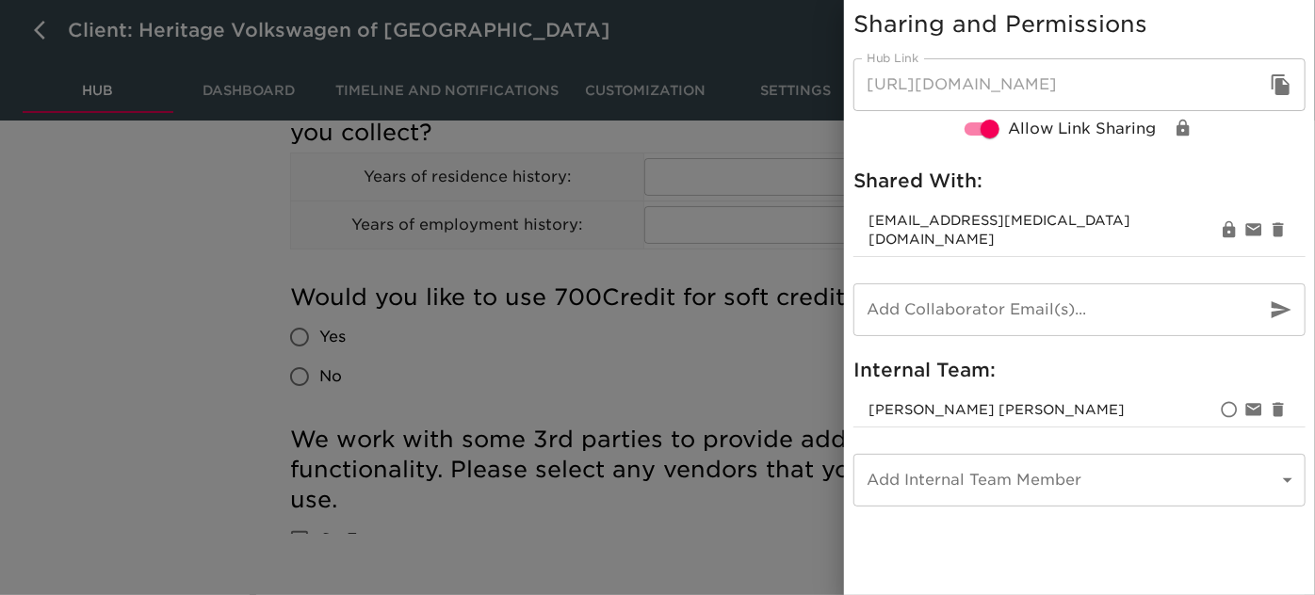
click at [735, 421] on div at bounding box center [657, 297] width 1315 height 595
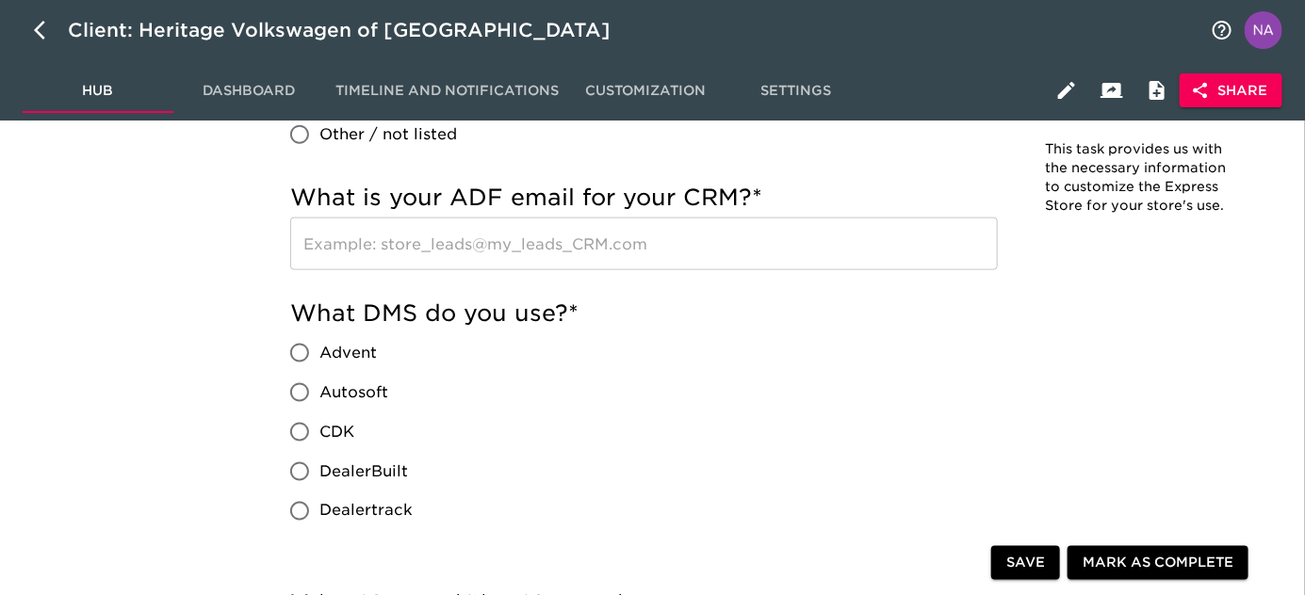
scroll to position [431, 0]
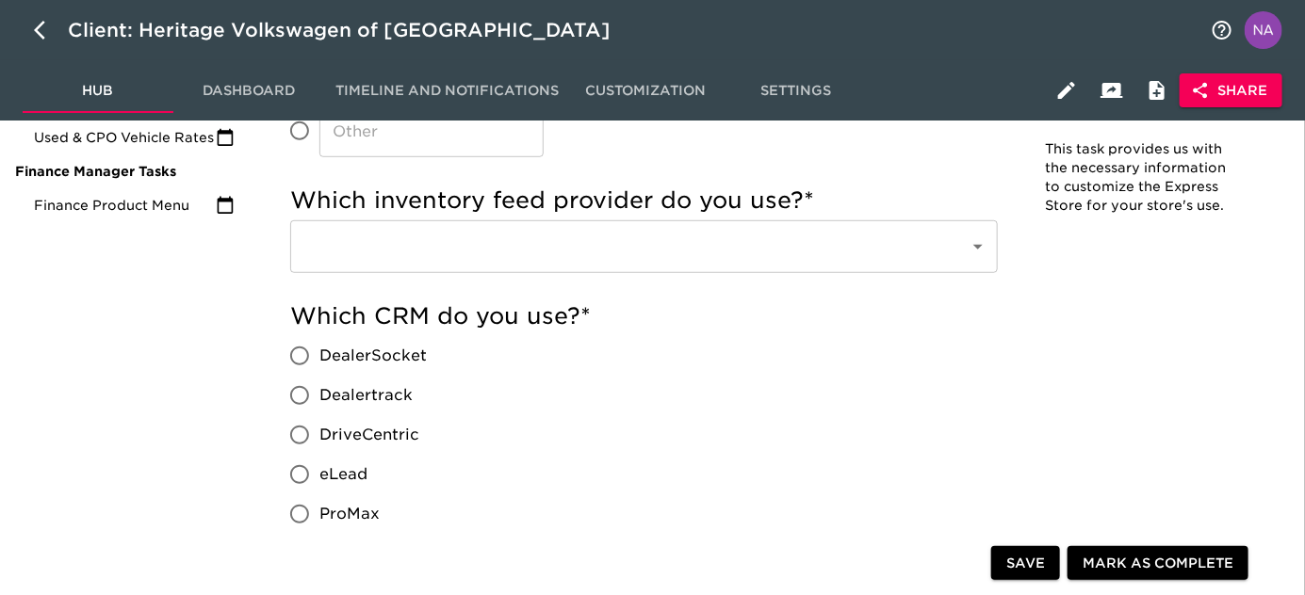
click at [771, 484] on div "Which CRM do you use? * DealerSocket Dealertrack DriveCentric eLead ProMax Reyn…" at bounding box center [643, 476] width 707 height 351
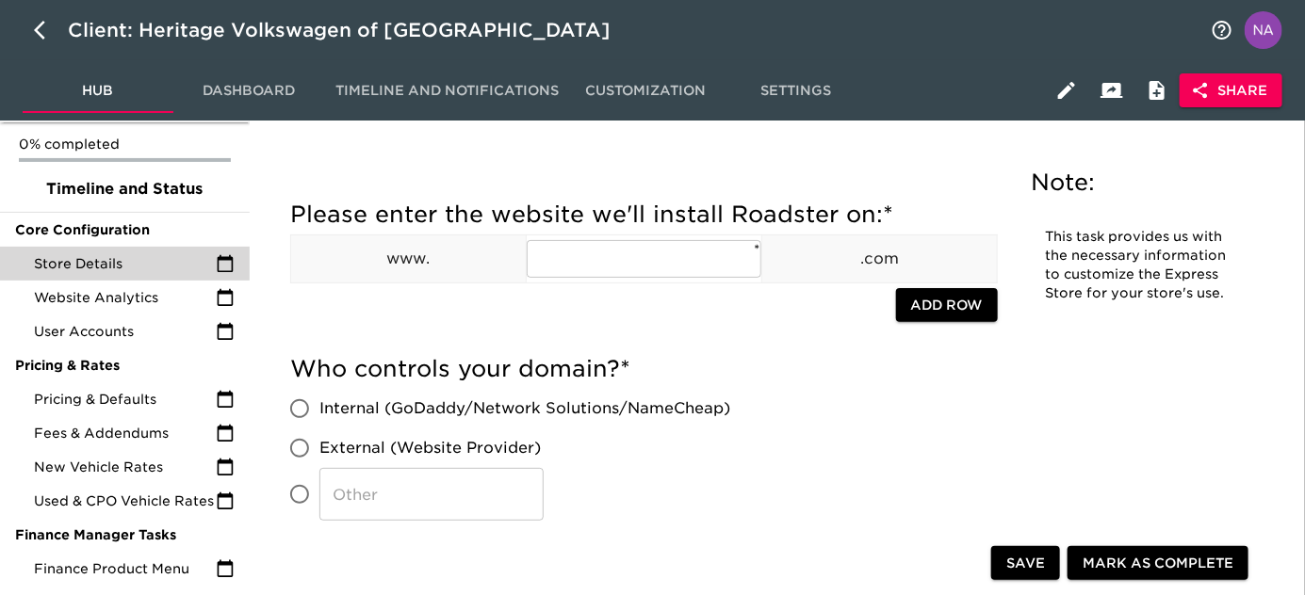
scroll to position [0, 0]
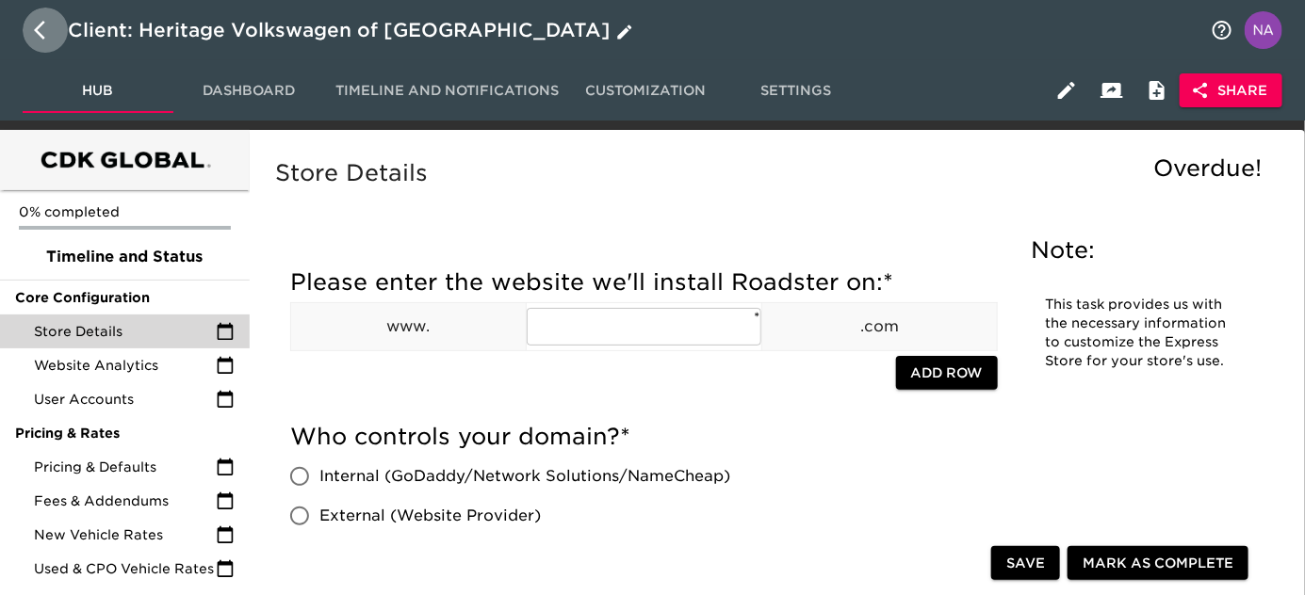
click at [48, 32] on icon "button" at bounding box center [45, 30] width 23 height 23
select select "10"
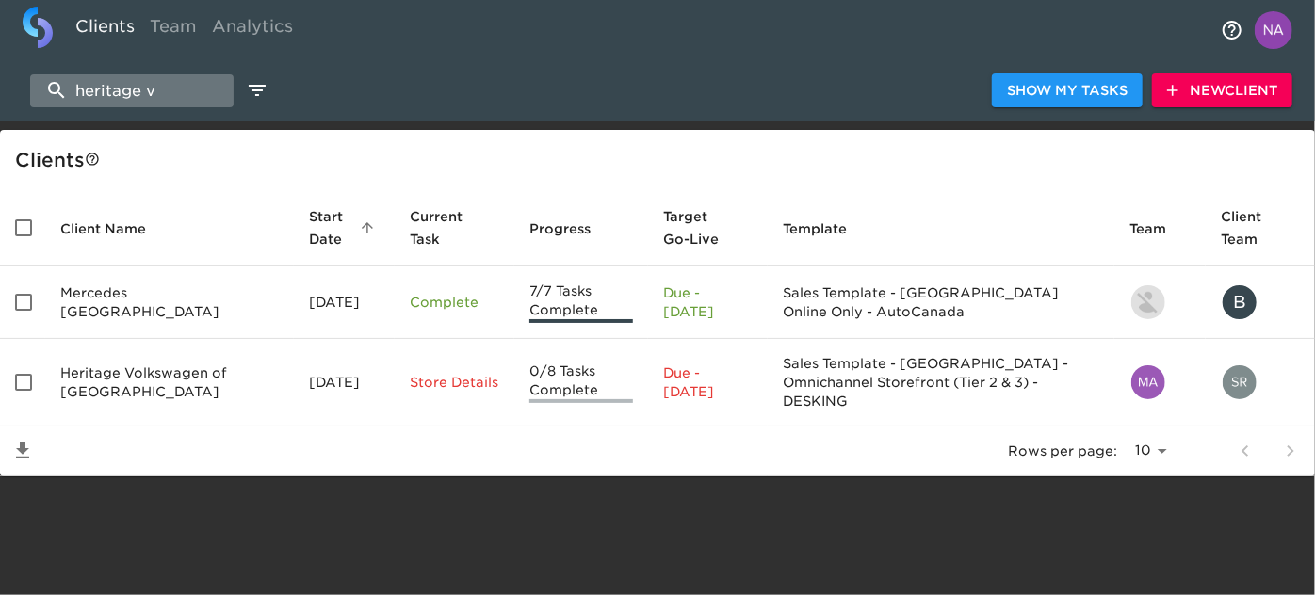
click at [178, 87] on input "heritage v" at bounding box center [131, 90] width 203 height 33
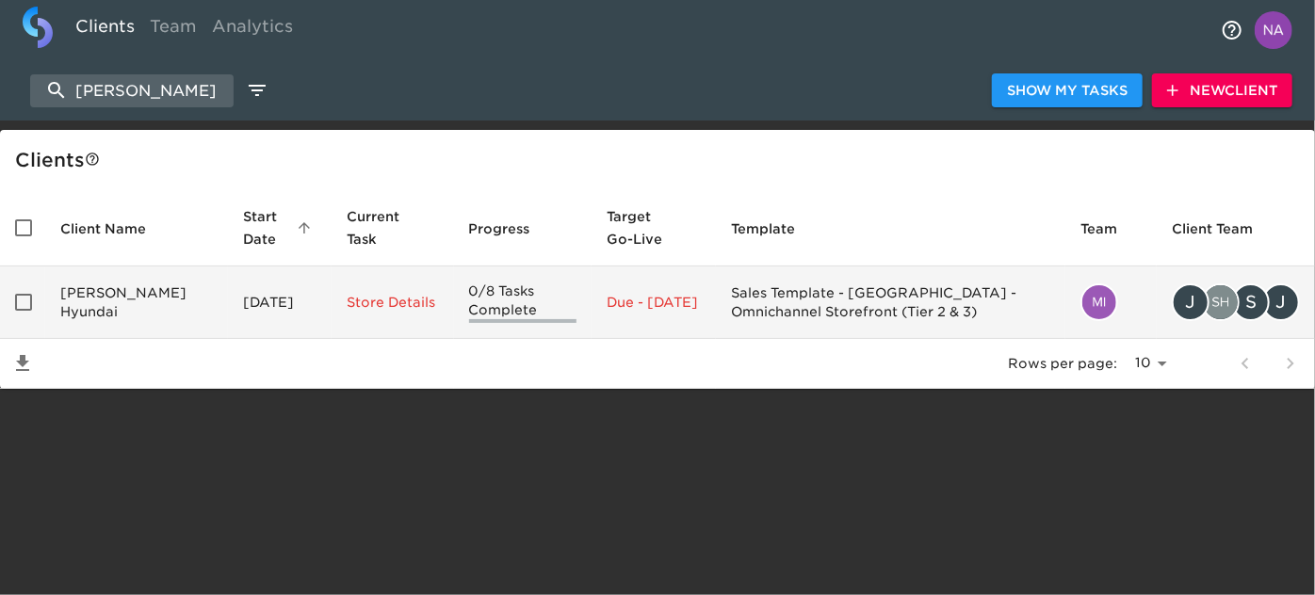
type input "weimer"
click at [106, 313] on td "Weimer Hyundai" at bounding box center [136, 303] width 183 height 73
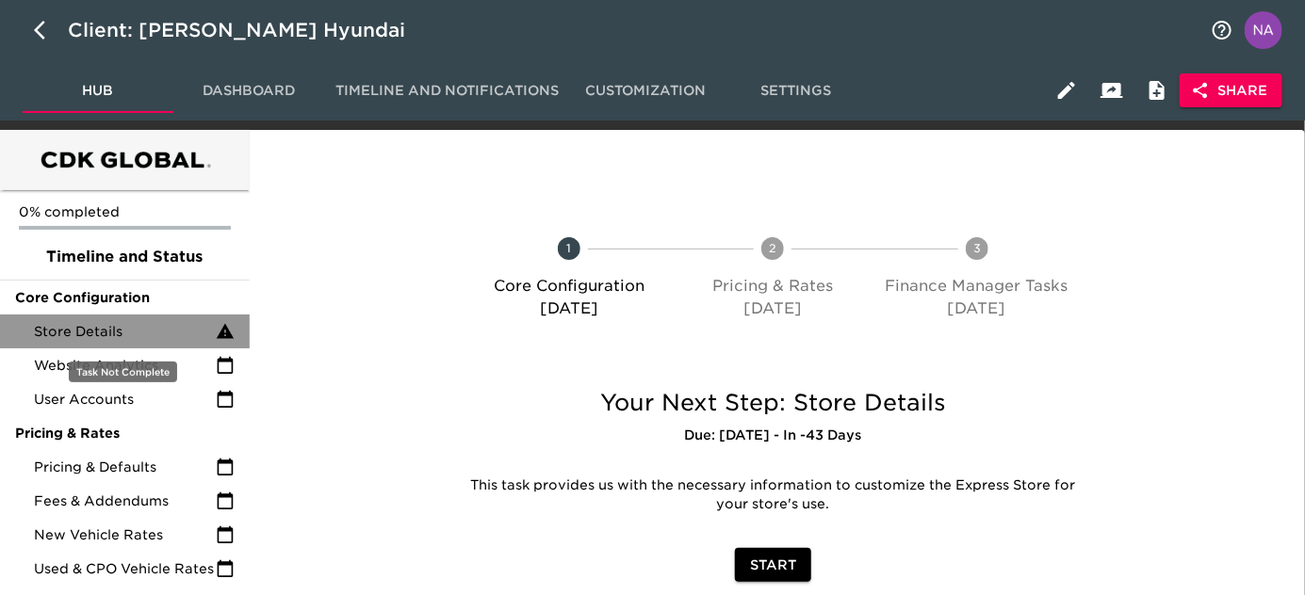
click at [117, 326] on span "Store Details" at bounding box center [125, 331] width 182 height 19
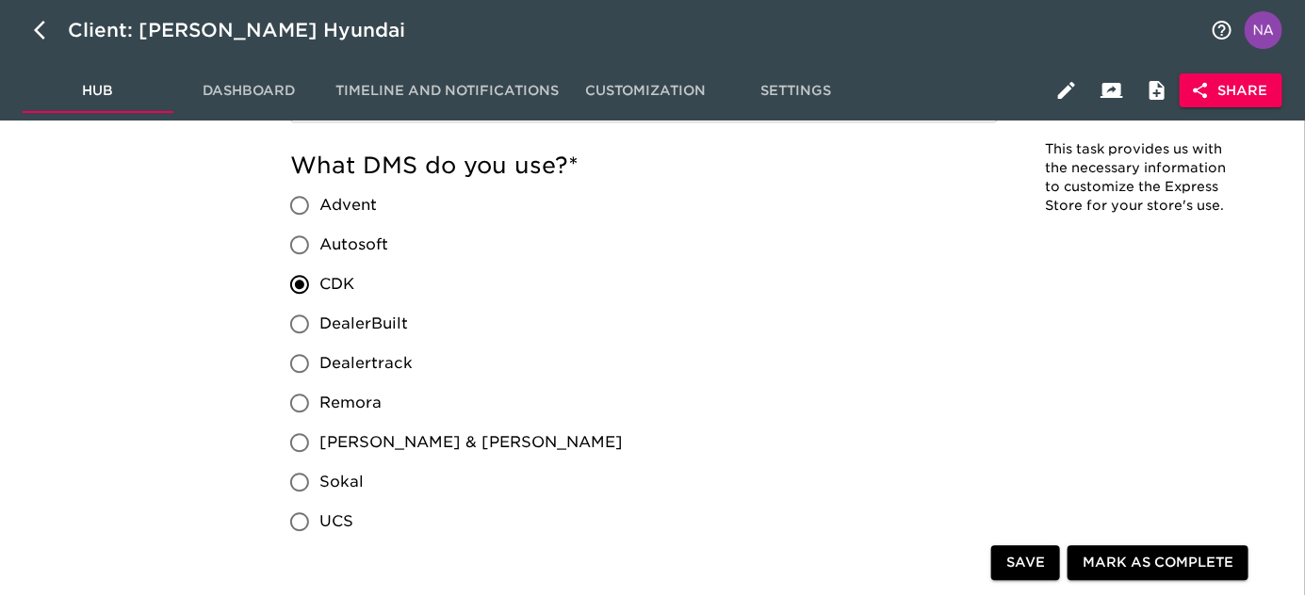
scroll to position [1803, 0]
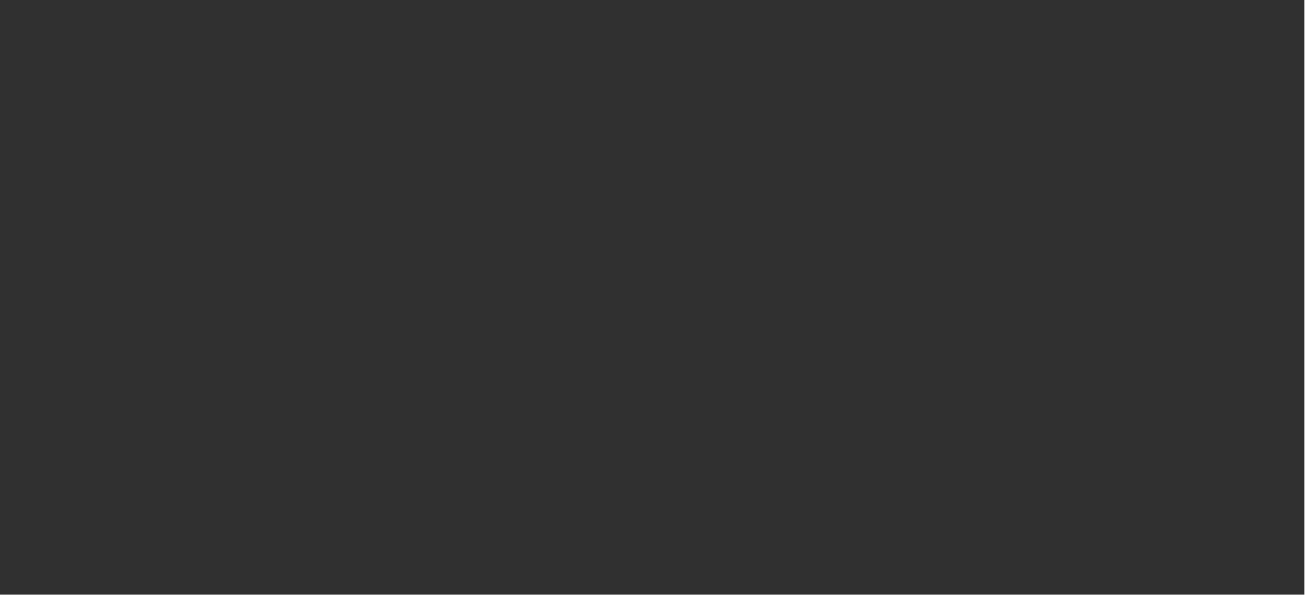
select select "10"
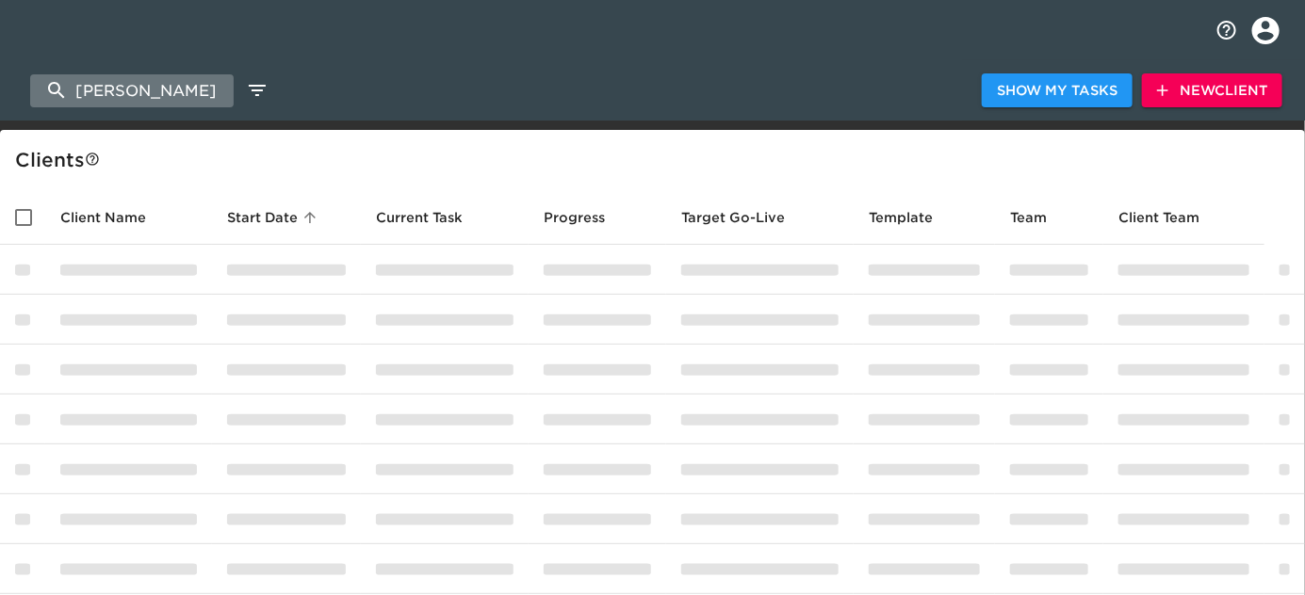
click at [153, 91] on input "weimer" at bounding box center [131, 90] width 203 height 33
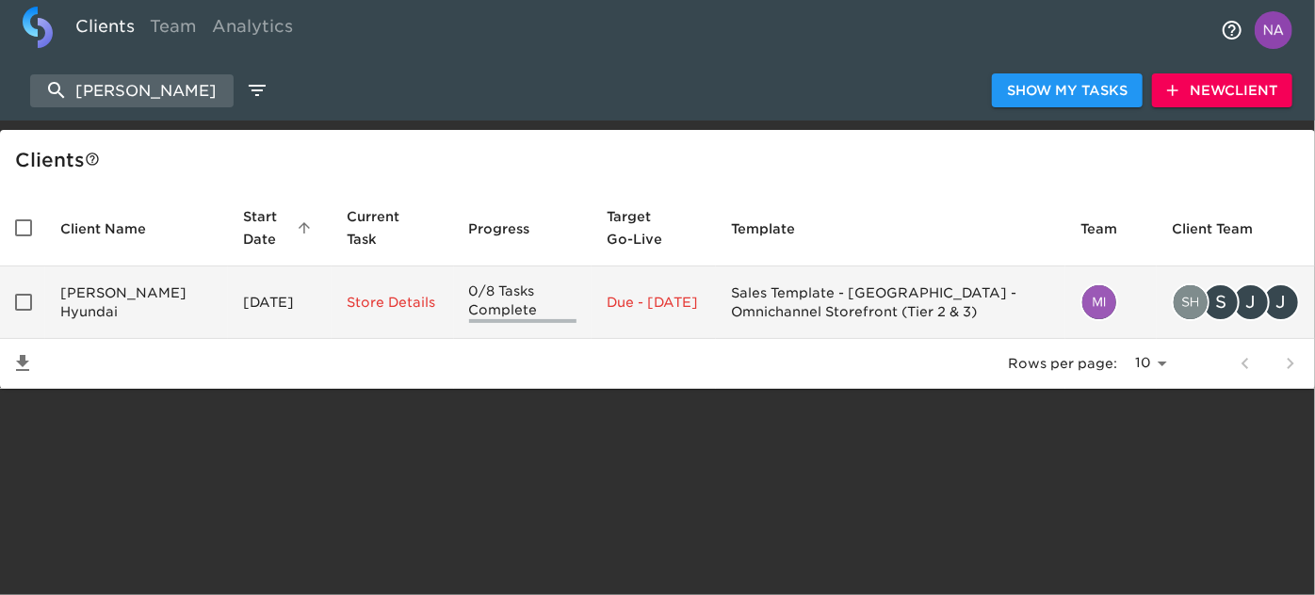
click at [118, 298] on td "Weimer Hyundai" at bounding box center [136, 303] width 183 height 73
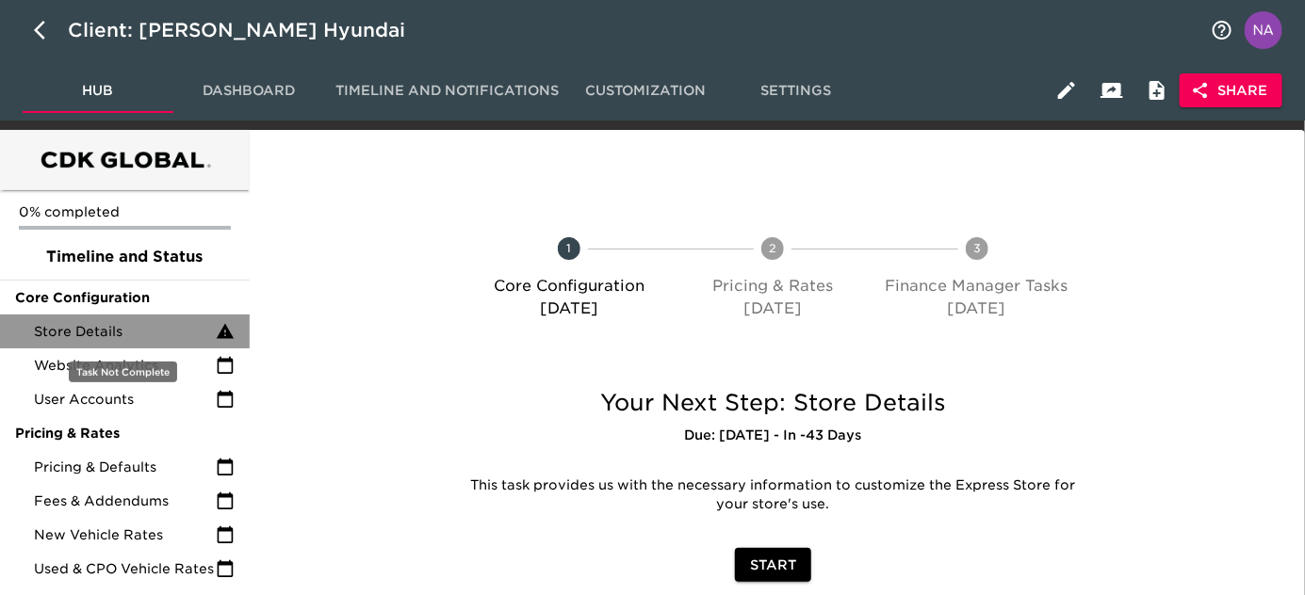
click at [103, 328] on span "Store Details" at bounding box center [125, 331] width 182 height 19
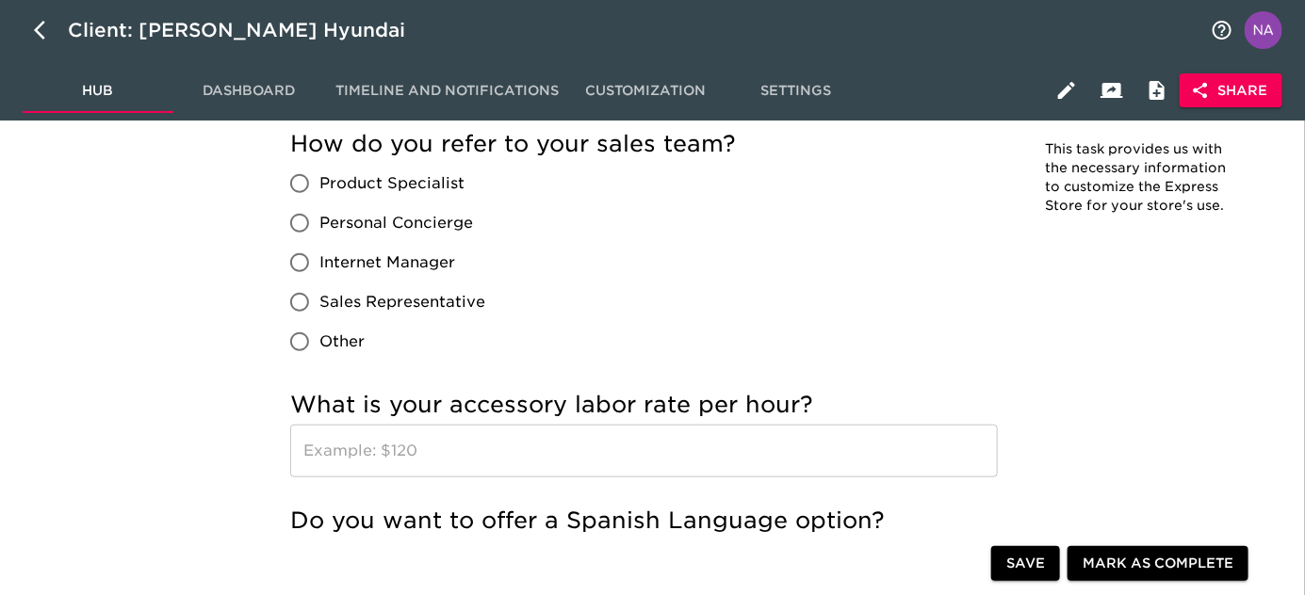
scroll to position [3339, 0]
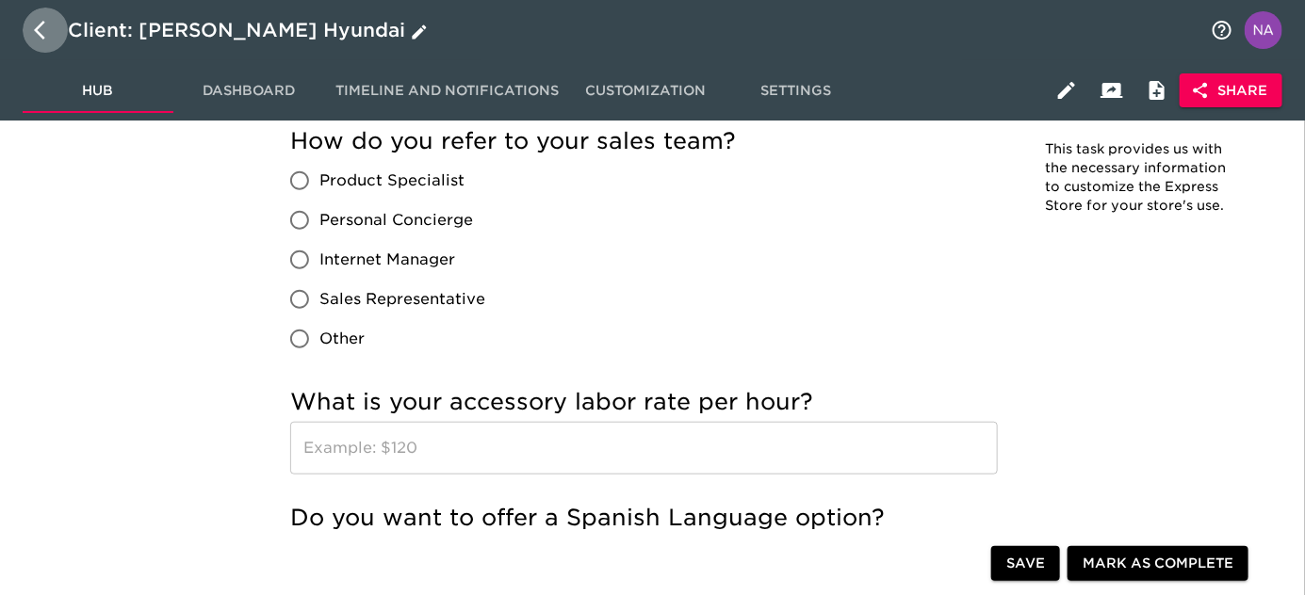
click at [41, 41] on icon "button" at bounding box center [45, 30] width 23 height 23
select select "10"
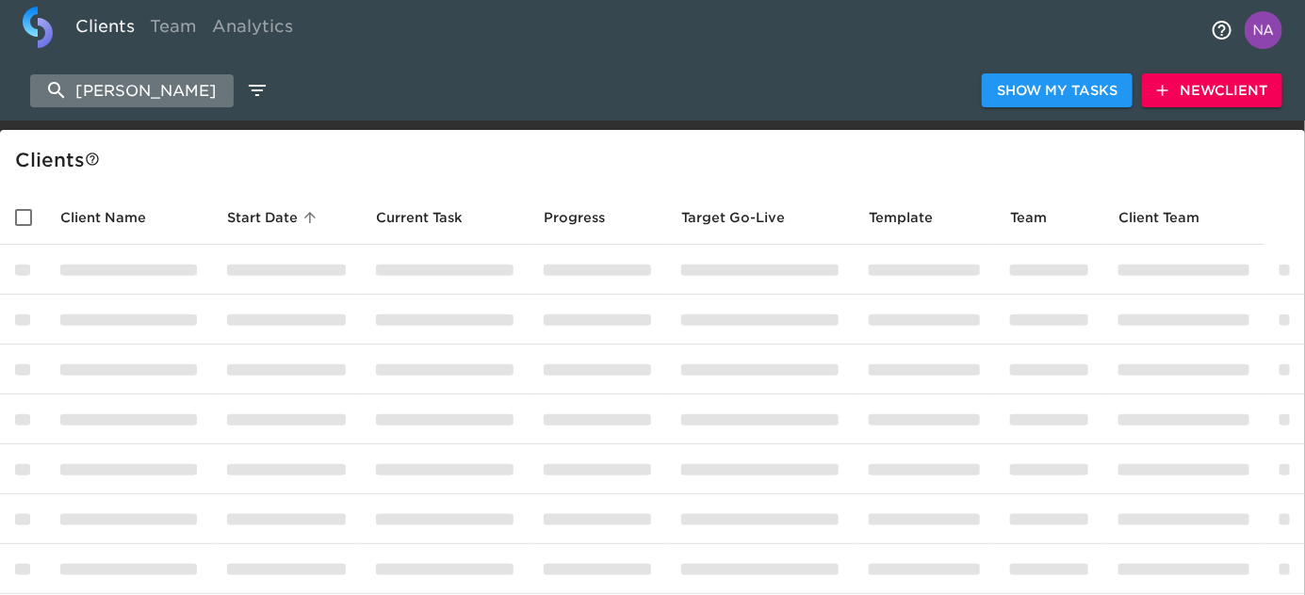
click at [147, 78] on input "weimer" at bounding box center [131, 90] width 203 height 33
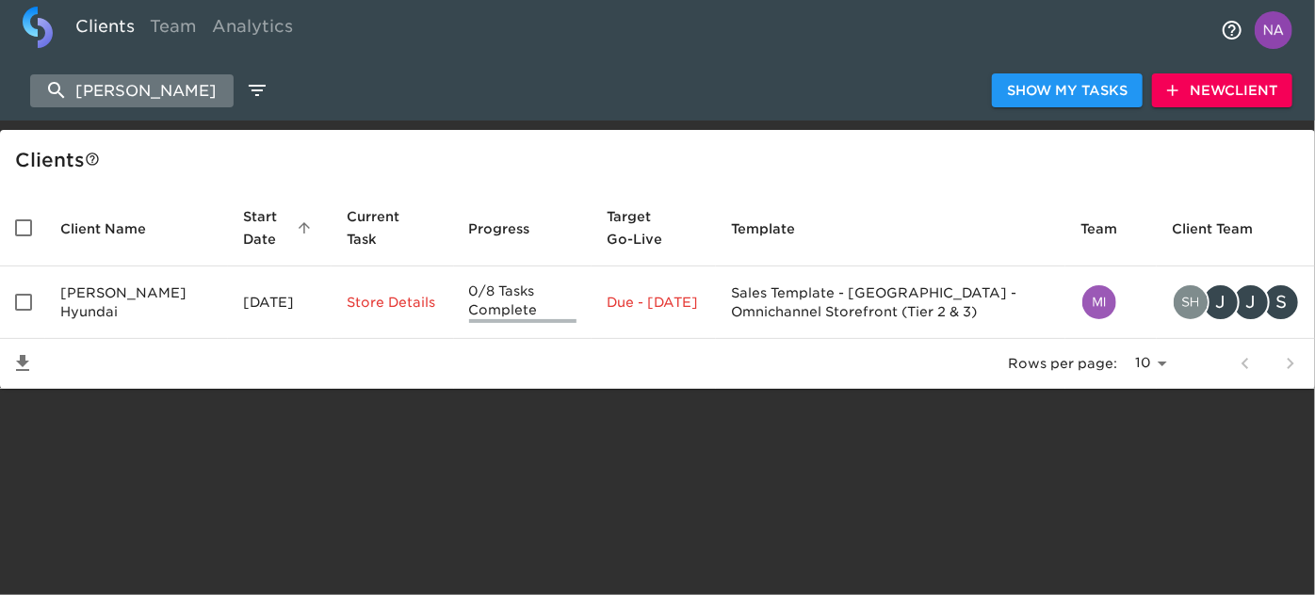
click at [147, 78] on input "weimer" at bounding box center [131, 90] width 203 height 33
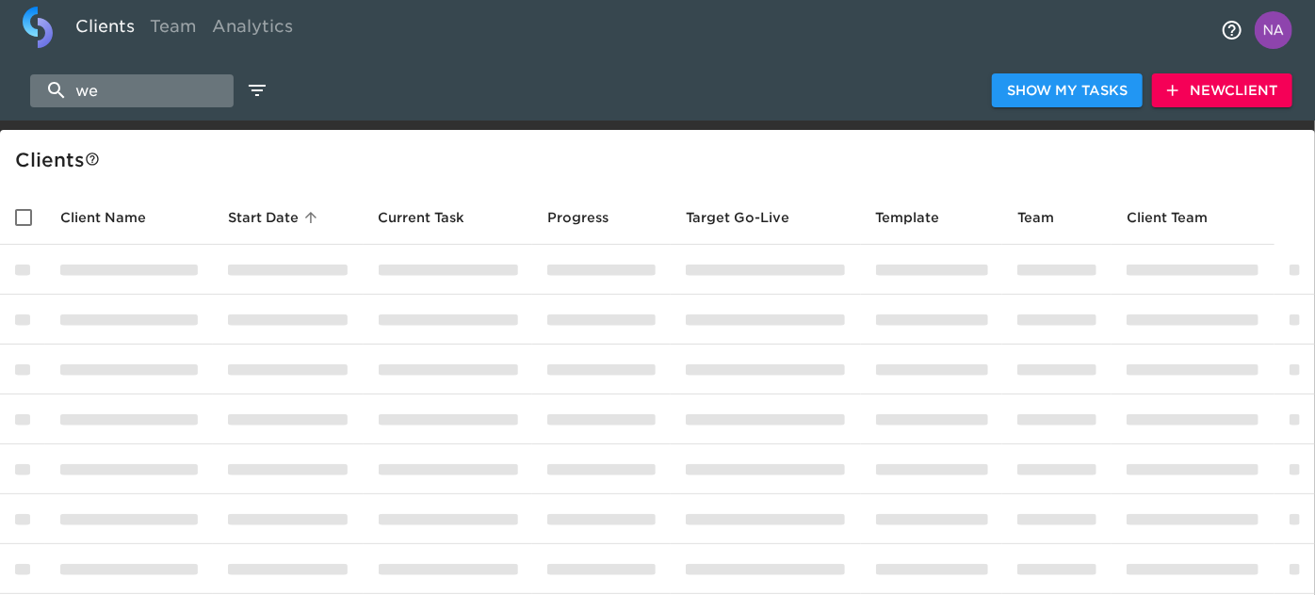
type input "w"
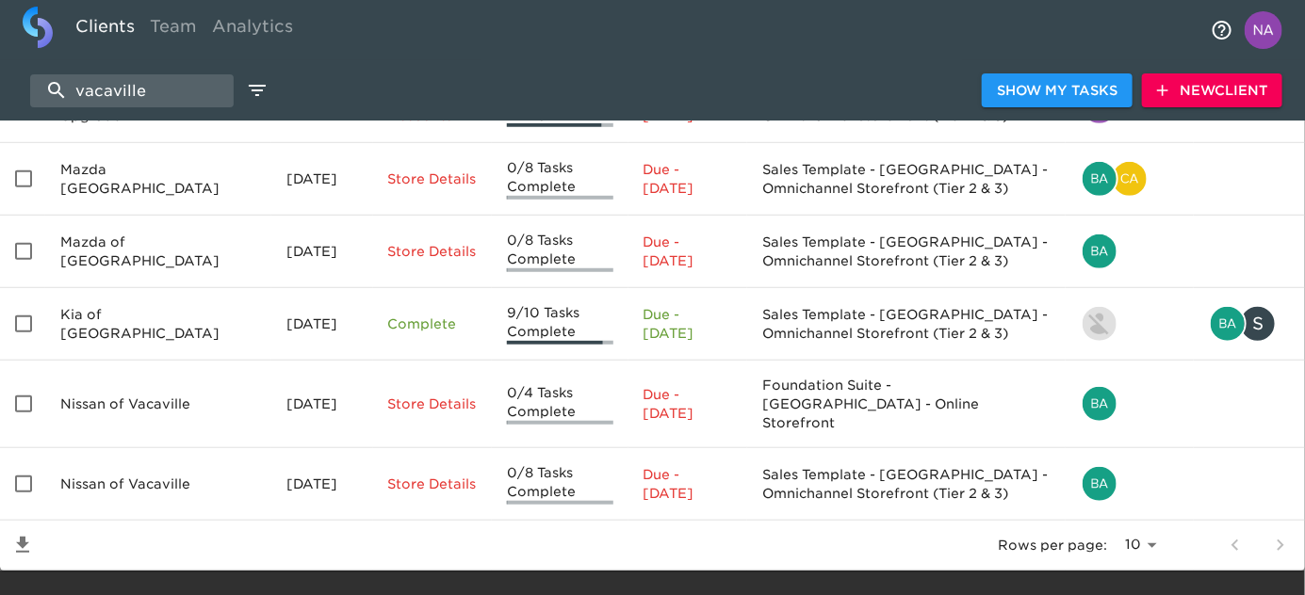
scroll to position [431, 0]
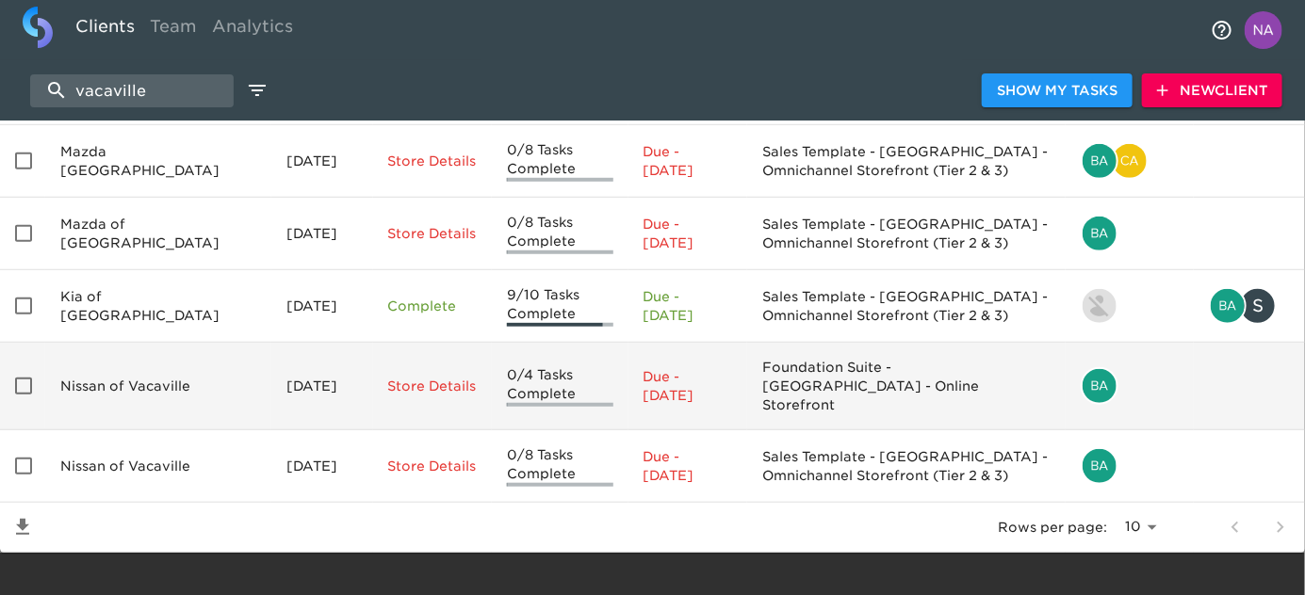
type input "vacaville"
click at [128, 350] on td "Nissan of Vacaville" at bounding box center [158, 387] width 226 height 88
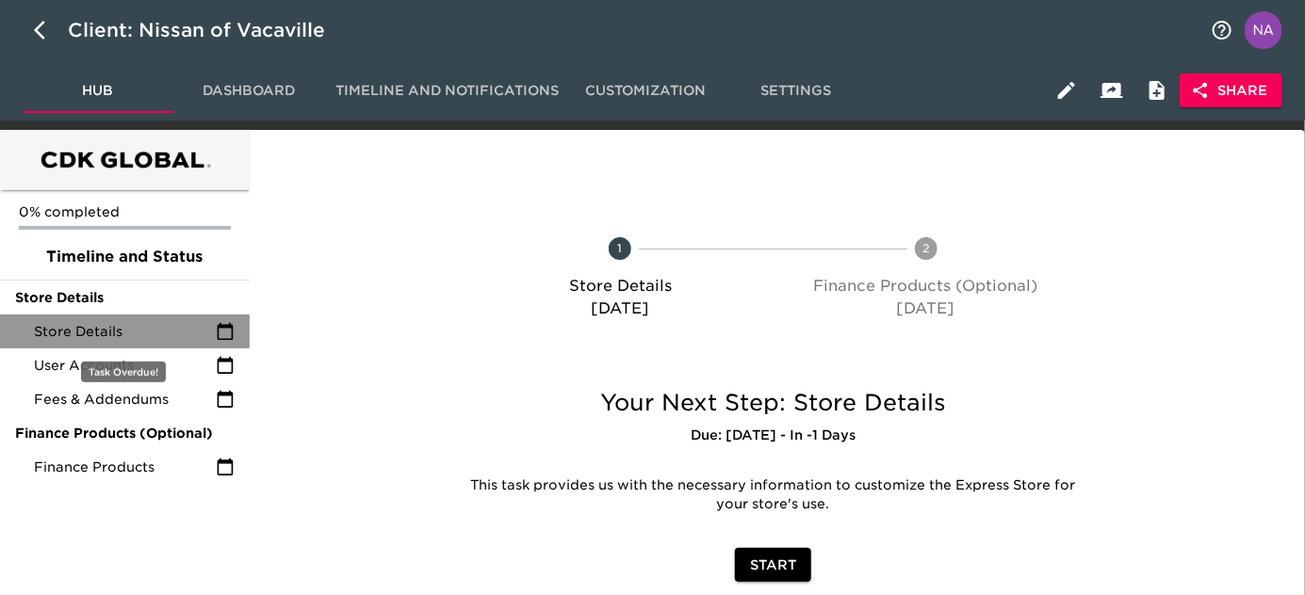
click at [100, 327] on span "Store Details" at bounding box center [125, 331] width 182 height 19
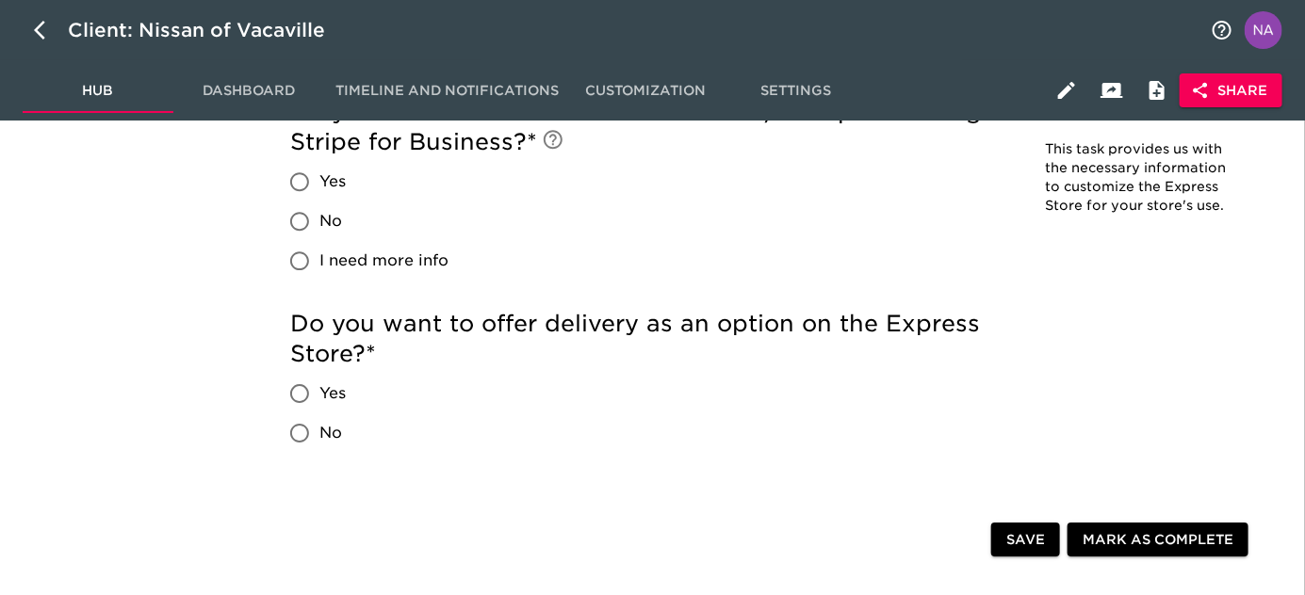
scroll to position [2575, 0]
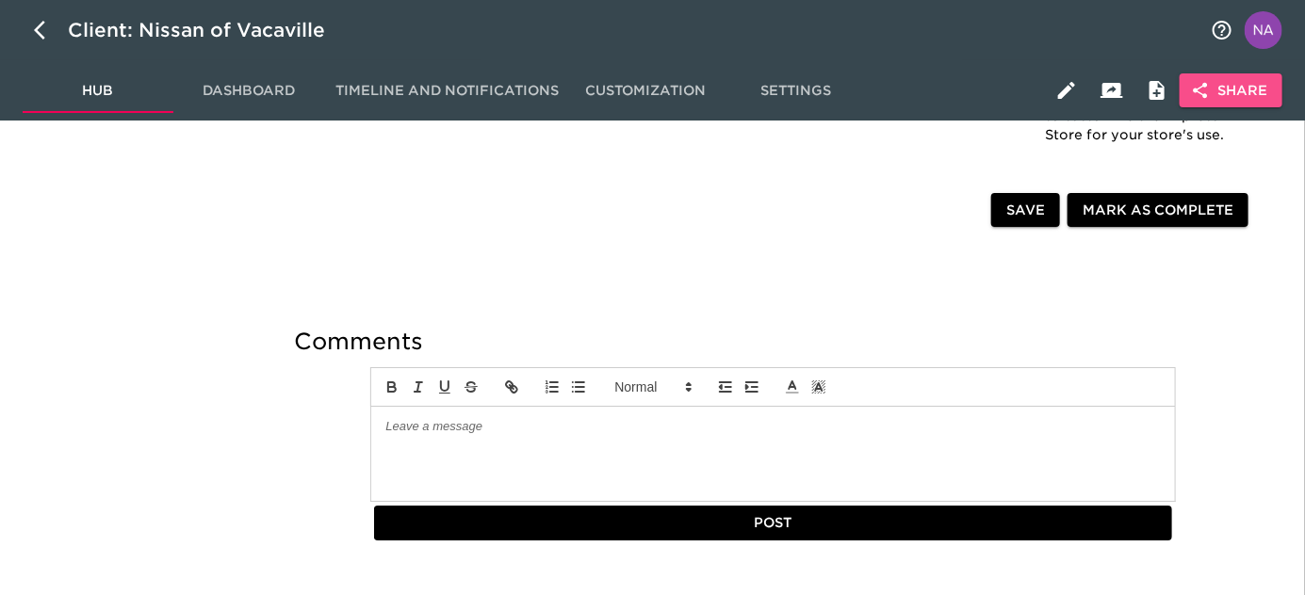
click at [1226, 89] on span "Share" at bounding box center [1230, 91] width 73 height 24
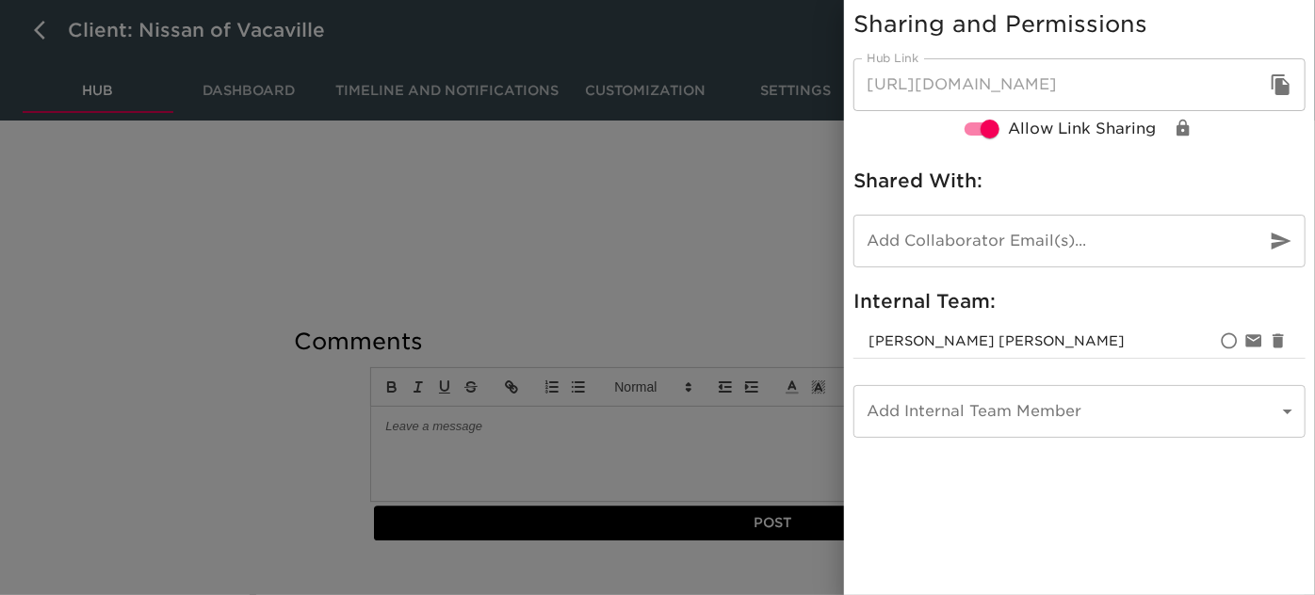
click at [634, 358] on div at bounding box center [657, 297] width 1315 height 595
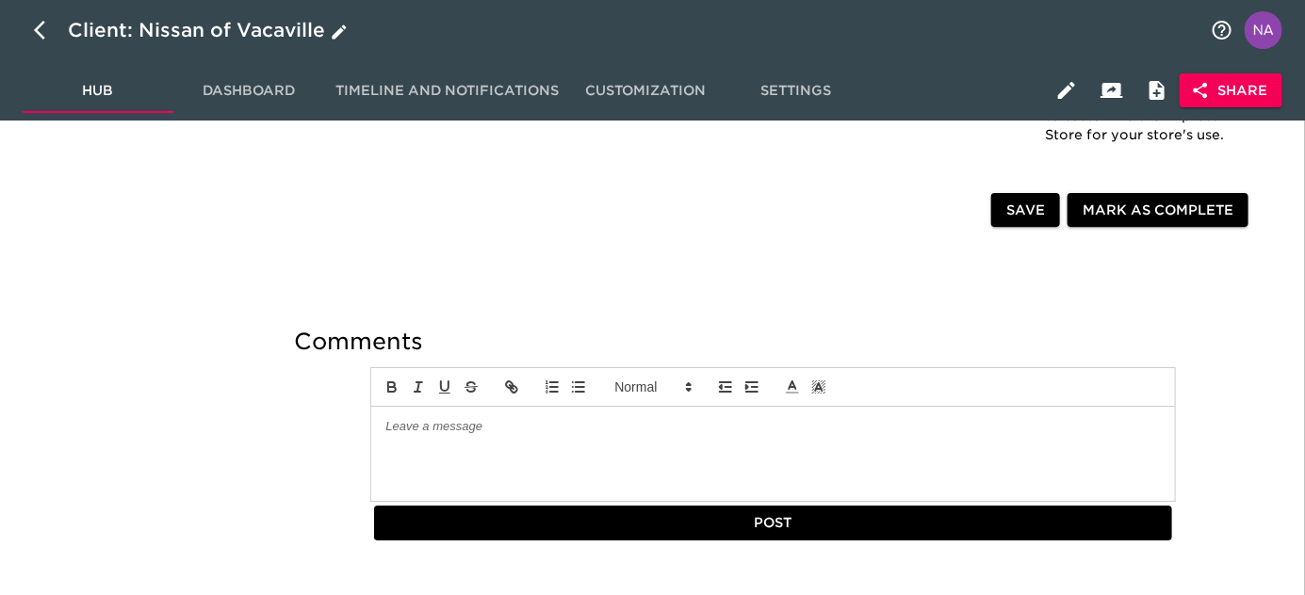
click at [36, 33] on icon "button" at bounding box center [45, 30] width 23 height 23
select select "10"
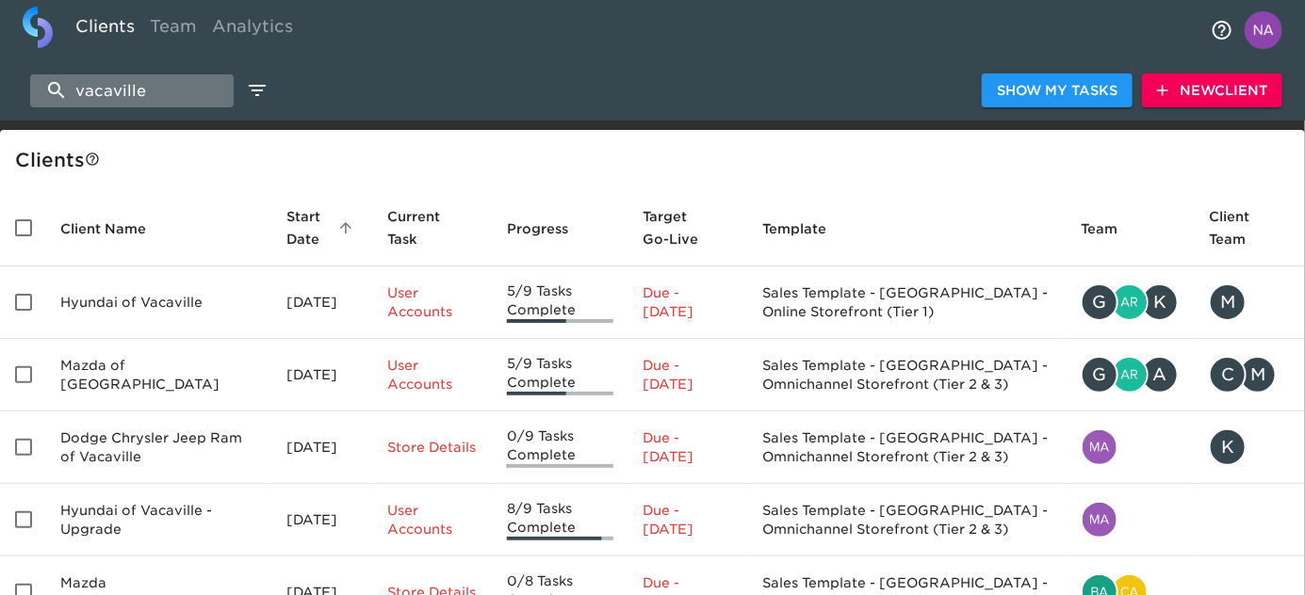
click at [155, 82] on input "vacaville" at bounding box center [131, 90] width 203 height 33
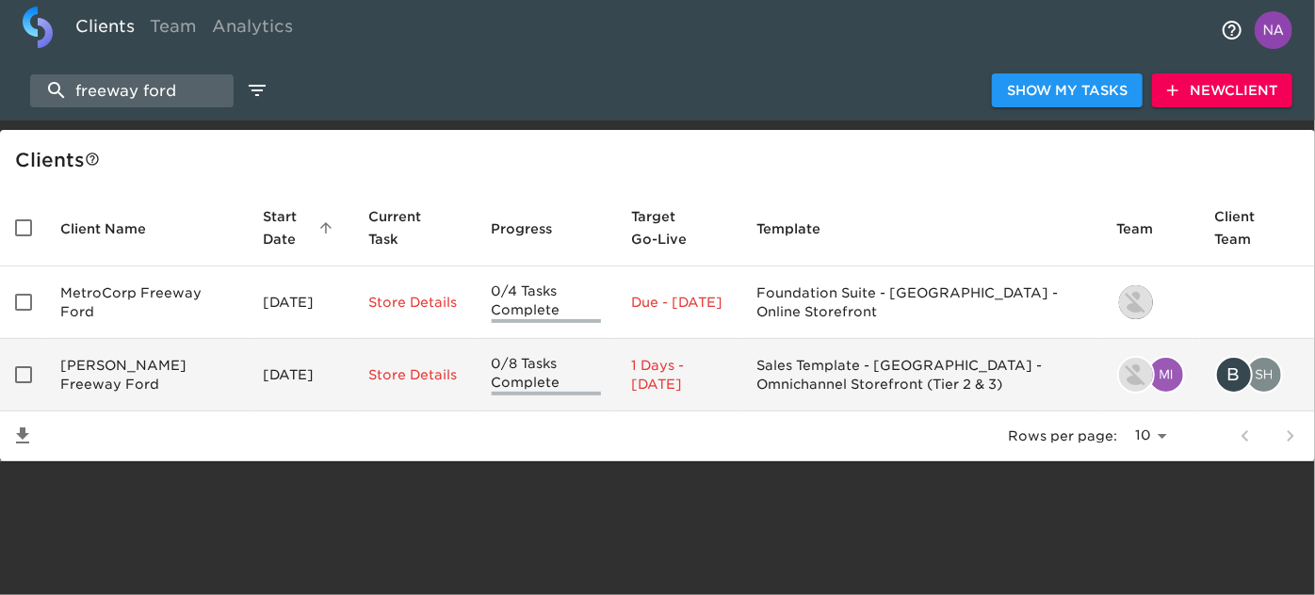
type input "freeway ford"
click at [168, 376] on td "Barbee's Freeway Ford" at bounding box center [146, 375] width 203 height 73
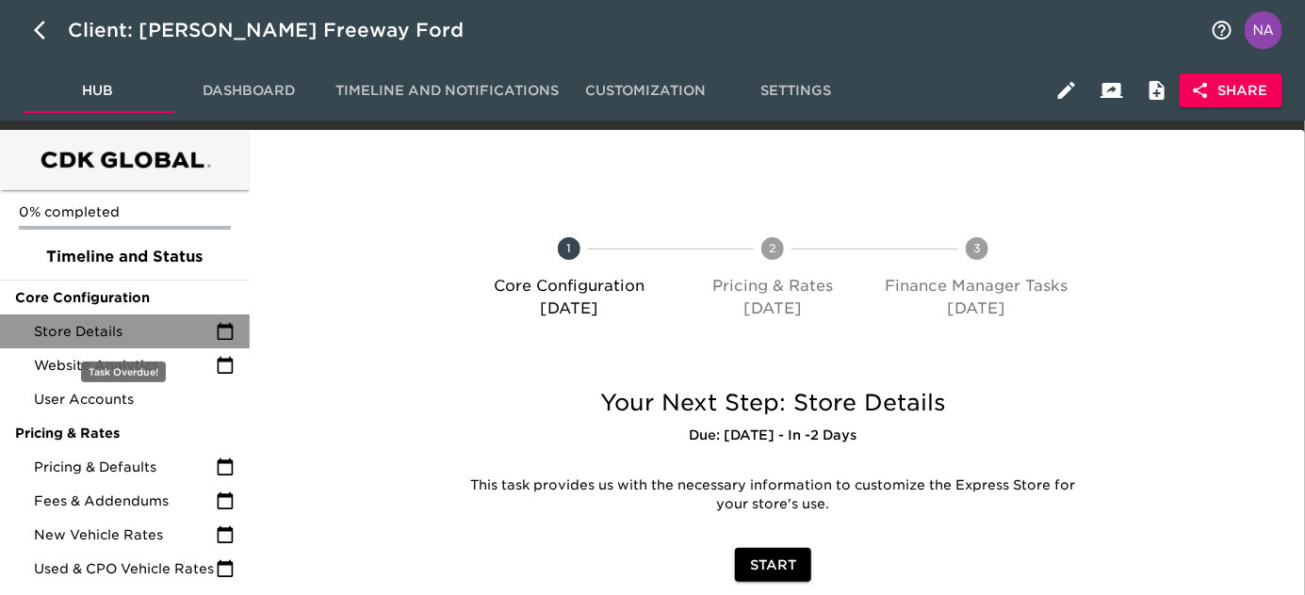
click at [115, 318] on div "Store Details" at bounding box center [125, 332] width 250 height 34
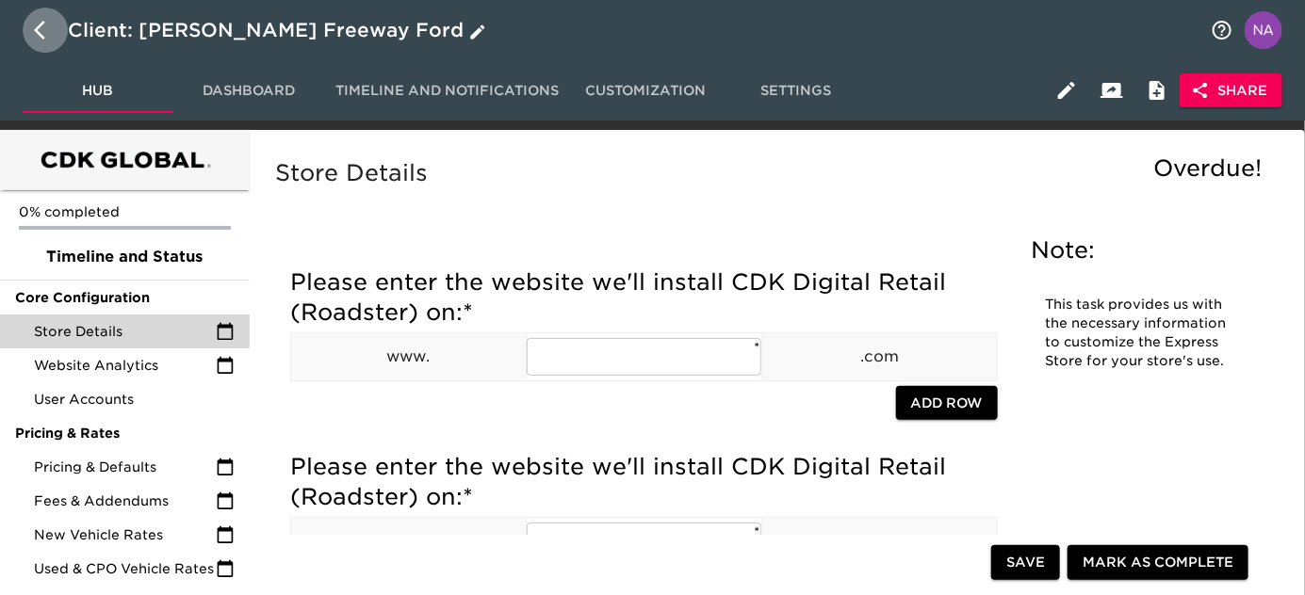
click at [39, 33] on icon "button" at bounding box center [39, 30] width 11 height 19
select select "10"
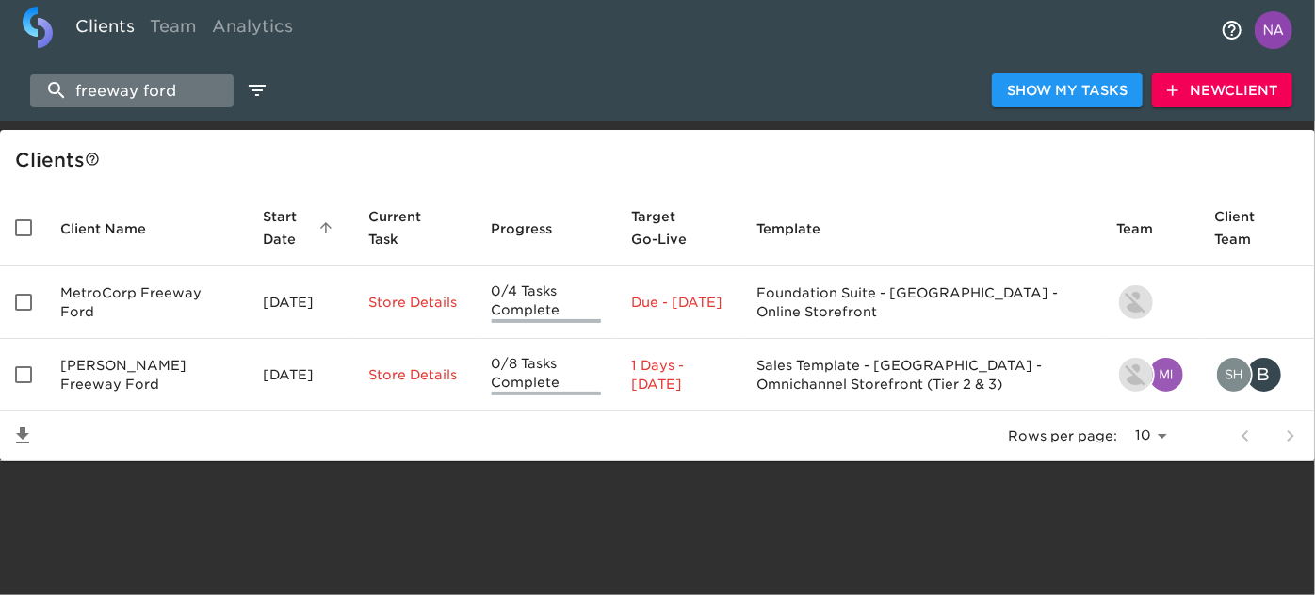
click at [131, 92] on input "freeway ford" at bounding box center [131, 90] width 203 height 33
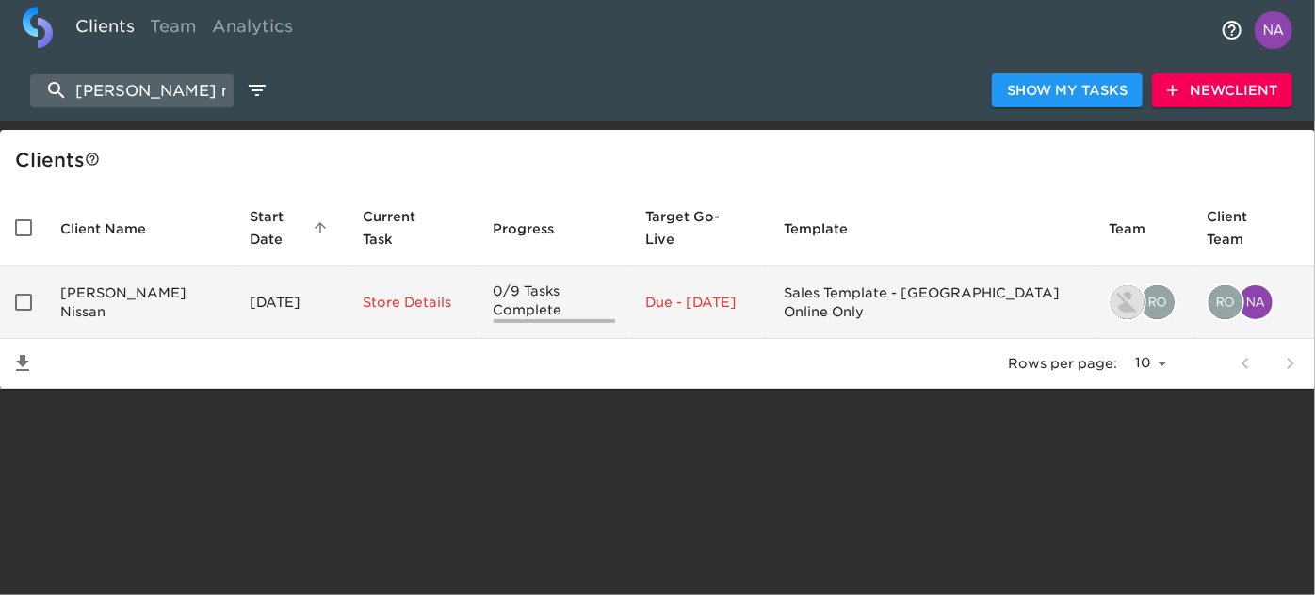
type input "fowler nissan"
click at [151, 288] on td "Fowler Nissan" at bounding box center [139, 303] width 189 height 73
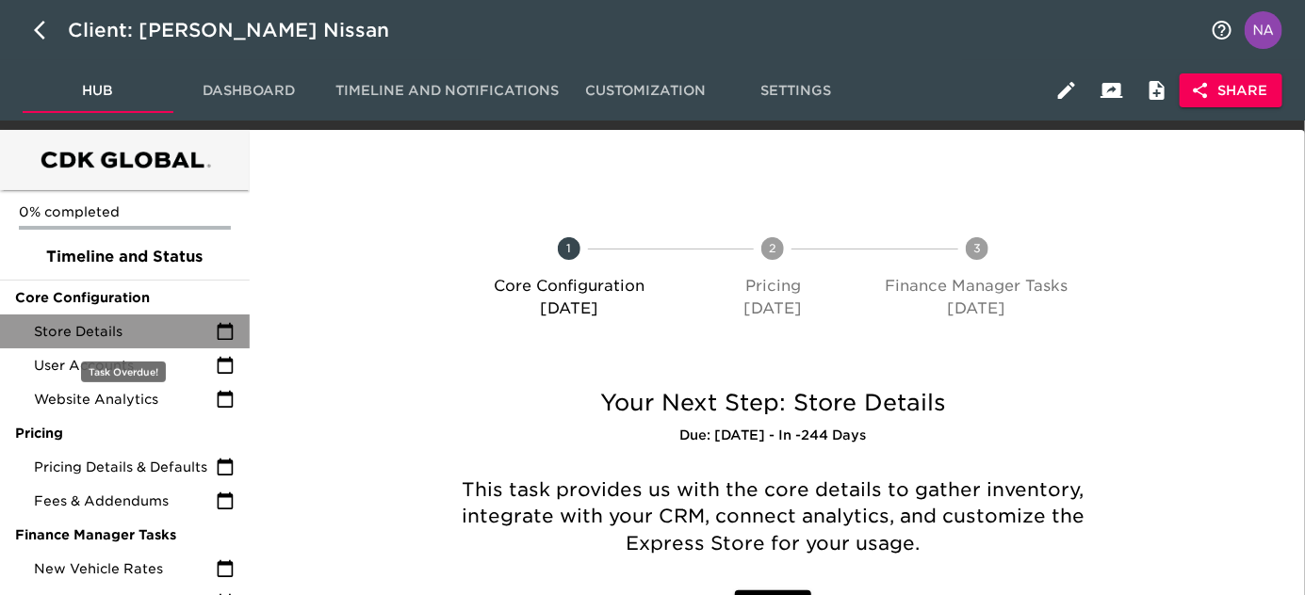
click at [98, 333] on span "Store Details" at bounding box center [125, 331] width 182 height 19
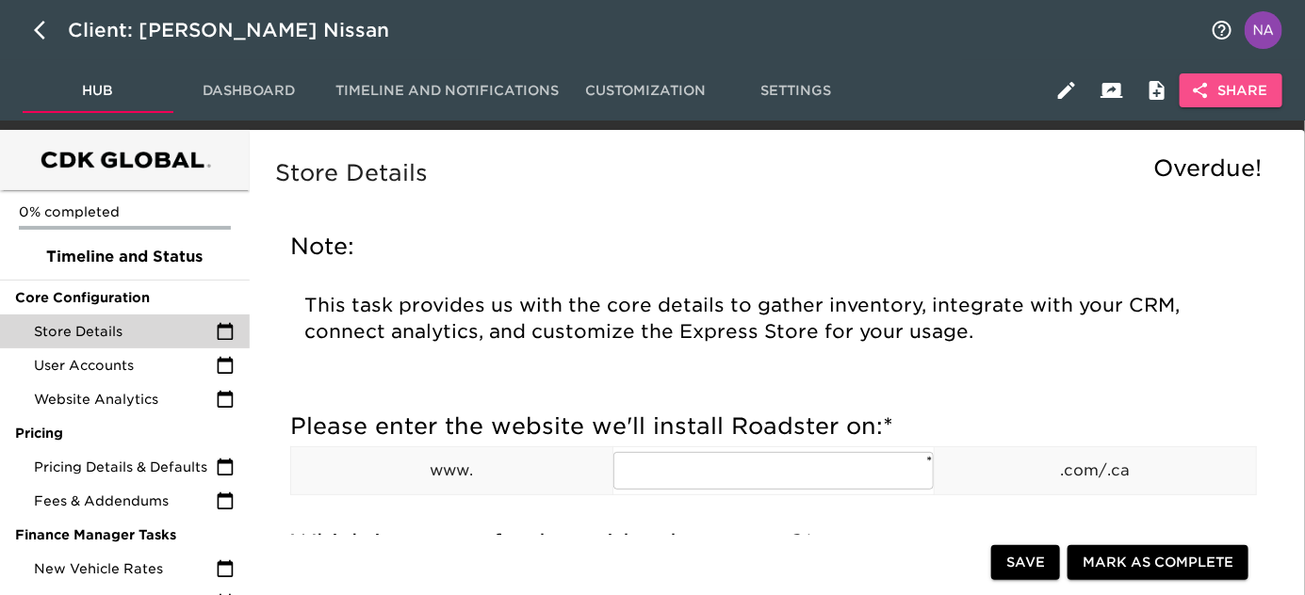
click at [1241, 85] on span "Share" at bounding box center [1230, 91] width 73 height 24
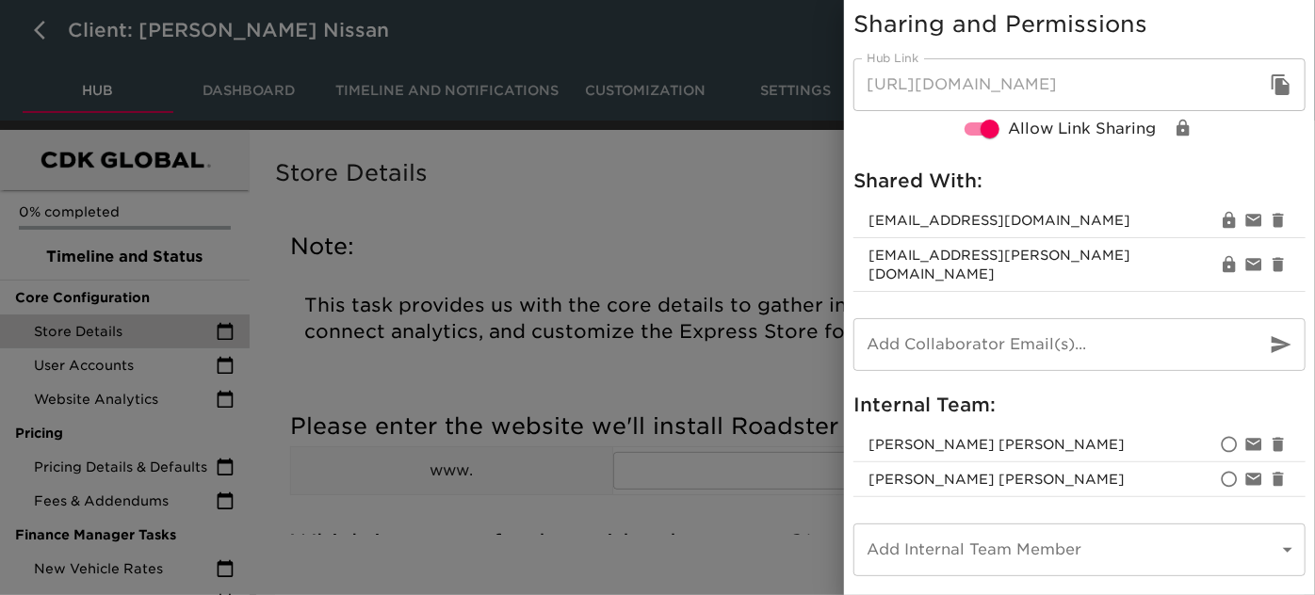
click at [520, 233] on div at bounding box center [657, 297] width 1315 height 595
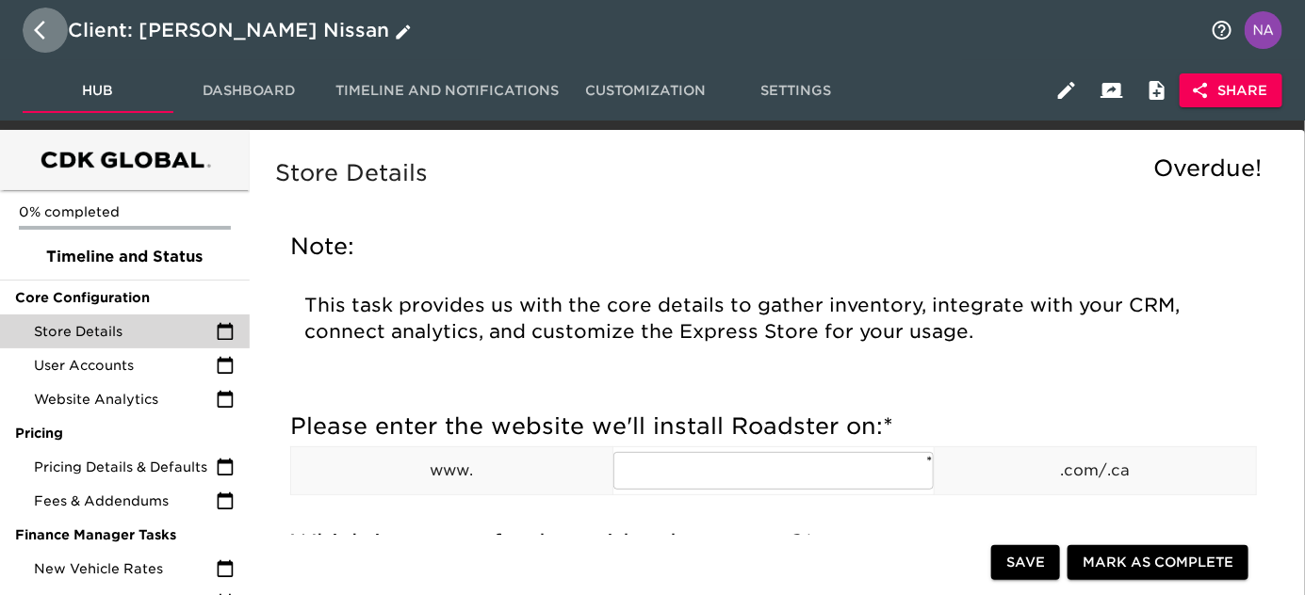
click at [41, 34] on icon "button" at bounding box center [39, 30] width 11 height 19
select select "10"
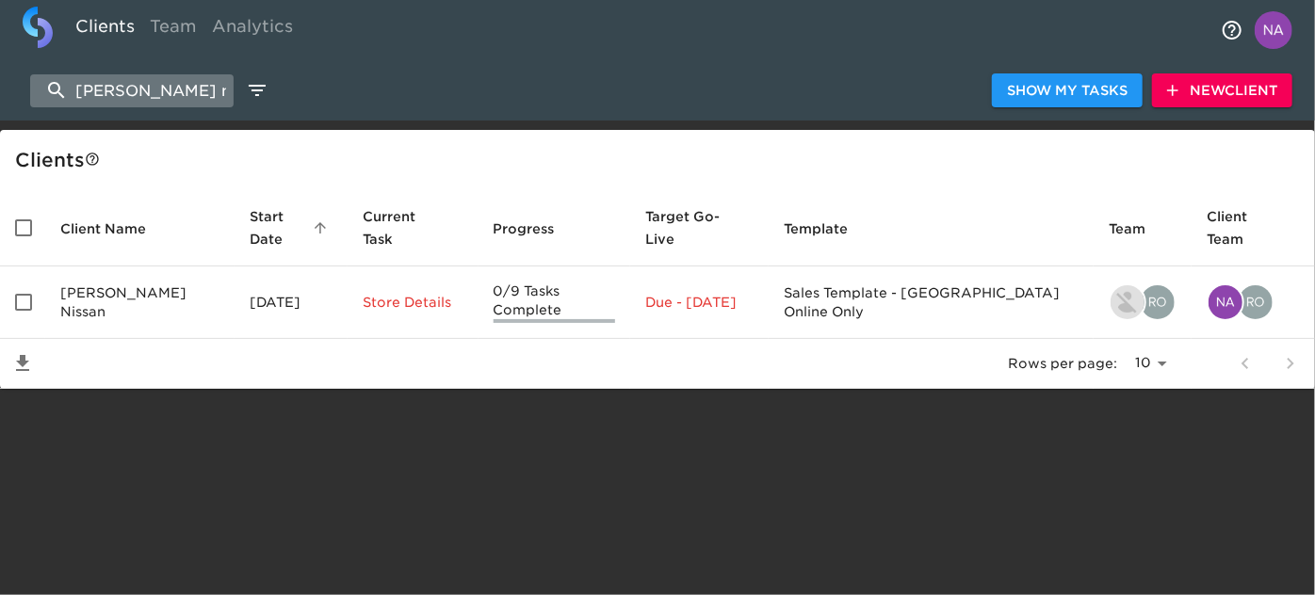
click at [156, 95] on input "fowler nissan" at bounding box center [131, 90] width 203 height 33
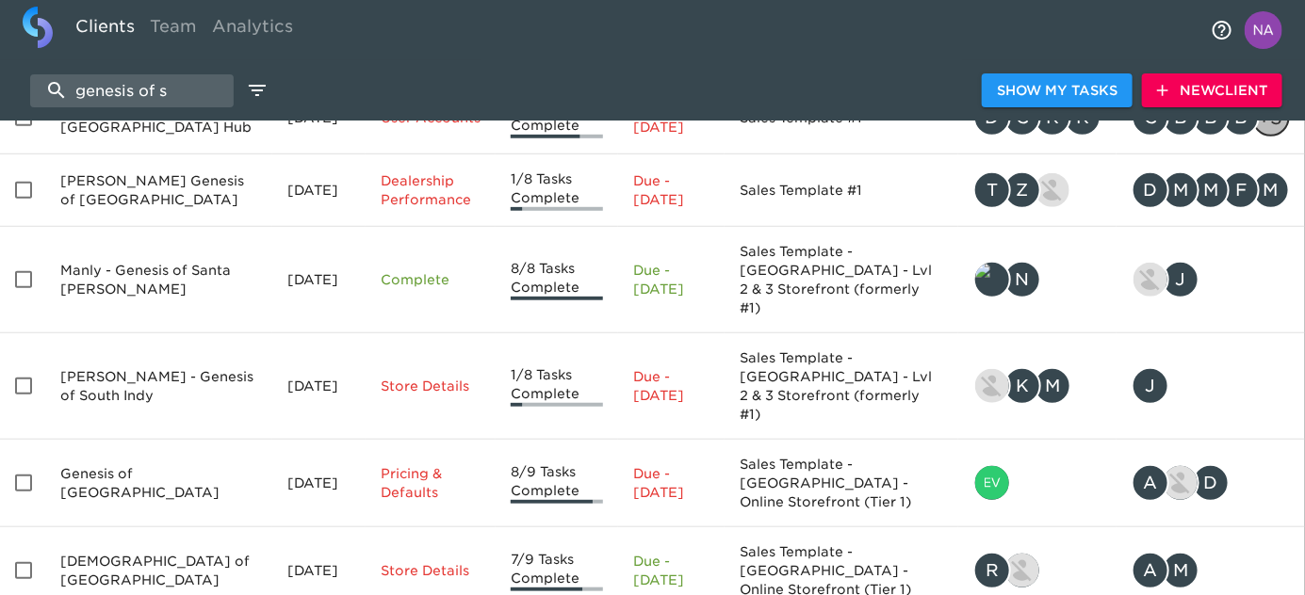
scroll to position [519, 0]
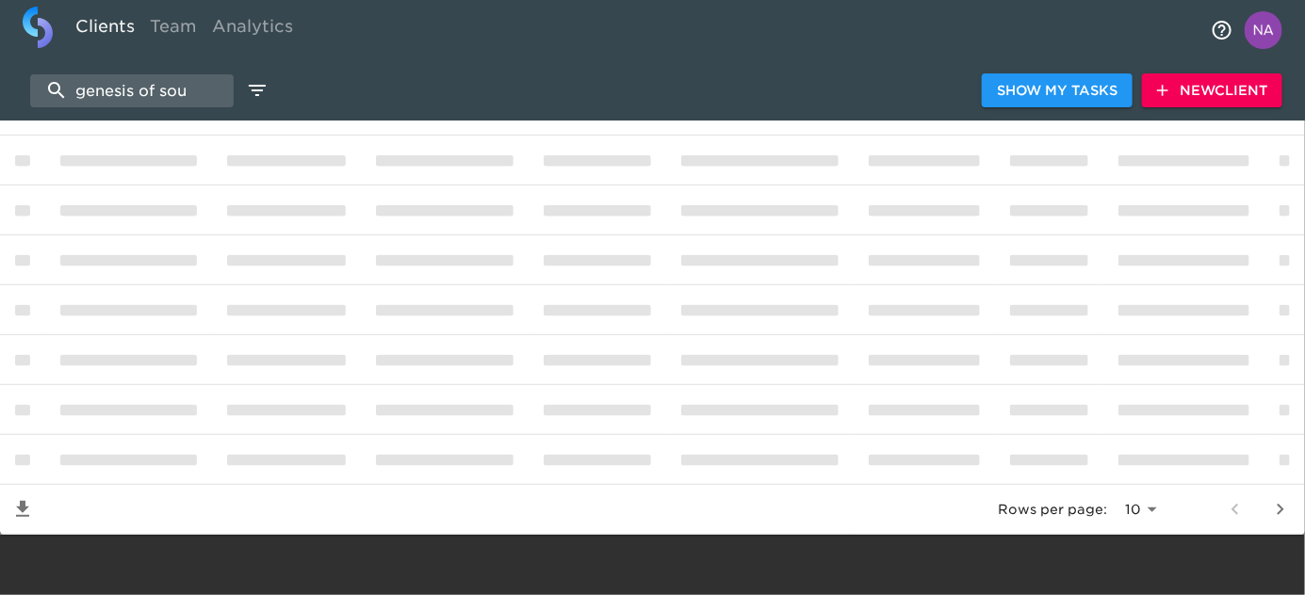
scroll to position [256, 0]
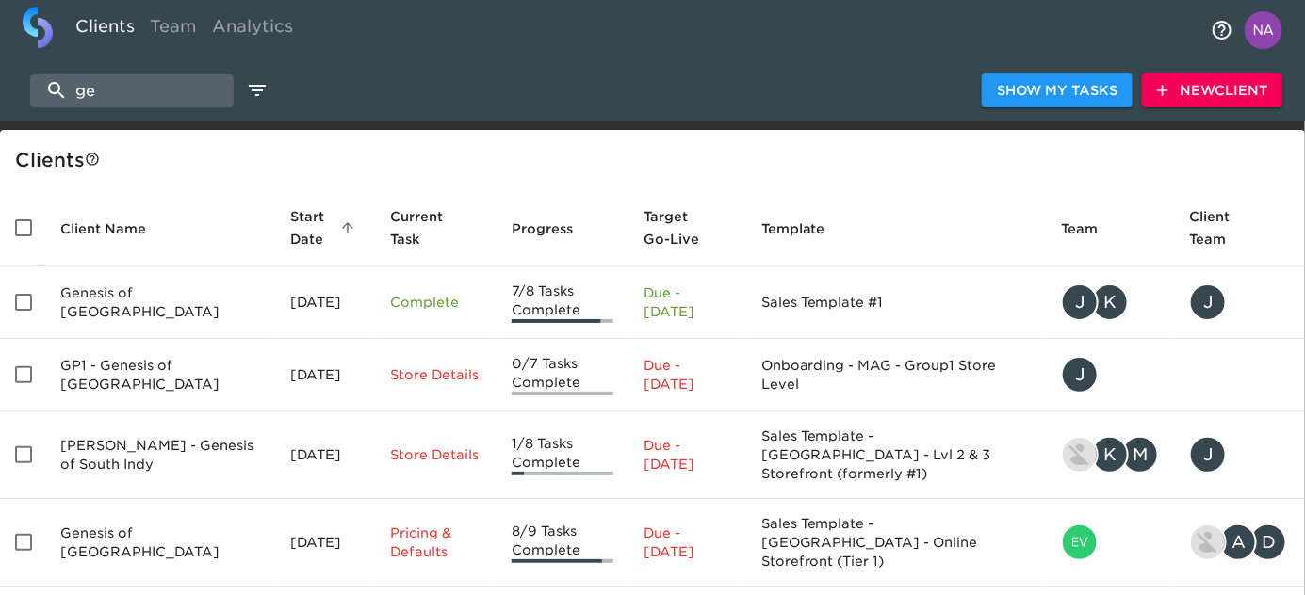
type input "g"
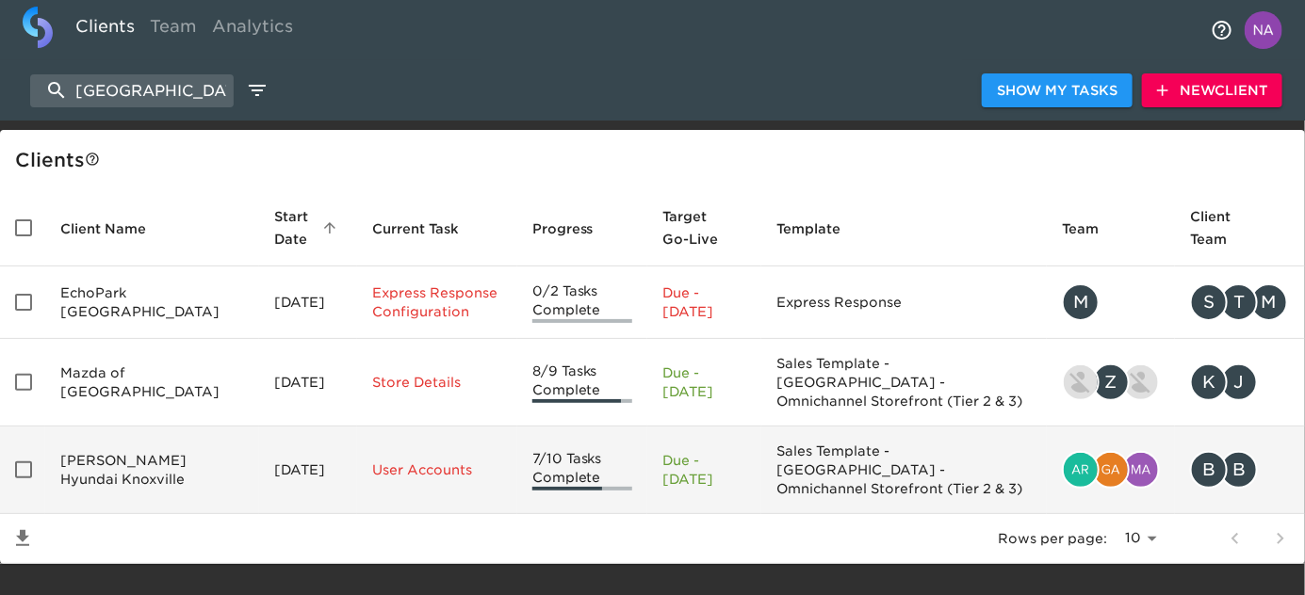
type input "knoxville"
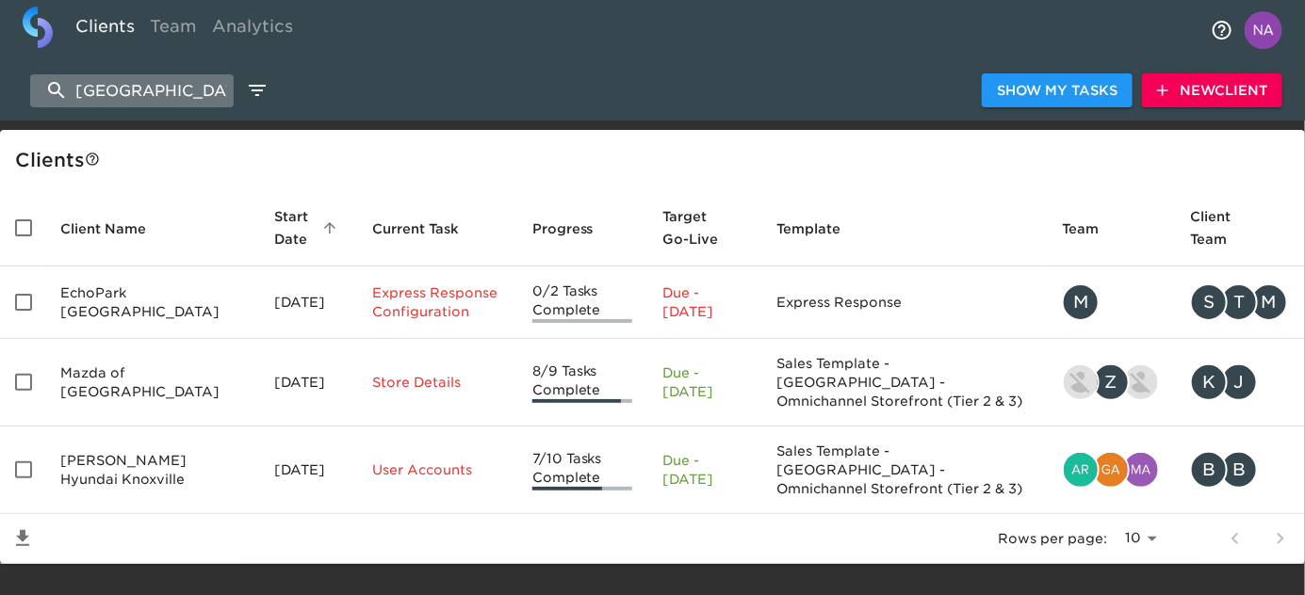
click at [161, 87] on input "knoxville" at bounding box center [131, 90] width 203 height 33
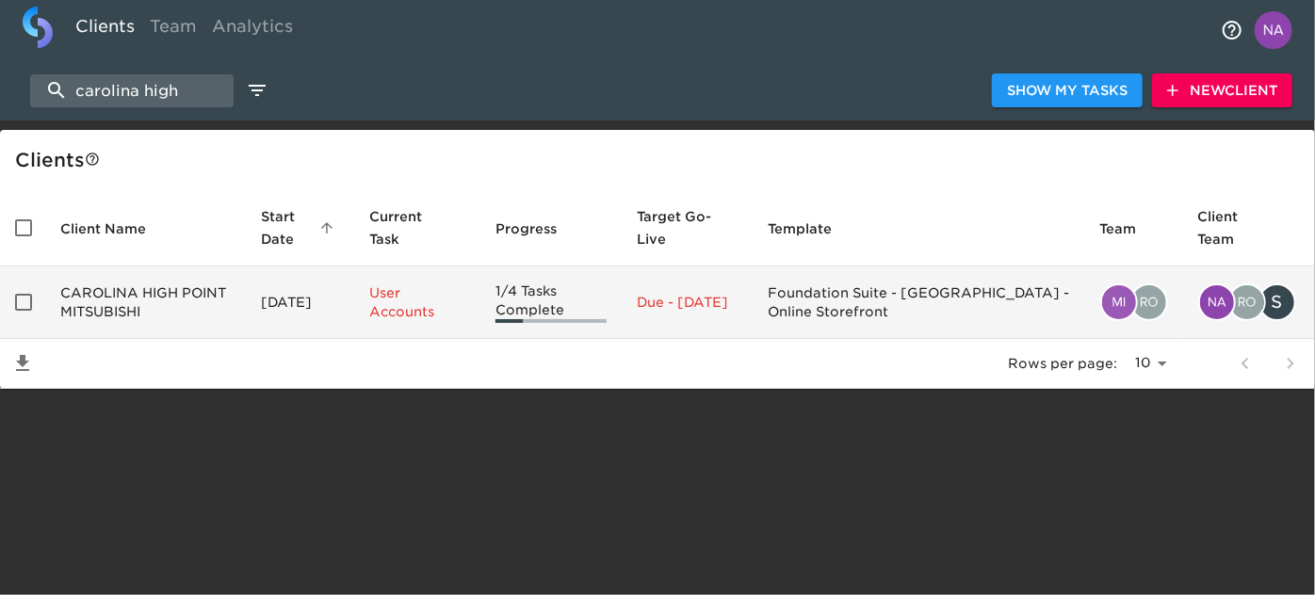
type input "carolina high"
click at [127, 311] on td "CAROLINA HIGH POINT MITSUBISHI" at bounding box center [146, 303] width 202 height 73
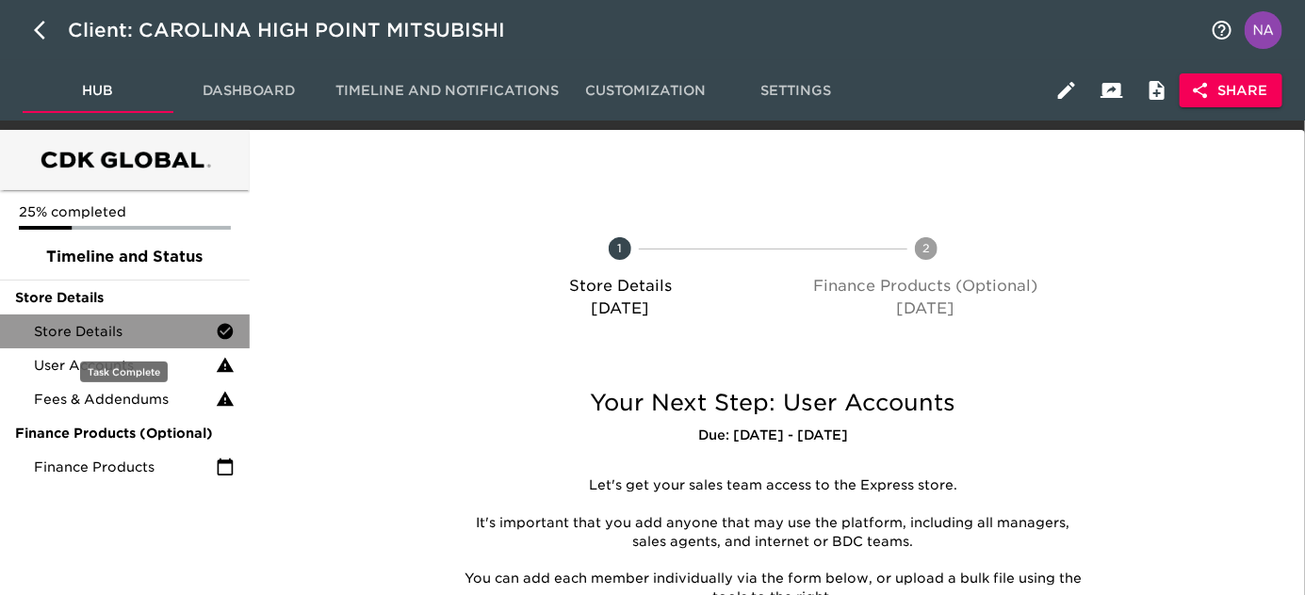
click at [106, 318] on div "Store Details" at bounding box center [125, 332] width 250 height 34
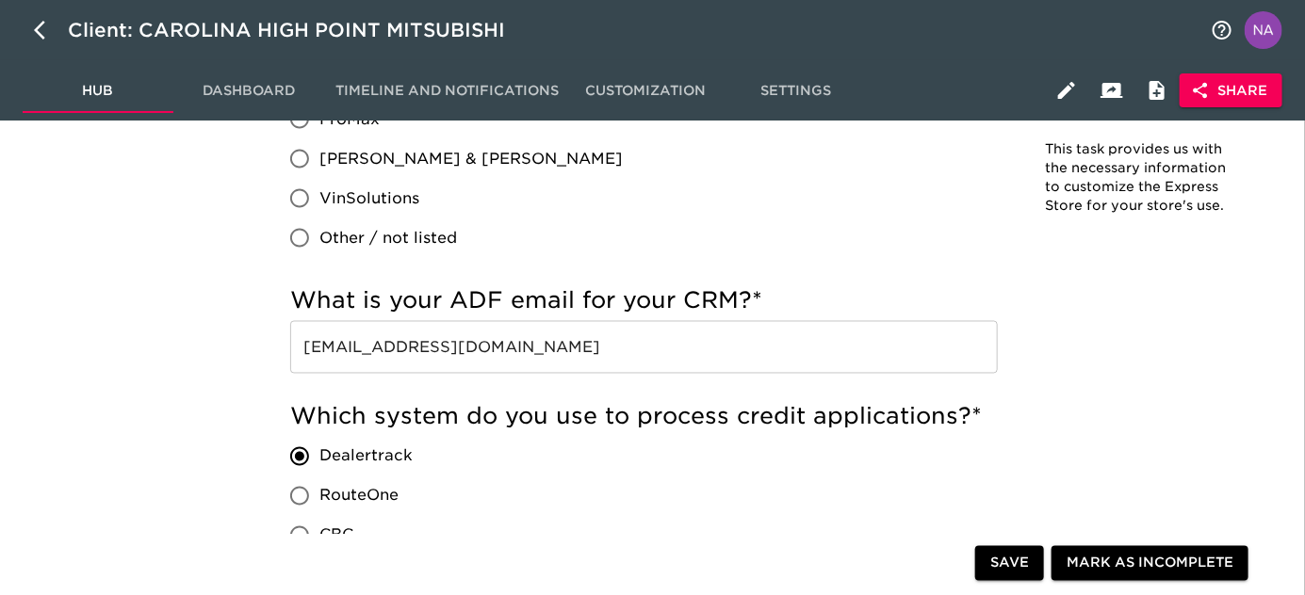
scroll to position [1155, 0]
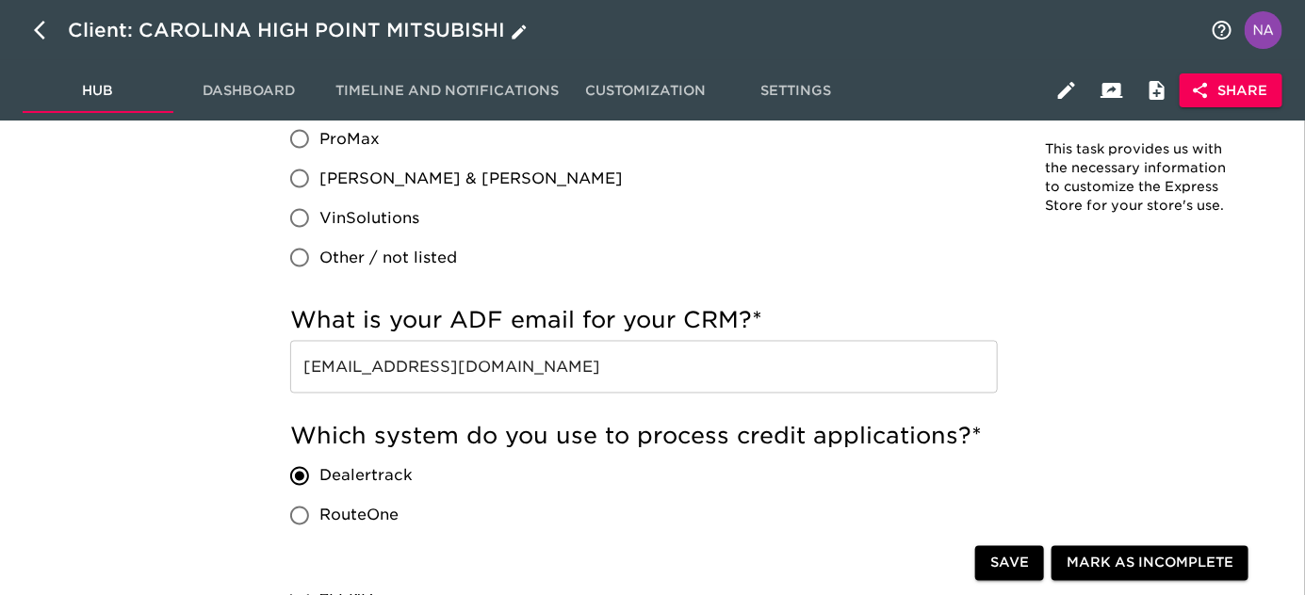
click at [42, 26] on icon "button" at bounding box center [45, 30] width 23 height 23
select select "10"
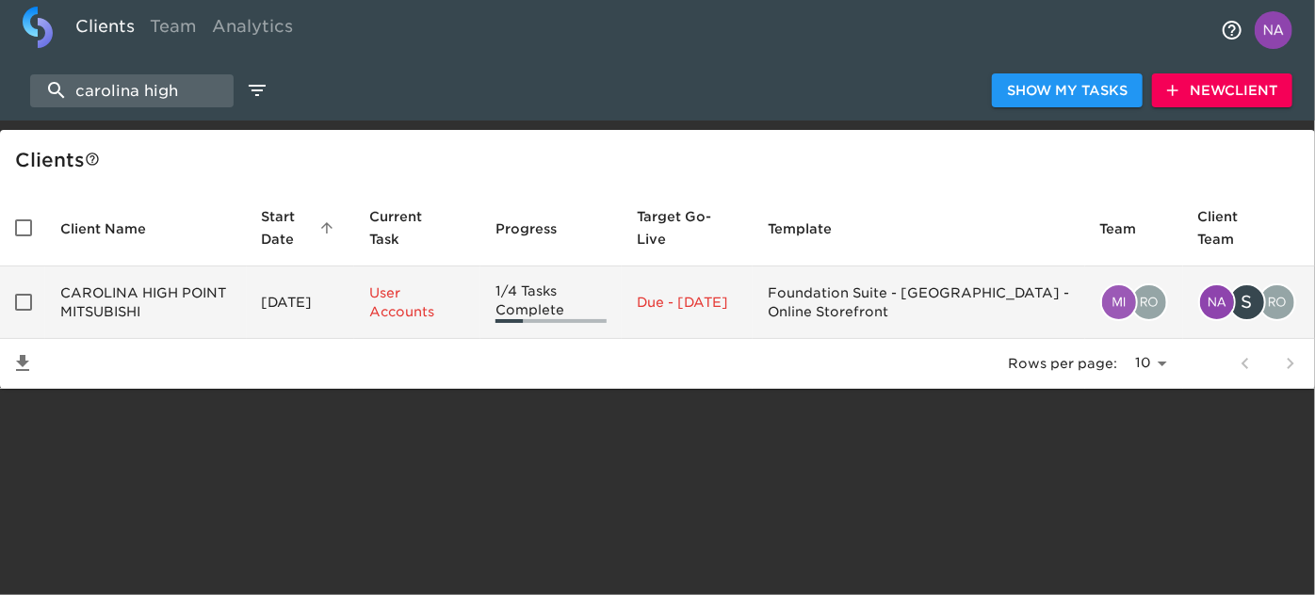
click at [109, 313] on td "CAROLINA HIGH POINT MITSUBISHI" at bounding box center [146, 303] width 202 height 73
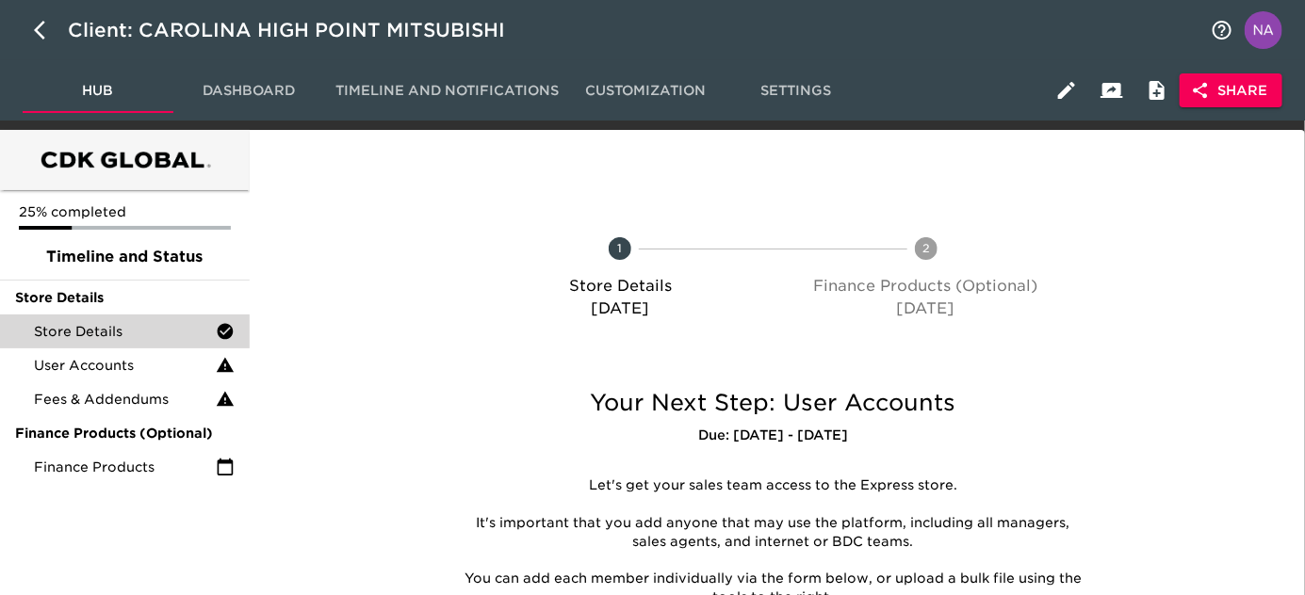
click at [100, 331] on span "Store Details" at bounding box center [125, 331] width 182 height 19
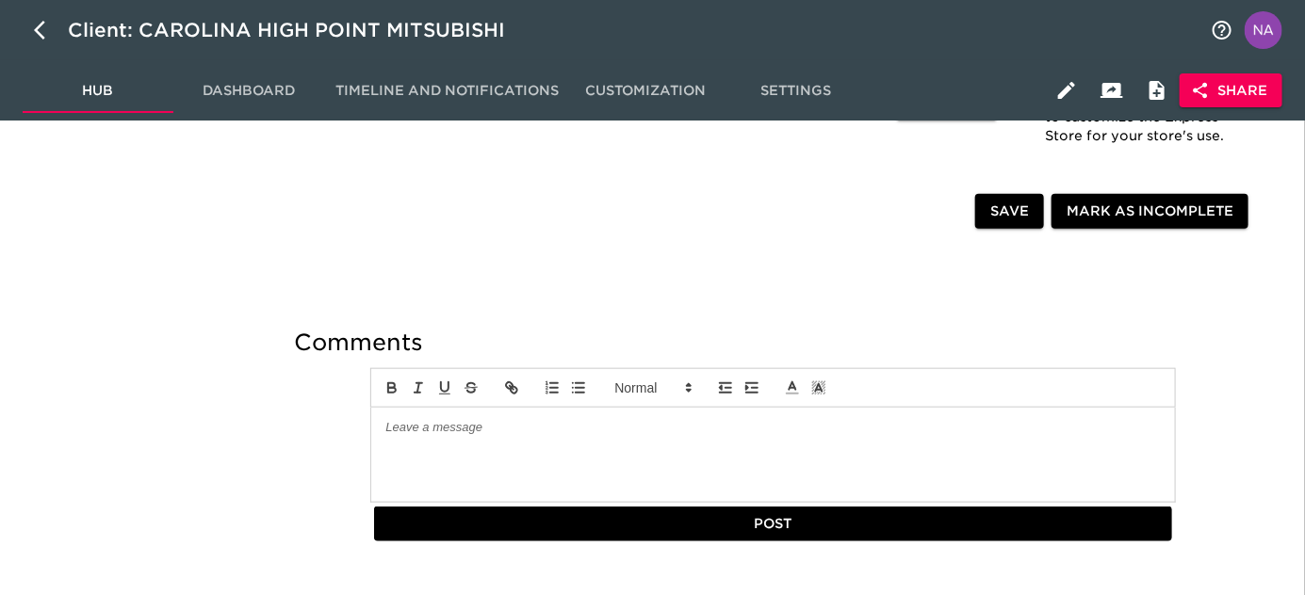
scroll to position [3614, 0]
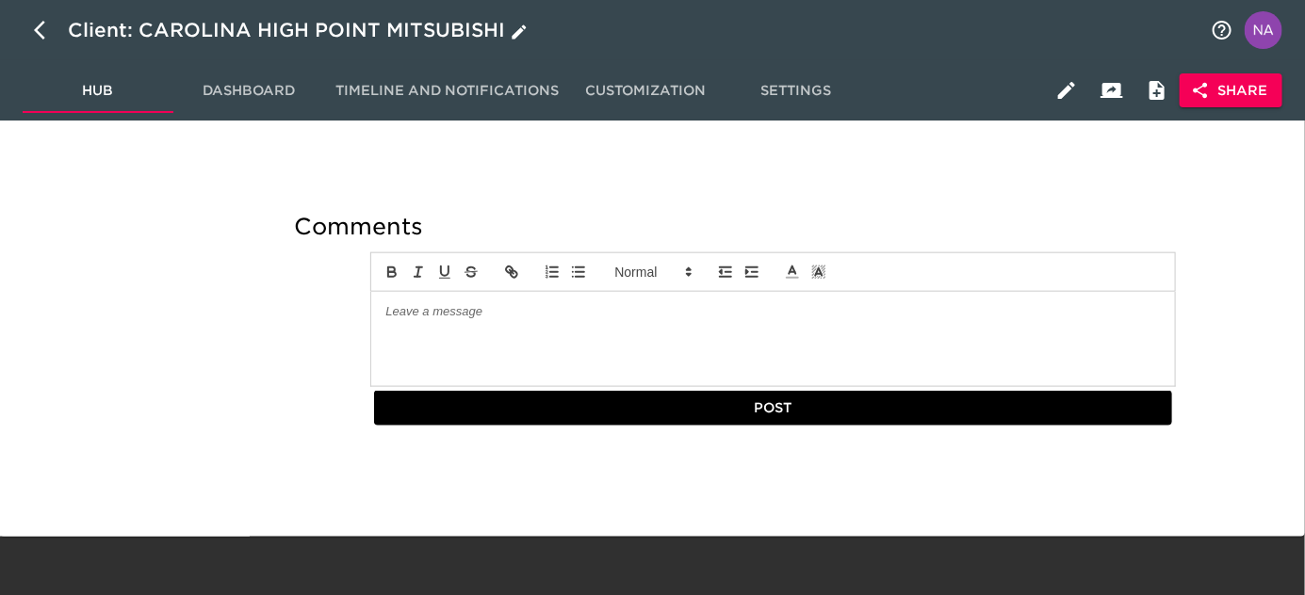
click at [45, 26] on icon "button" at bounding box center [45, 30] width 23 height 23
select select "10"
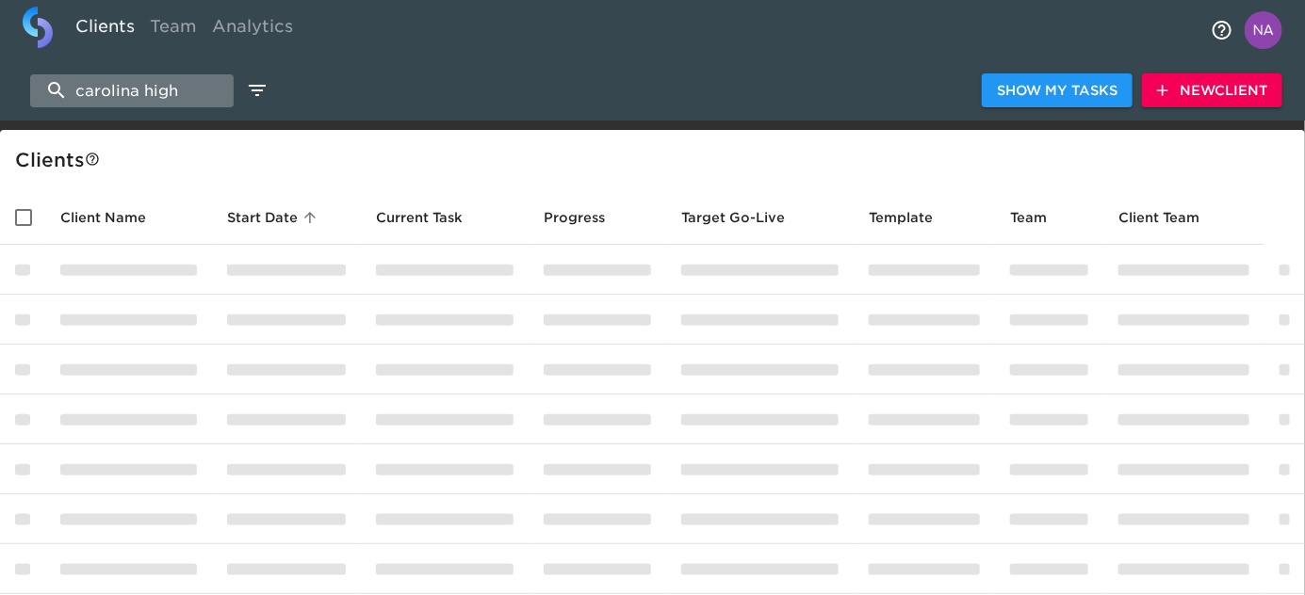
click at [161, 94] on input "carolina high" at bounding box center [131, 90] width 203 height 33
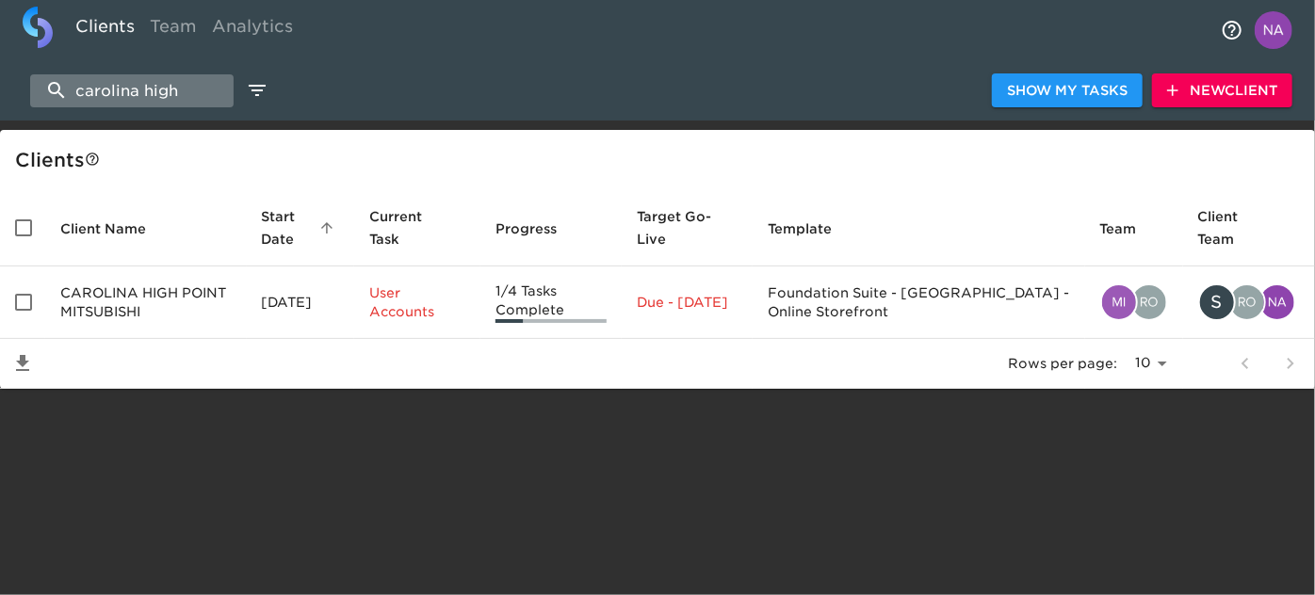
click at [161, 94] on input "carolina high" at bounding box center [131, 90] width 203 height 33
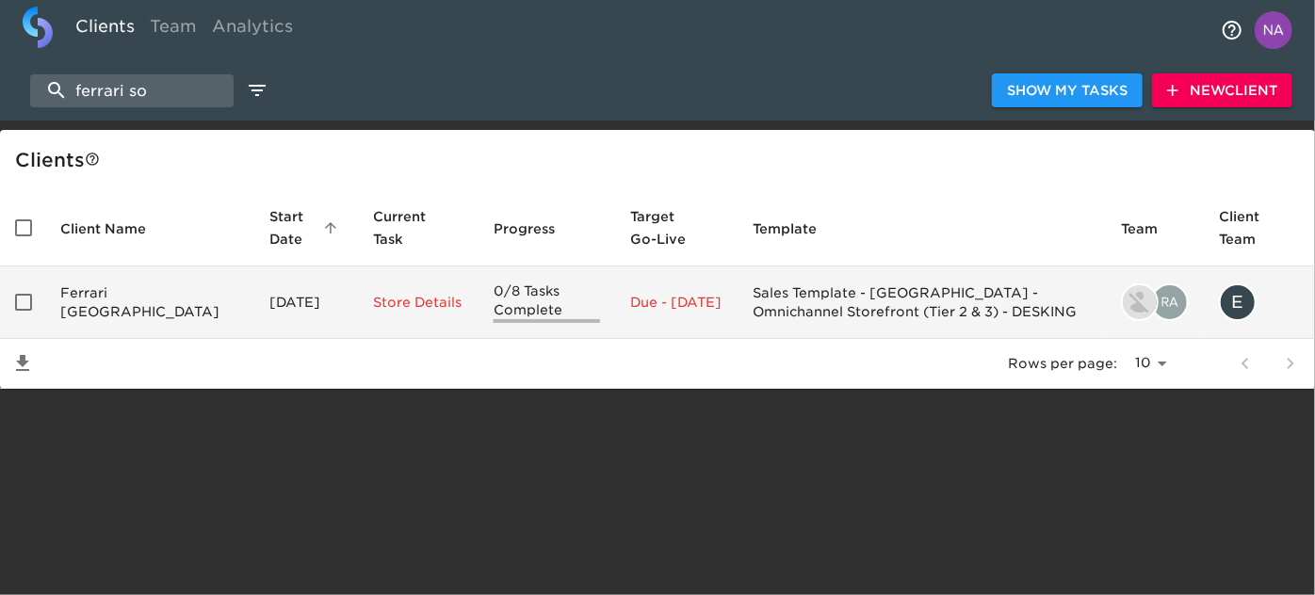
type input "ferrari so"
click at [138, 311] on td "Ferrari South Bay" at bounding box center [149, 303] width 209 height 73
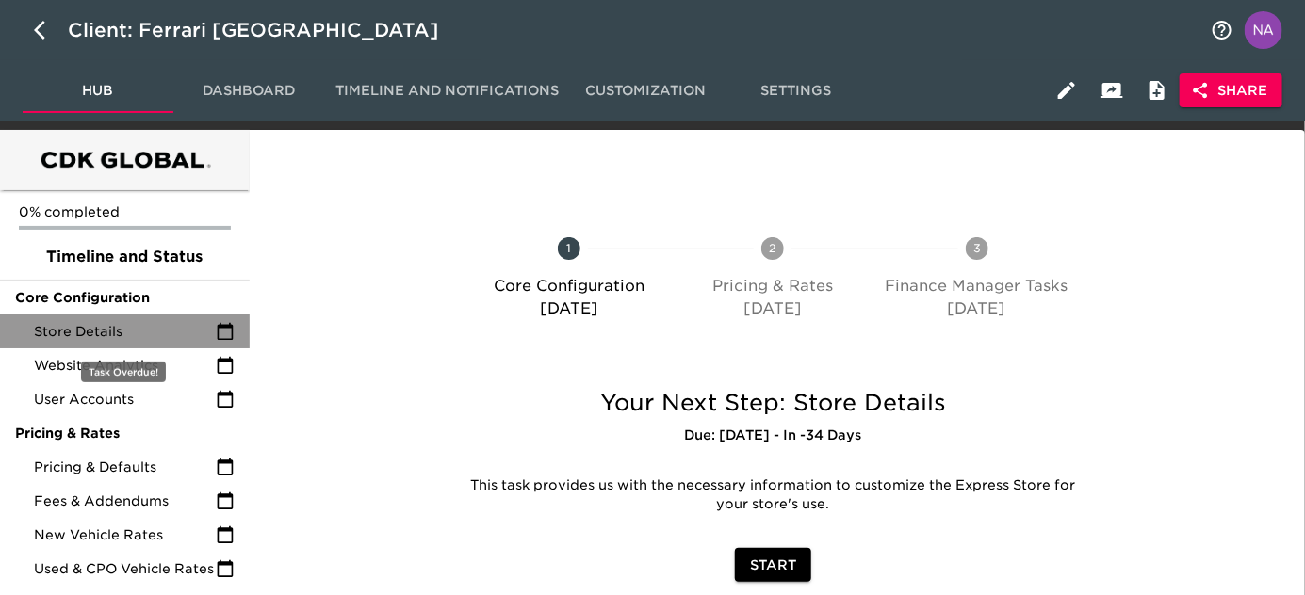
click at [89, 331] on span "Store Details" at bounding box center [125, 331] width 182 height 19
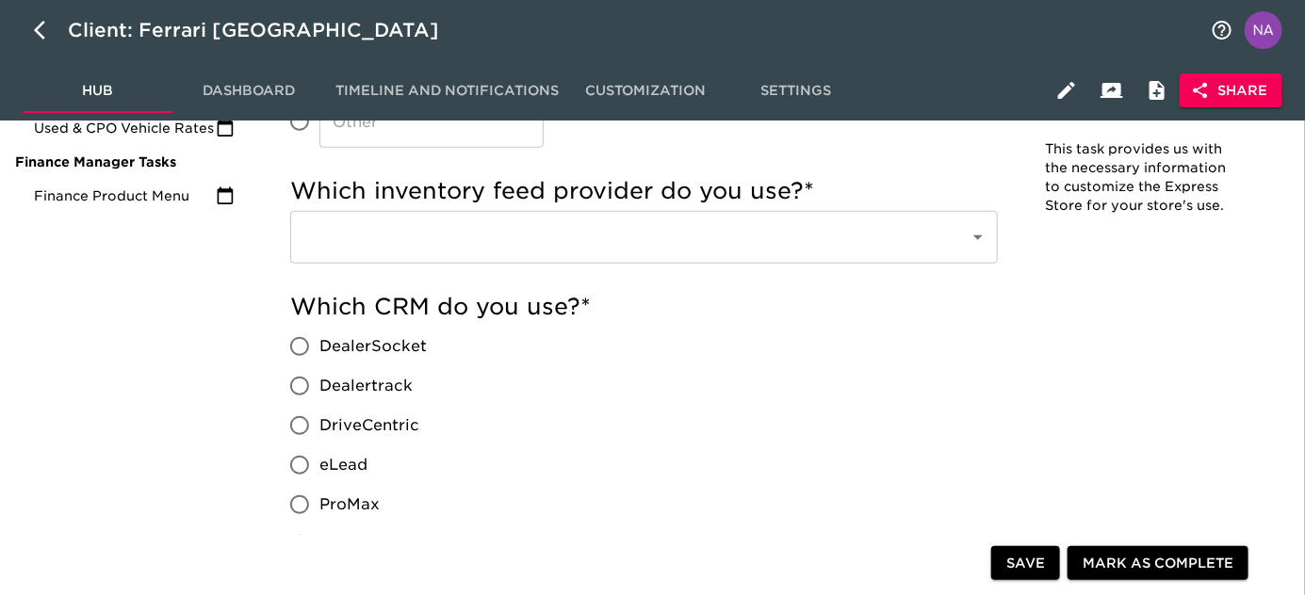
scroll to position [343, 0]
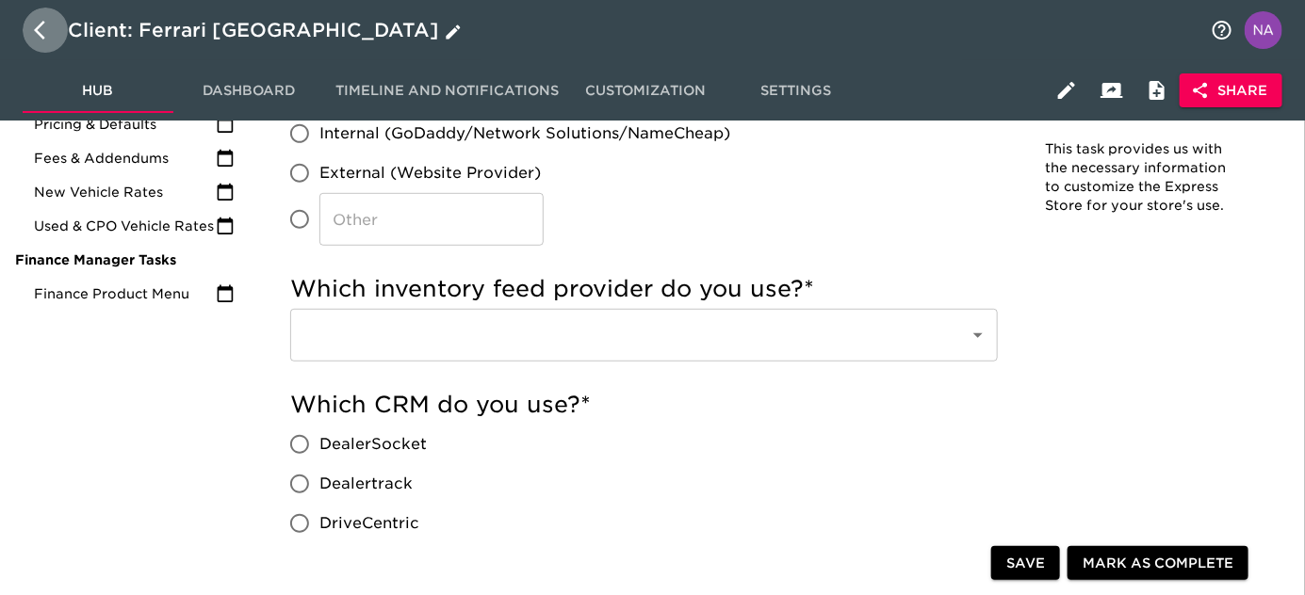
click at [37, 30] on icon "button" at bounding box center [39, 30] width 11 height 19
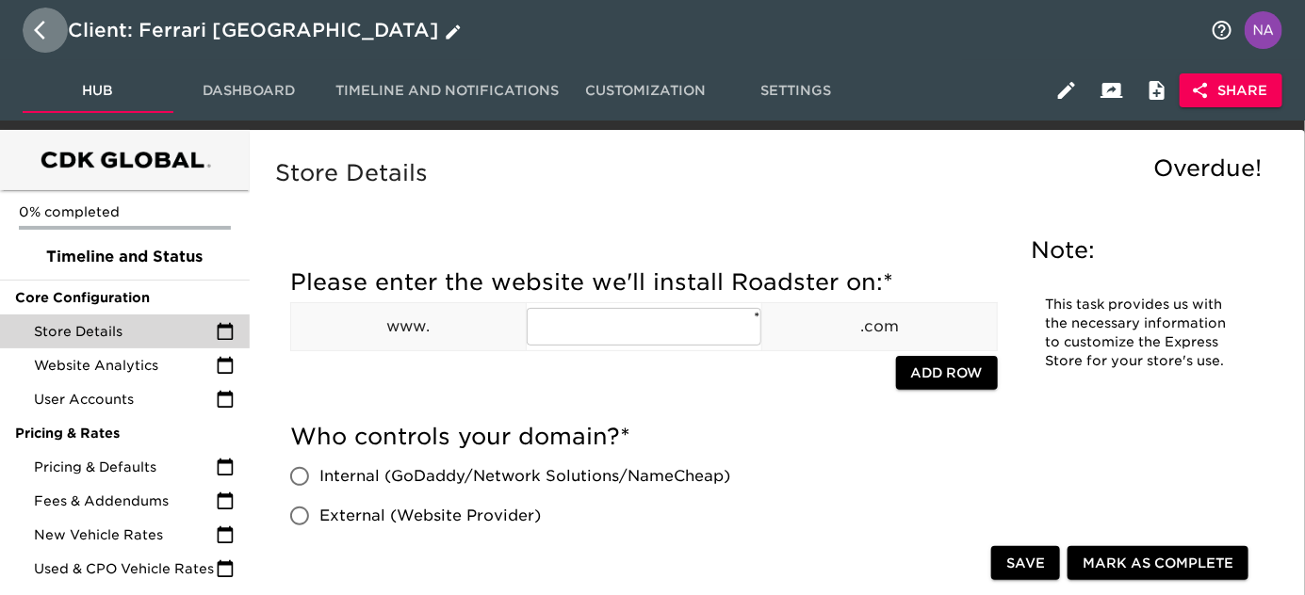
select select "10"
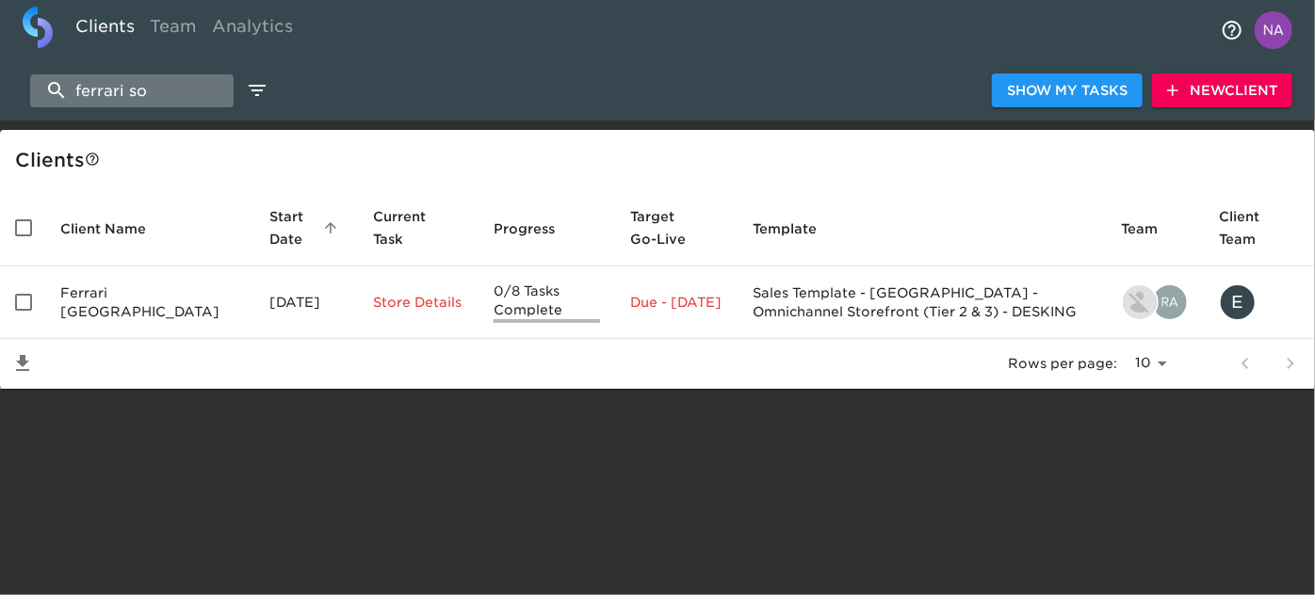
click at [193, 98] on input "ferrari so" at bounding box center [131, 90] width 203 height 33
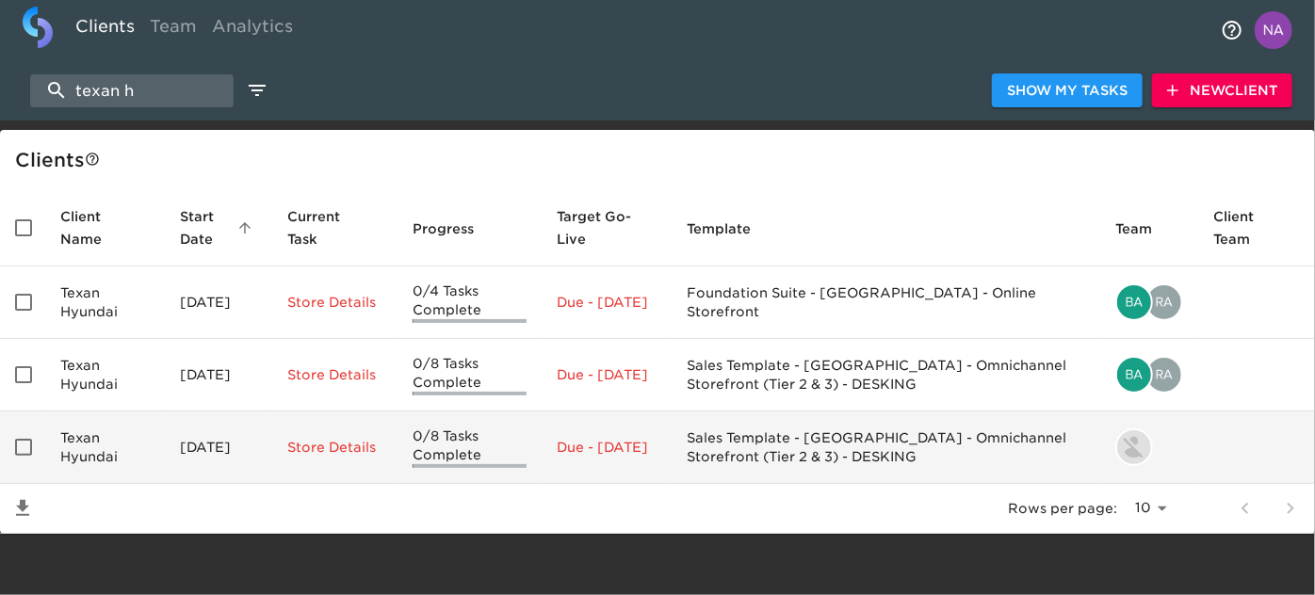
type input "texan h"
click at [138, 441] on td "Texan Hyundai" at bounding box center [105, 448] width 120 height 73
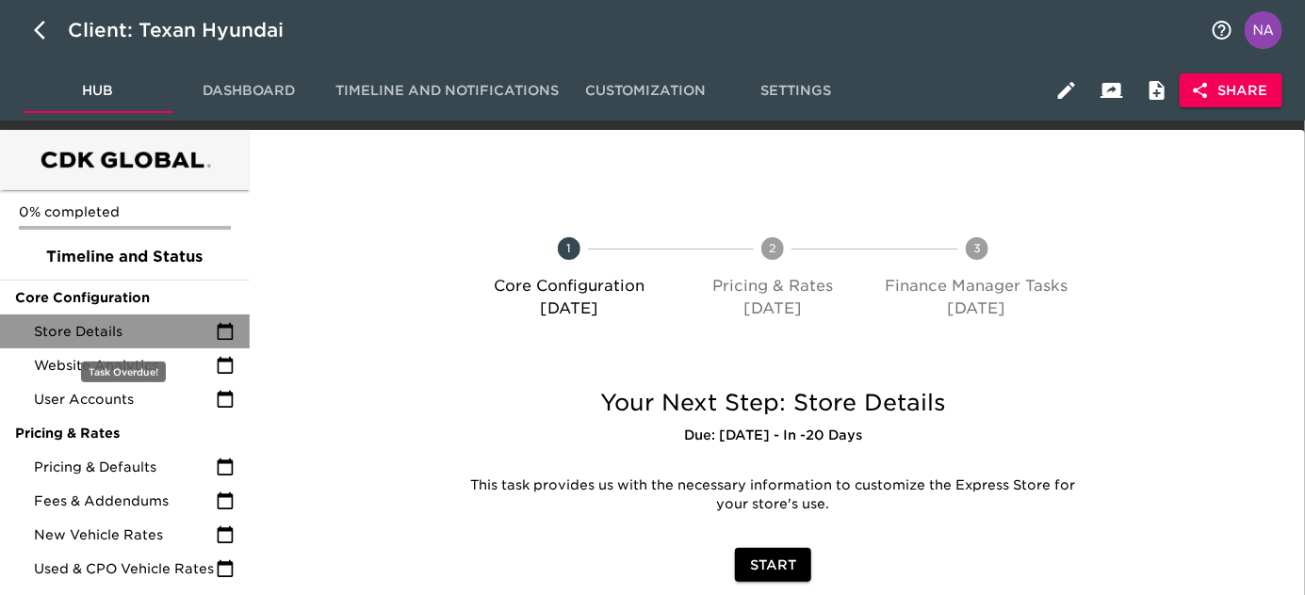
click at [145, 333] on span "Store Details" at bounding box center [125, 331] width 182 height 19
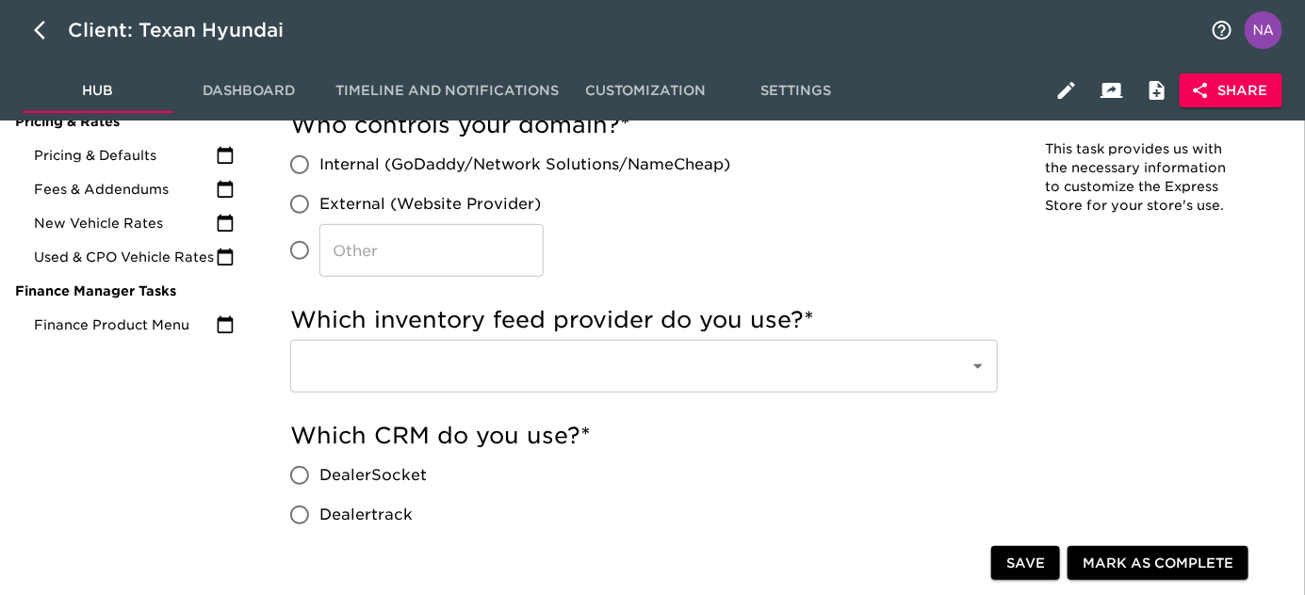
scroll to position [284, 0]
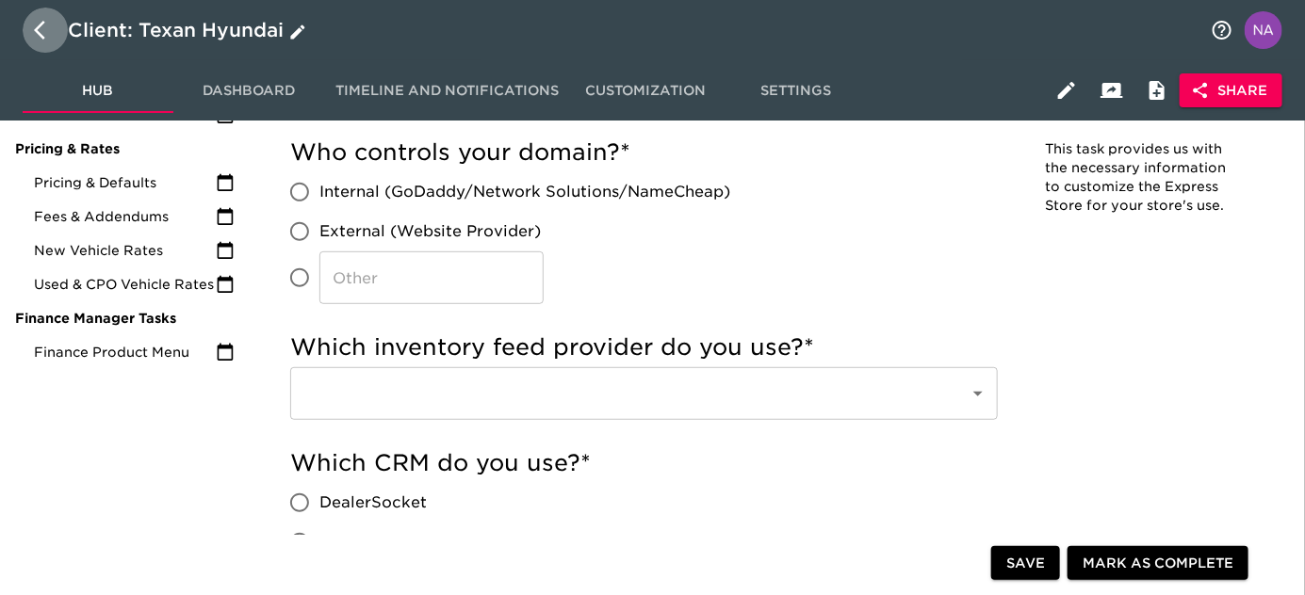
click at [41, 36] on icon "button" at bounding box center [39, 30] width 11 height 19
select select "10"
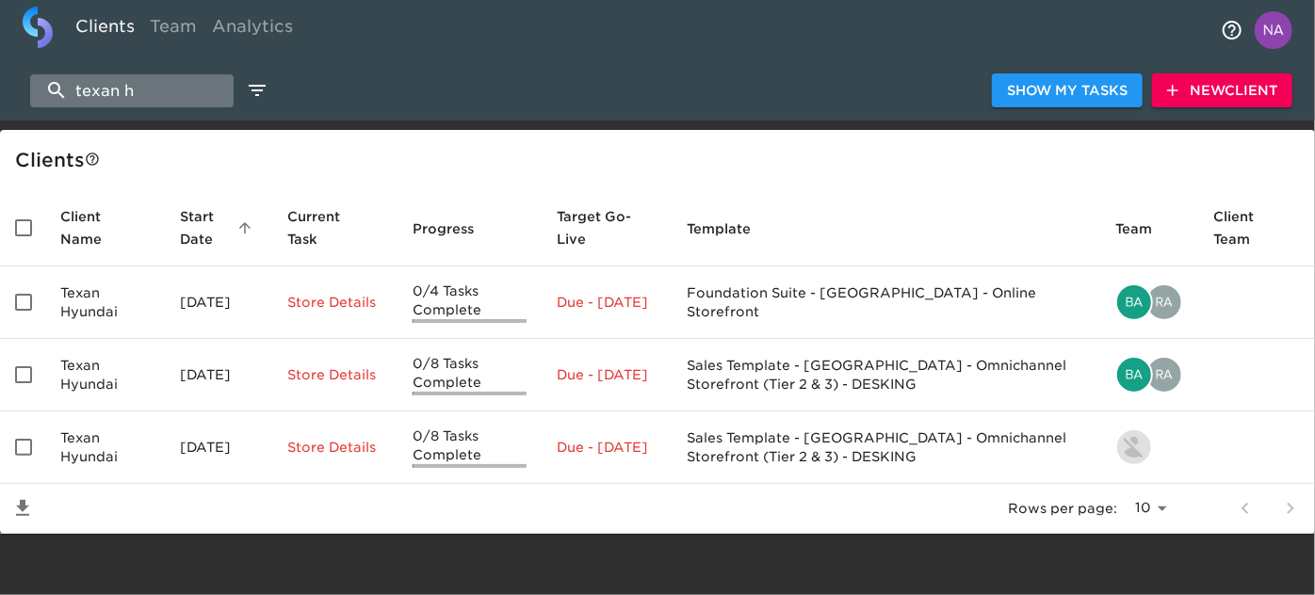
click at [179, 101] on input "texan h" at bounding box center [131, 90] width 203 height 33
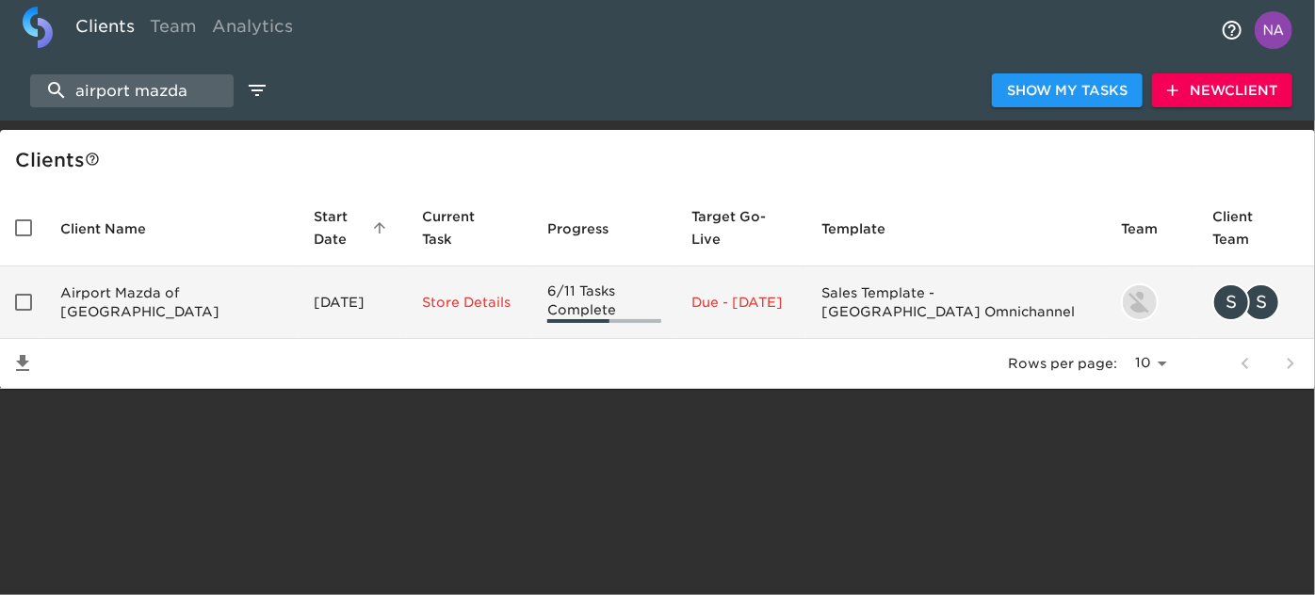
type input "airport mazda"
click at [138, 297] on td "Airport Mazda of Toronto" at bounding box center [171, 303] width 253 height 73
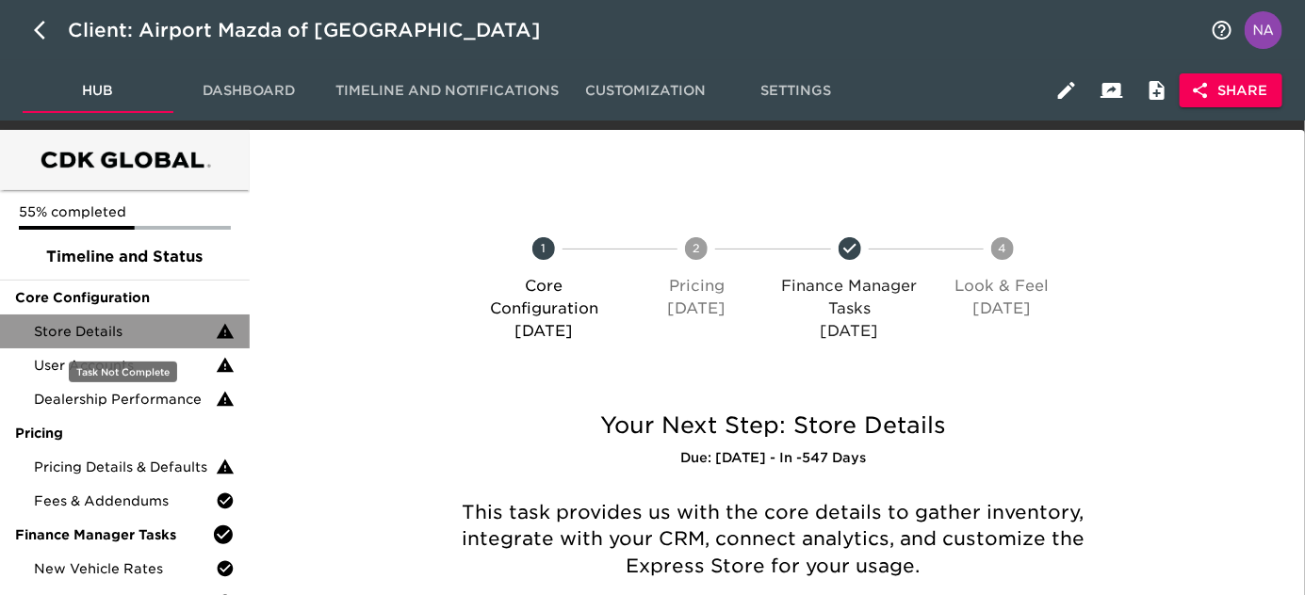
click at [105, 337] on span "Store Details" at bounding box center [125, 331] width 182 height 19
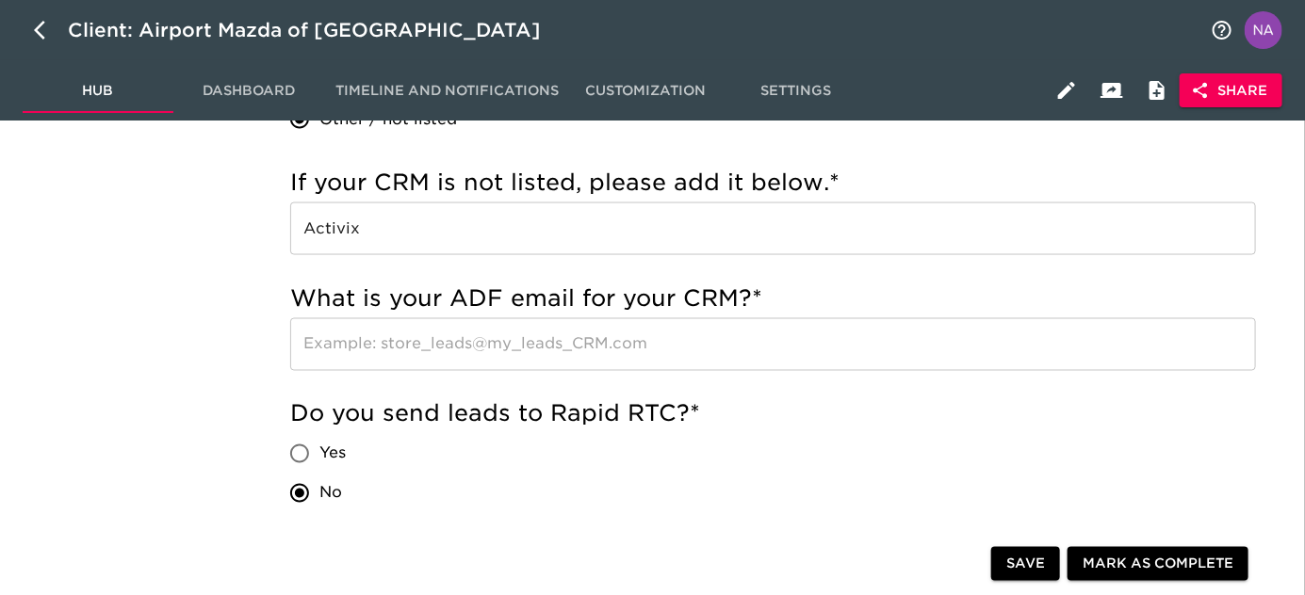
scroll to position [3700, 0]
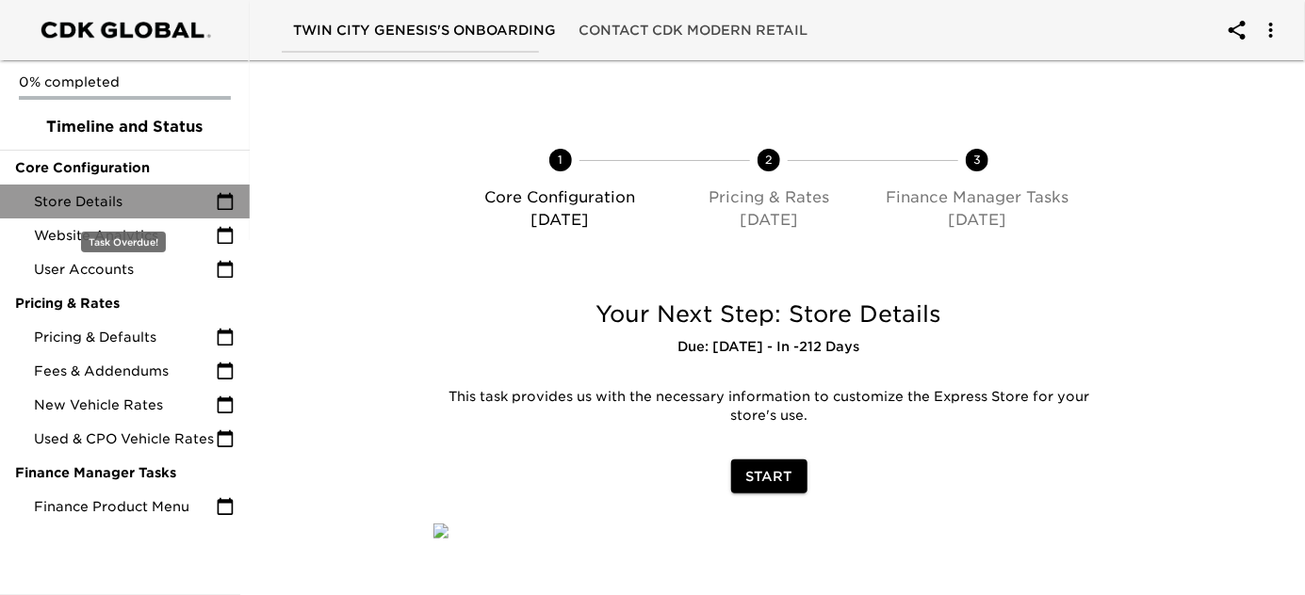
click at [201, 187] on div "Store Details" at bounding box center [125, 202] width 250 height 34
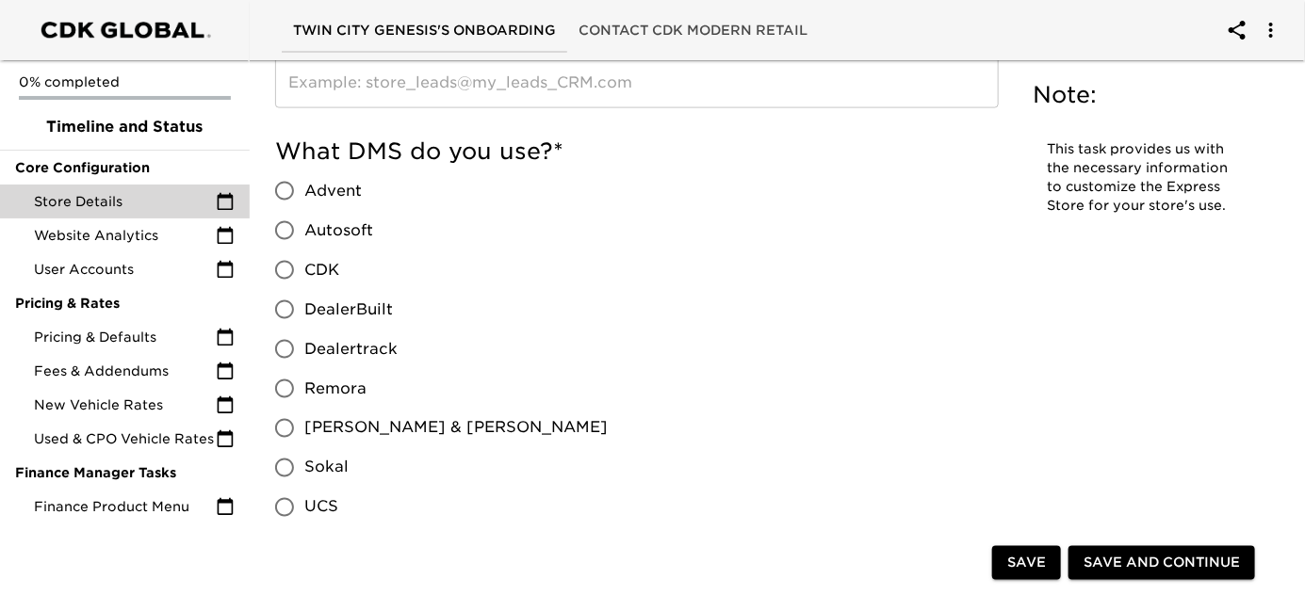
scroll to position [935, 0]
